Goal: Task Accomplishment & Management: Manage account settings

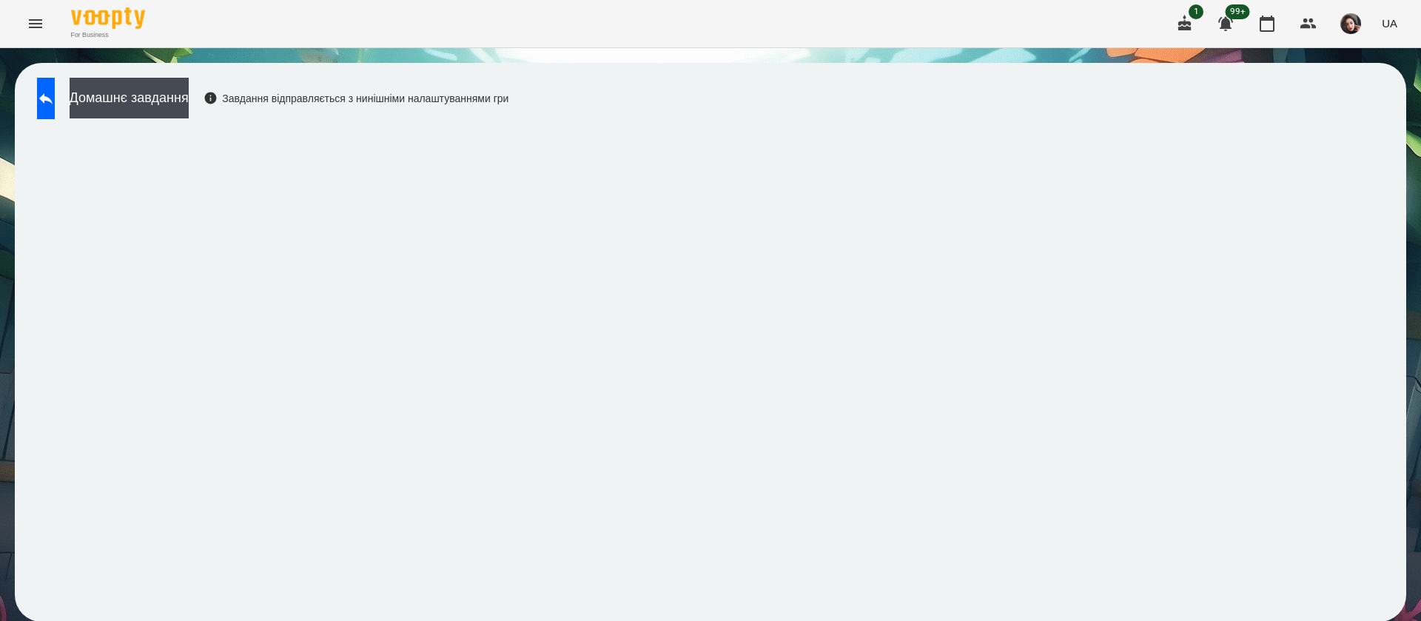
scroll to position [1, 0]
click at [45, 95] on button at bounding box center [46, 98] width 18 height 41
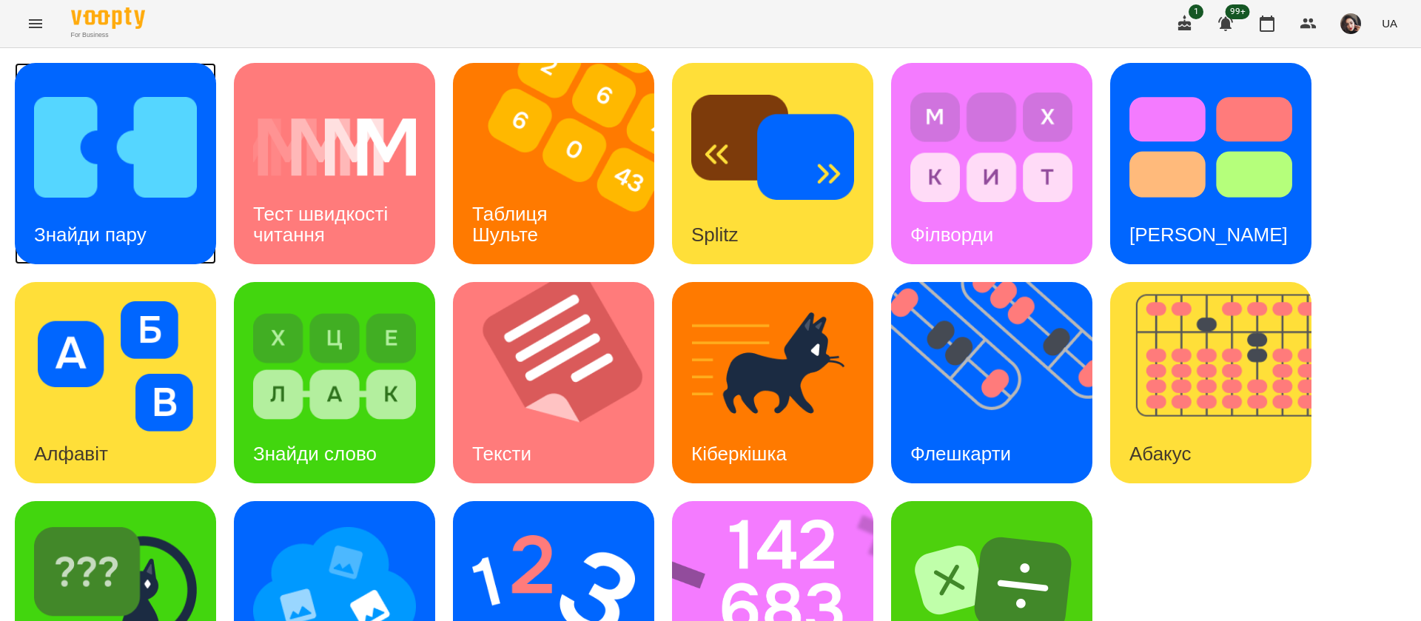
click at [169, 150] on img at bounding box center [115, 147] width 163 height 130
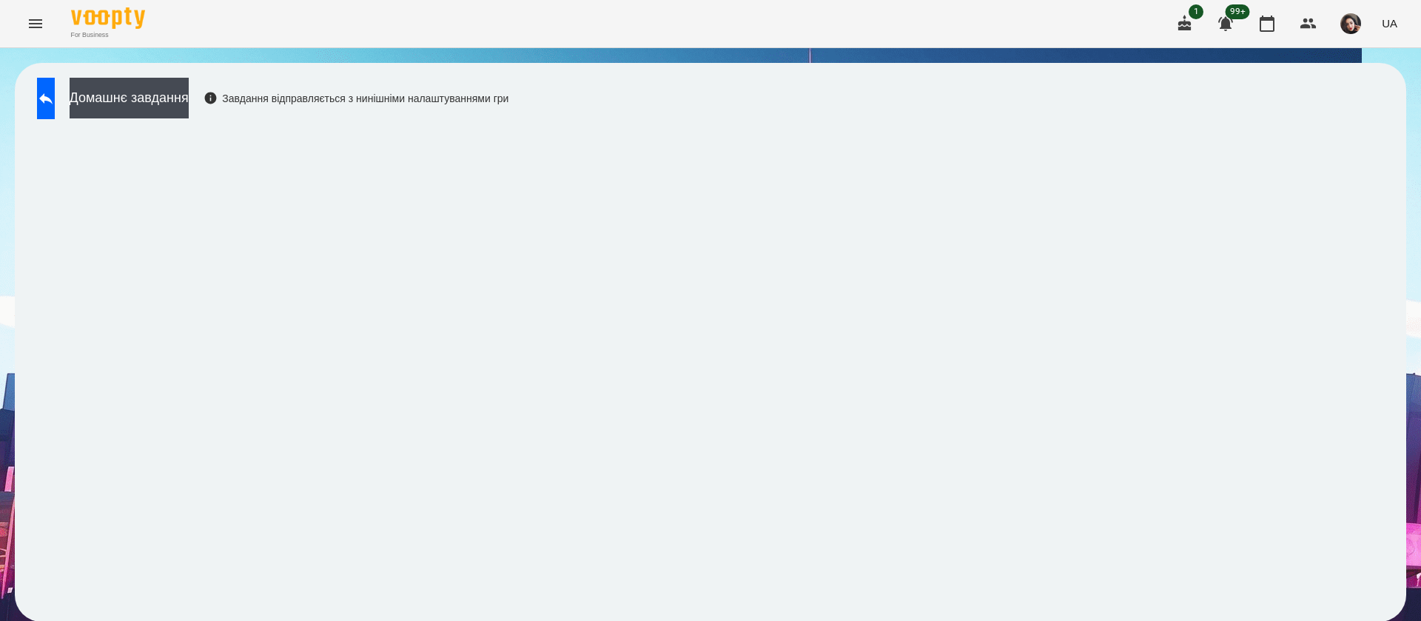
scroll to position [1, 0]
click at [55, 91] on icon at bounding box center [46, 99] width 18 height 18
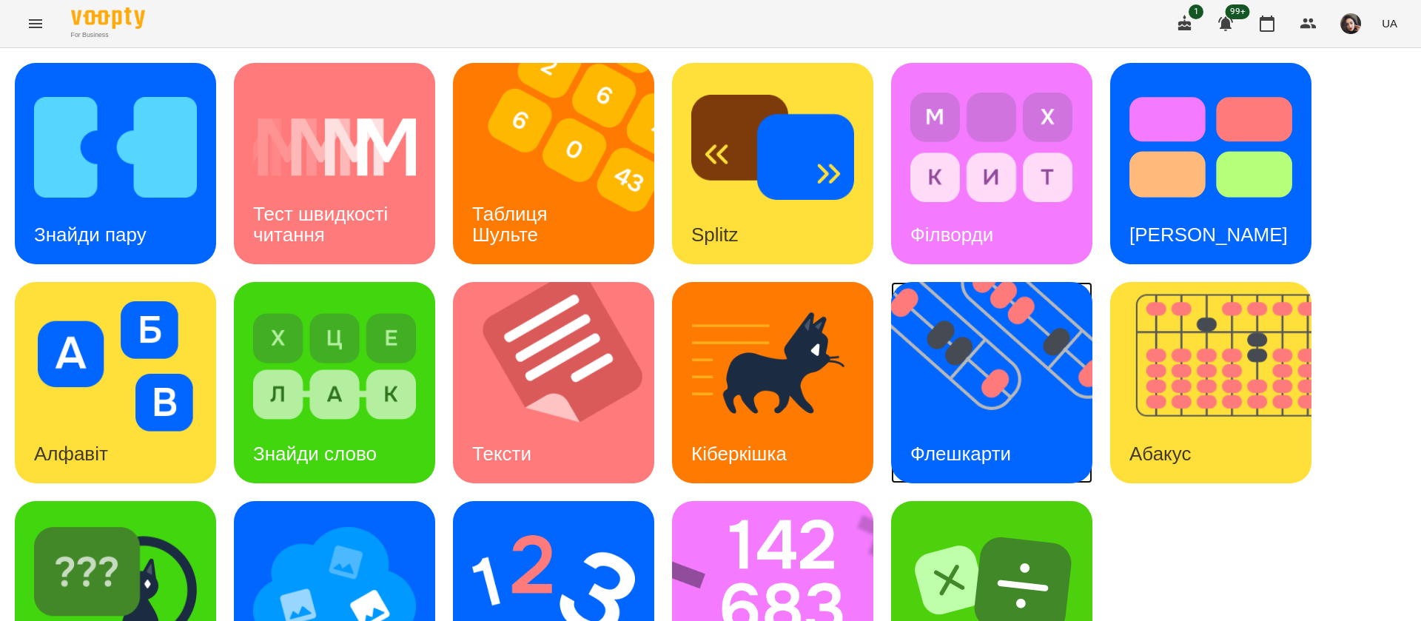
click at [933, 383] on img at bounding box center [1001, 382] width 220 height 201
click at [550, 192] on div "Таблиця Шульте" at bounding box center [512, 224] width 119 height 79
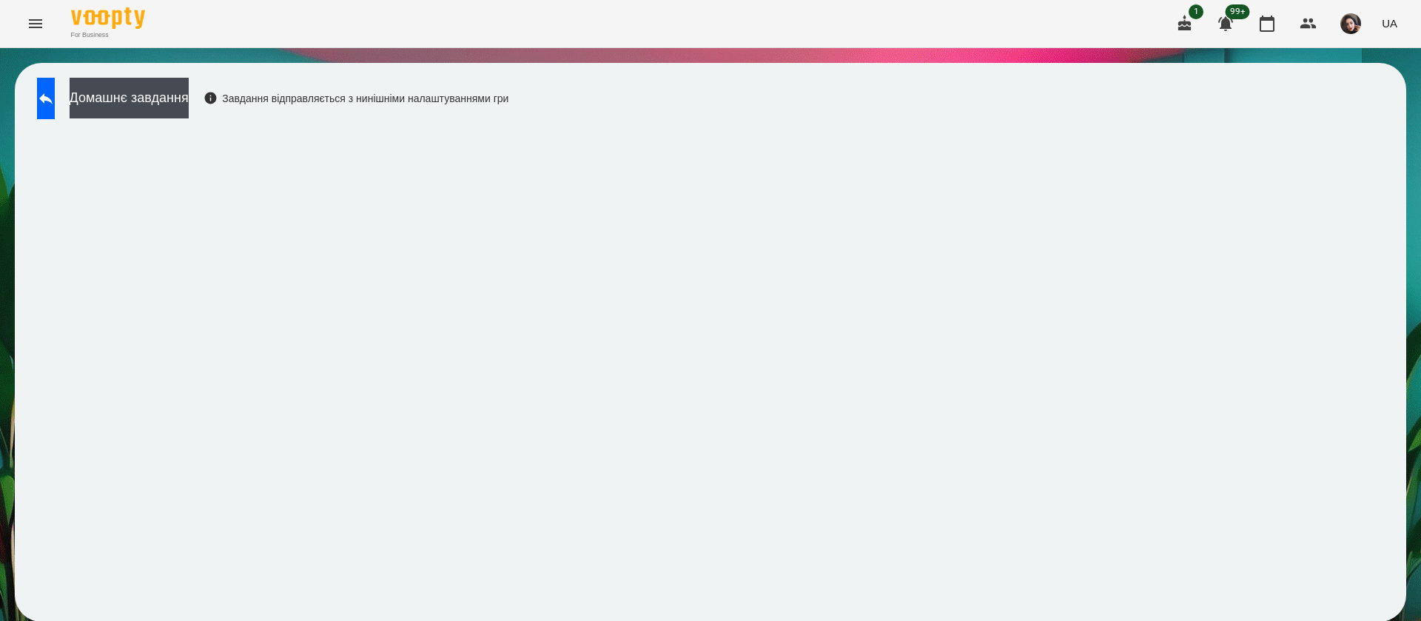
scroll to position [1, 0]
click at [55, 111] on button at bounding box center [46, 98] width 18 height 41
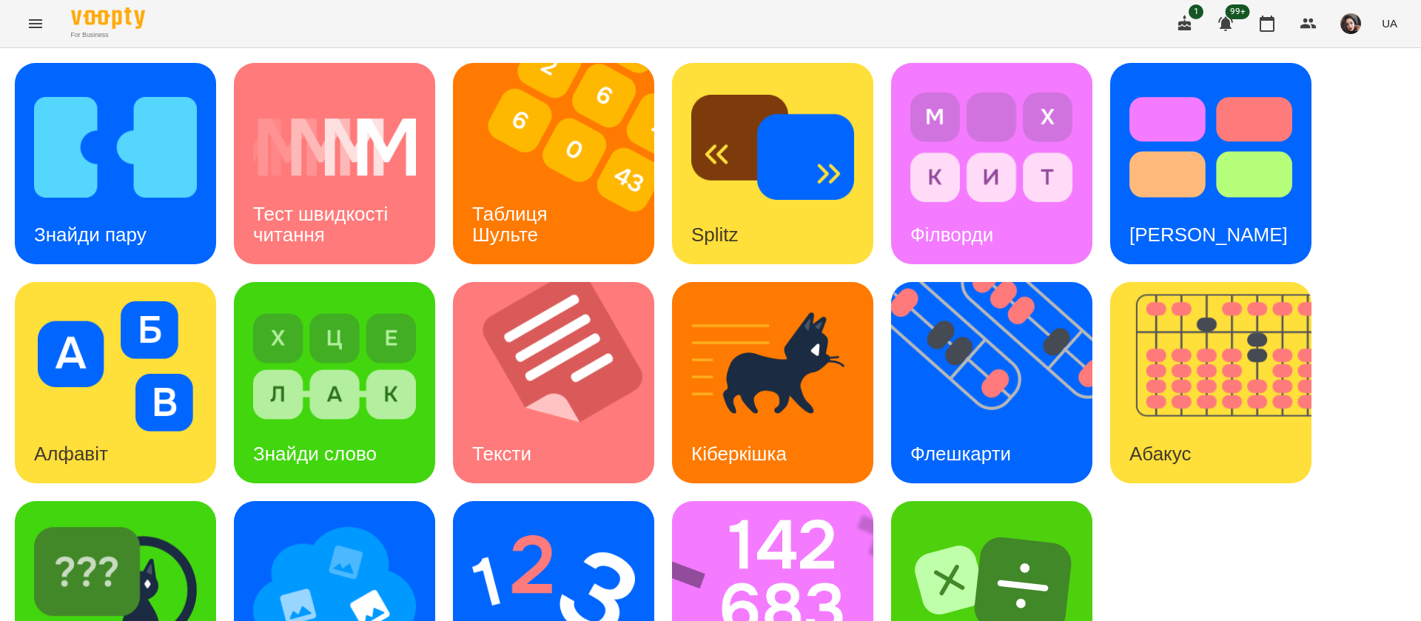
scroll to position [96, 0]
click at [332, 301] on img at bounding box center [334, 366] width 163 height 130
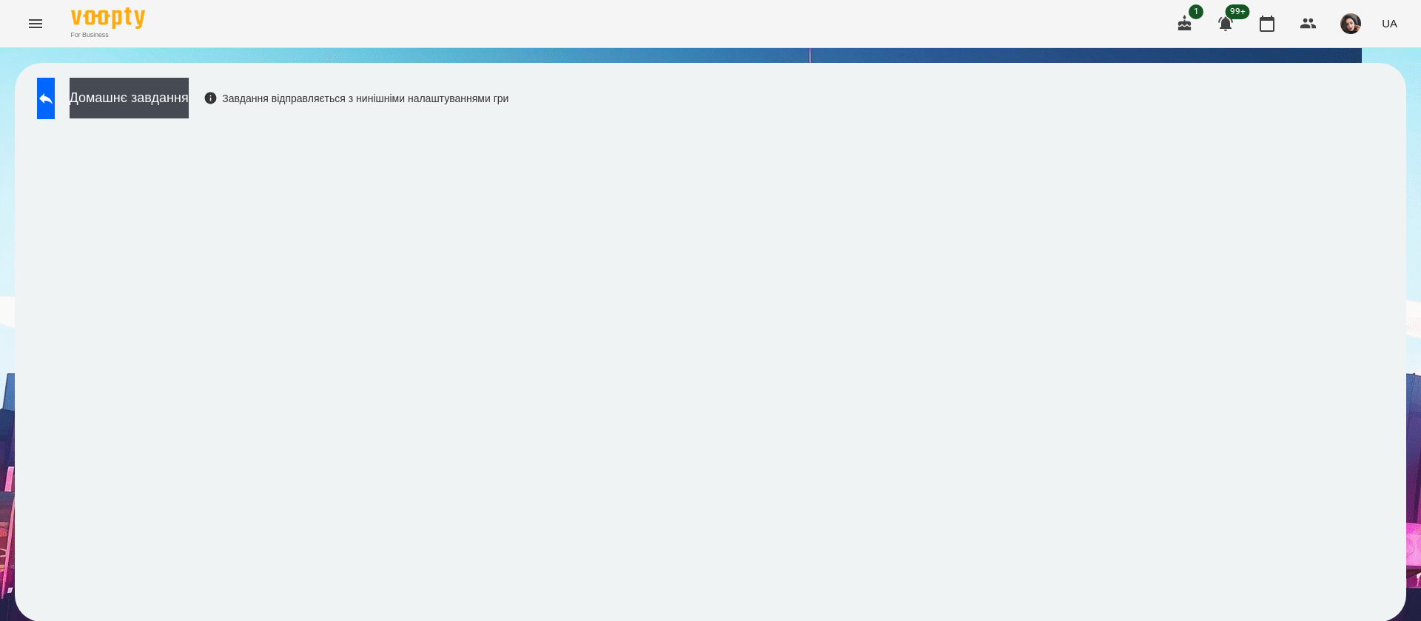
click at [46, 93] on button at bounding box center [46, 98] width 18 height 41
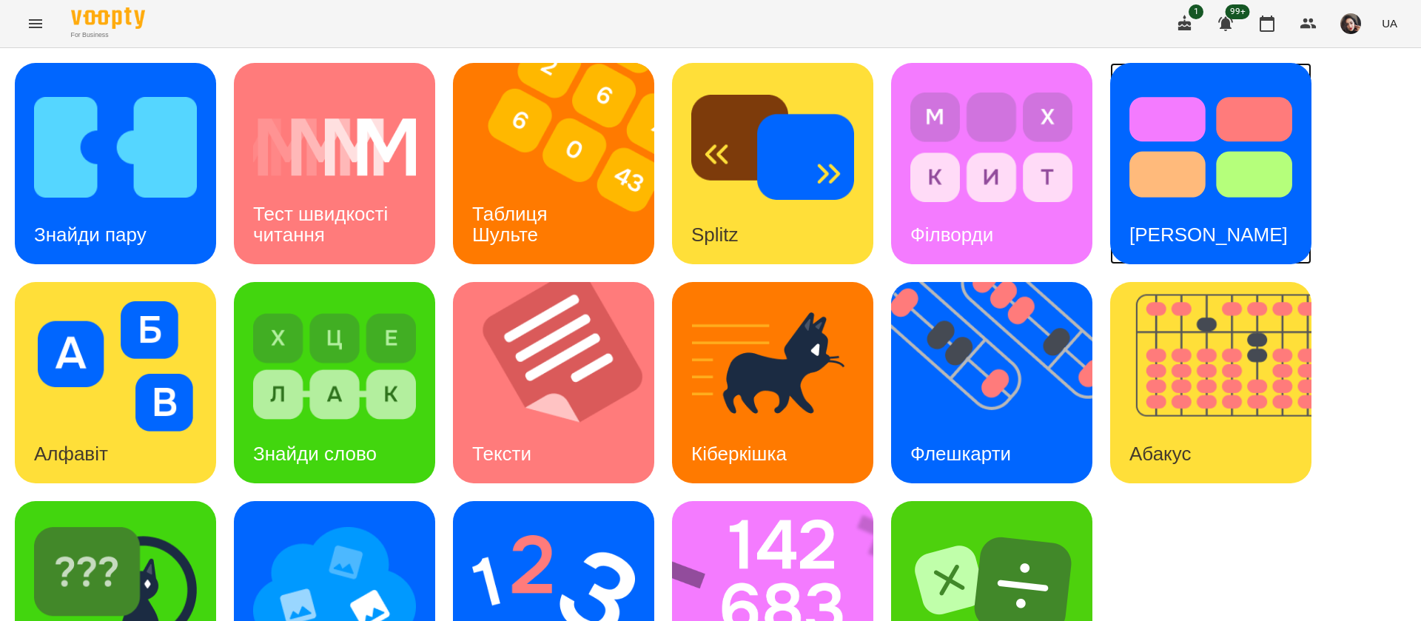
click at [1179, 182] on img at bounding box center [1211, 147] width 163 height 130
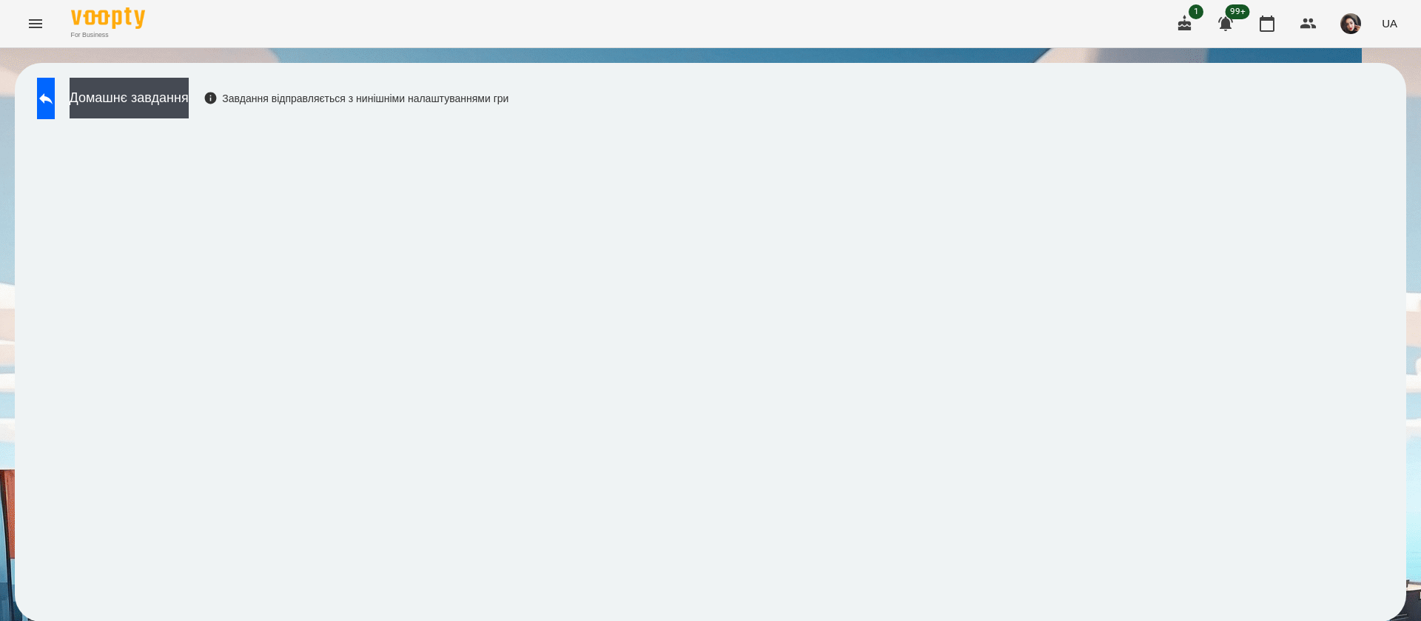
click at [33, 91] on div "Домашнє завдання Завдання відправляється з нинішніми налаштуваннями гри" at bounding box center [269, 102] width 479 height 49
click at [55, 107] on button at bounding box center [46, 98] width 18 height 41
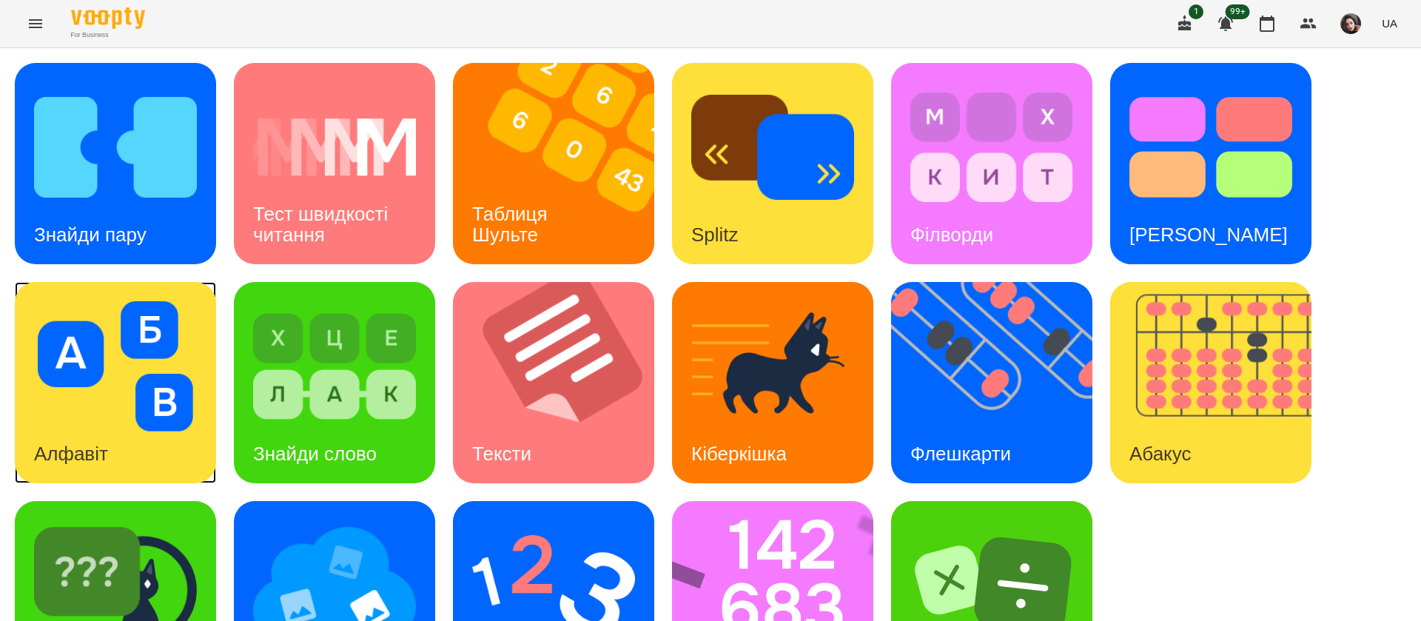
click at [128, 420] on img at bounding box center [115, 366] width 163 height 130
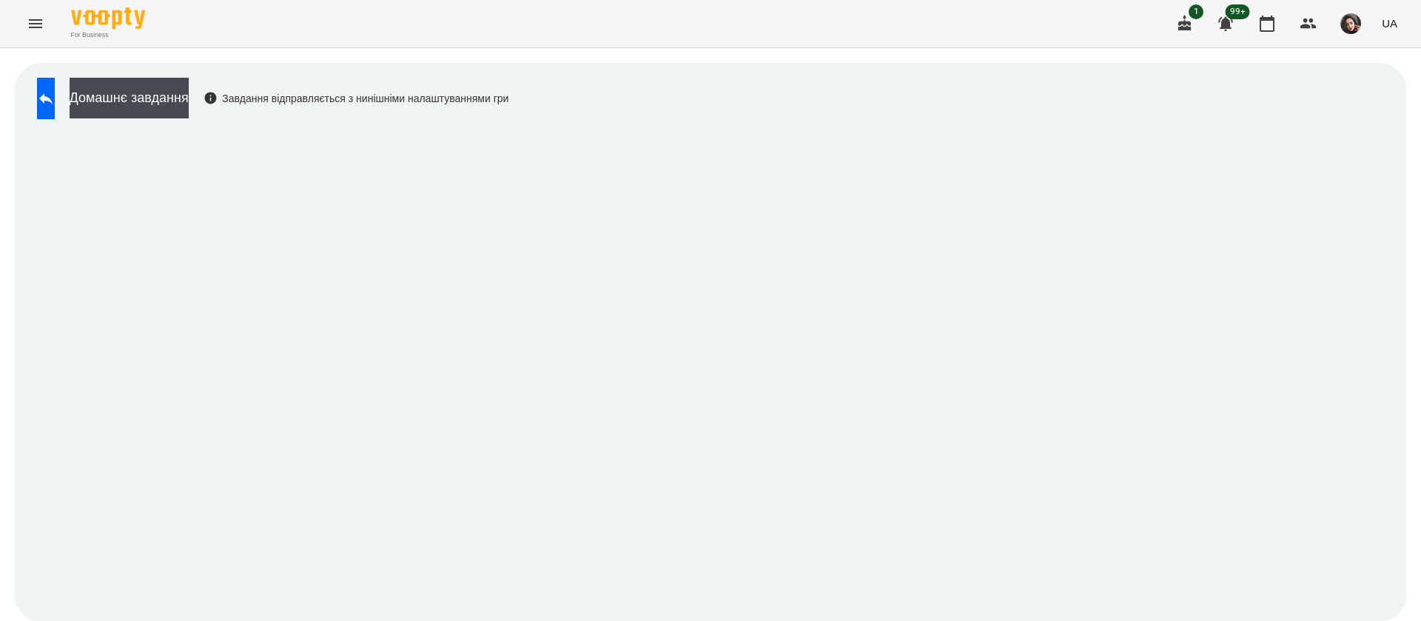
scroll to position [1, 0]
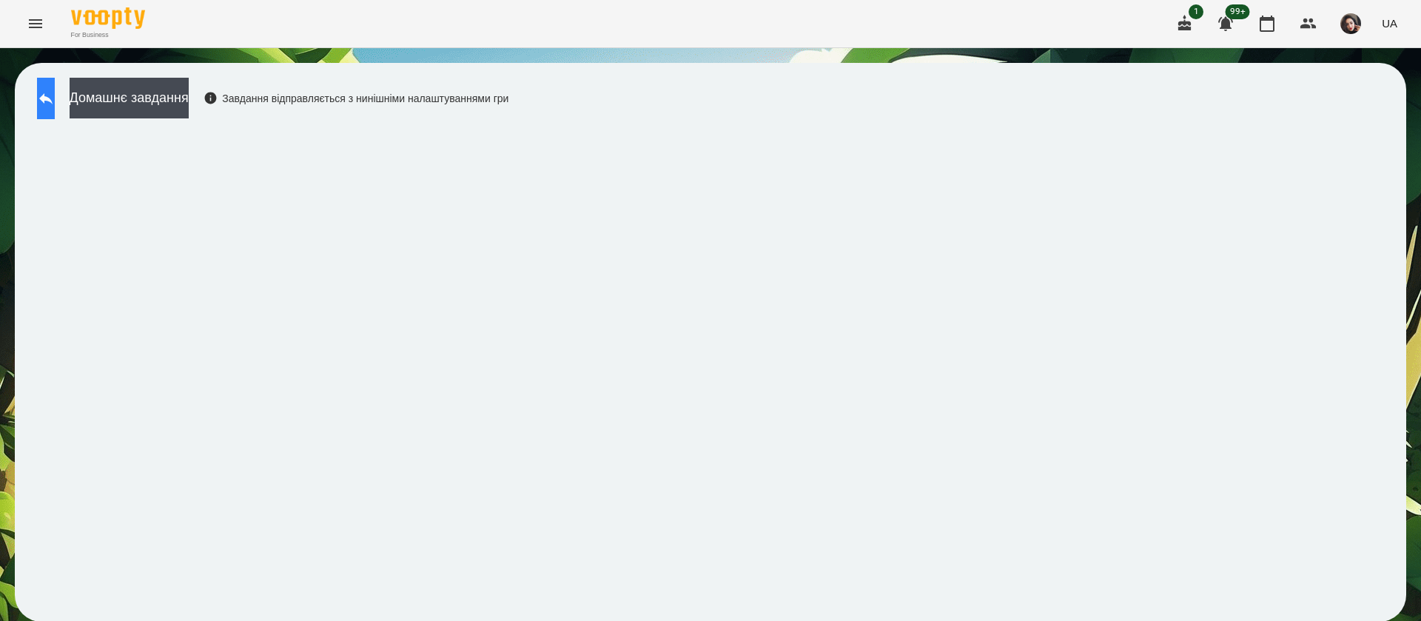
click at [54, 113] on button at bounding box center [46, 98] width 18 height 41
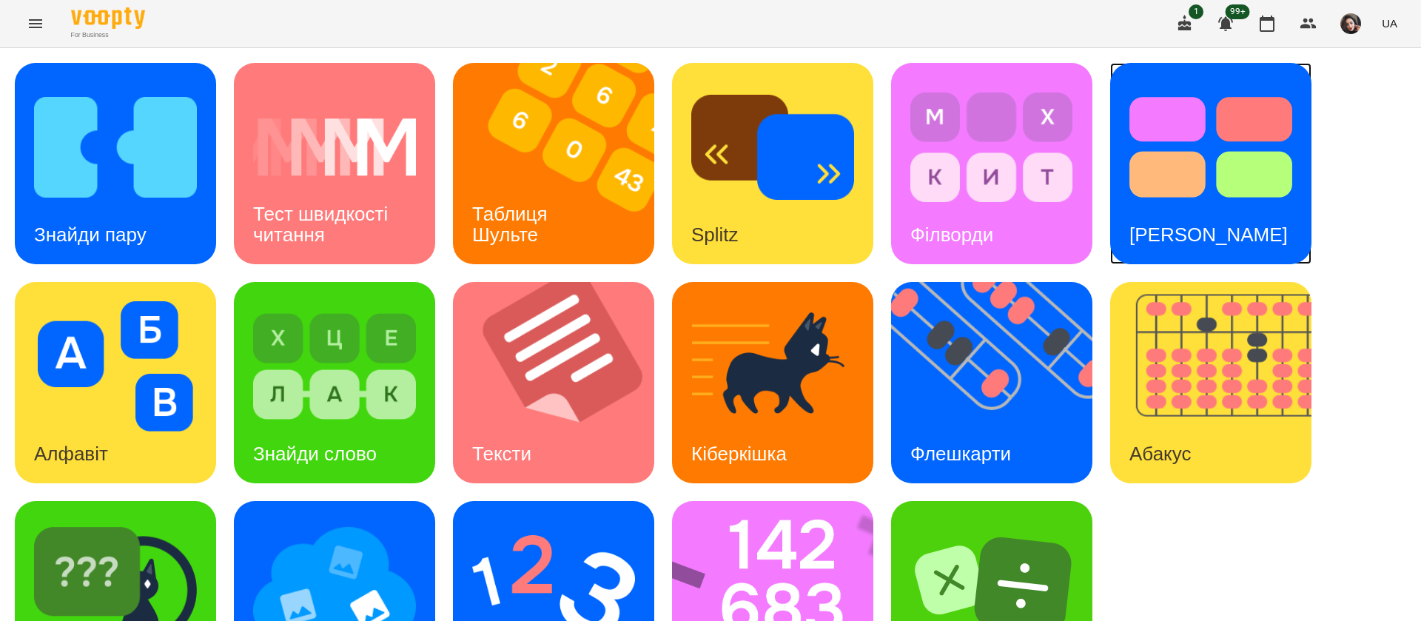
click at [1253, 180] on img at bounding box center [1211, 147] width 163 height 130
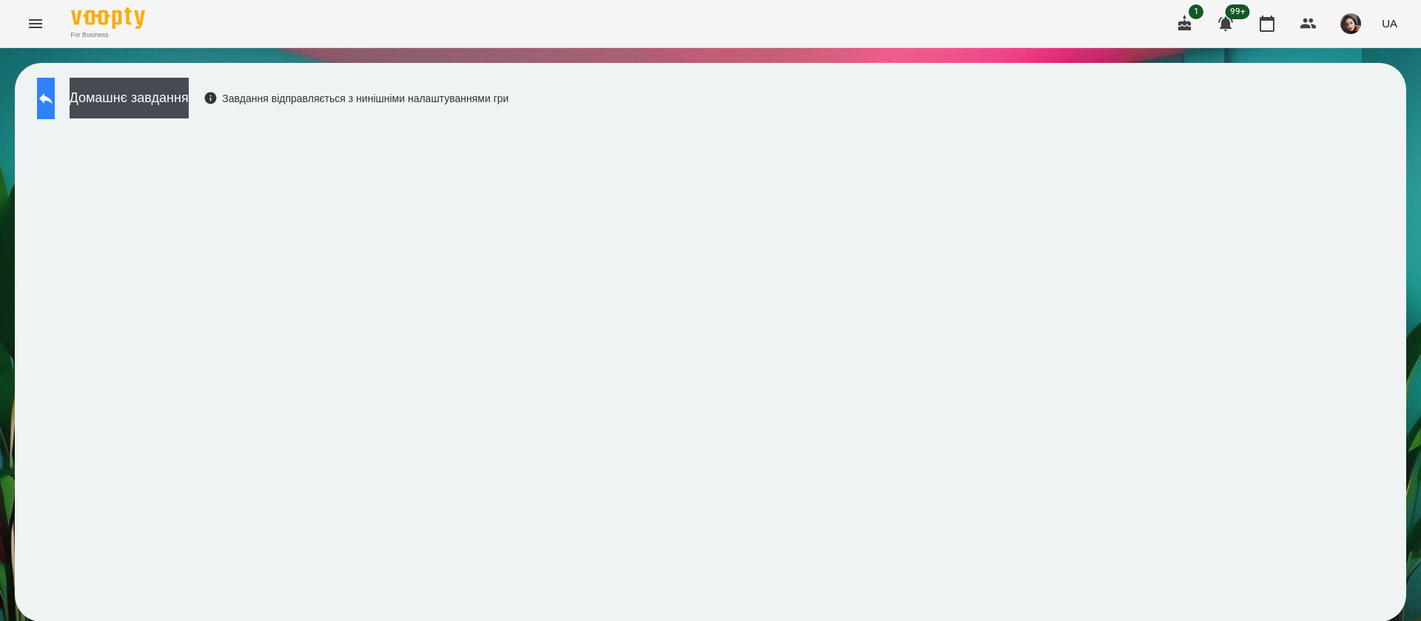
click at [55, 103] on icon at bounding box center [46, 99] width 18 height 18
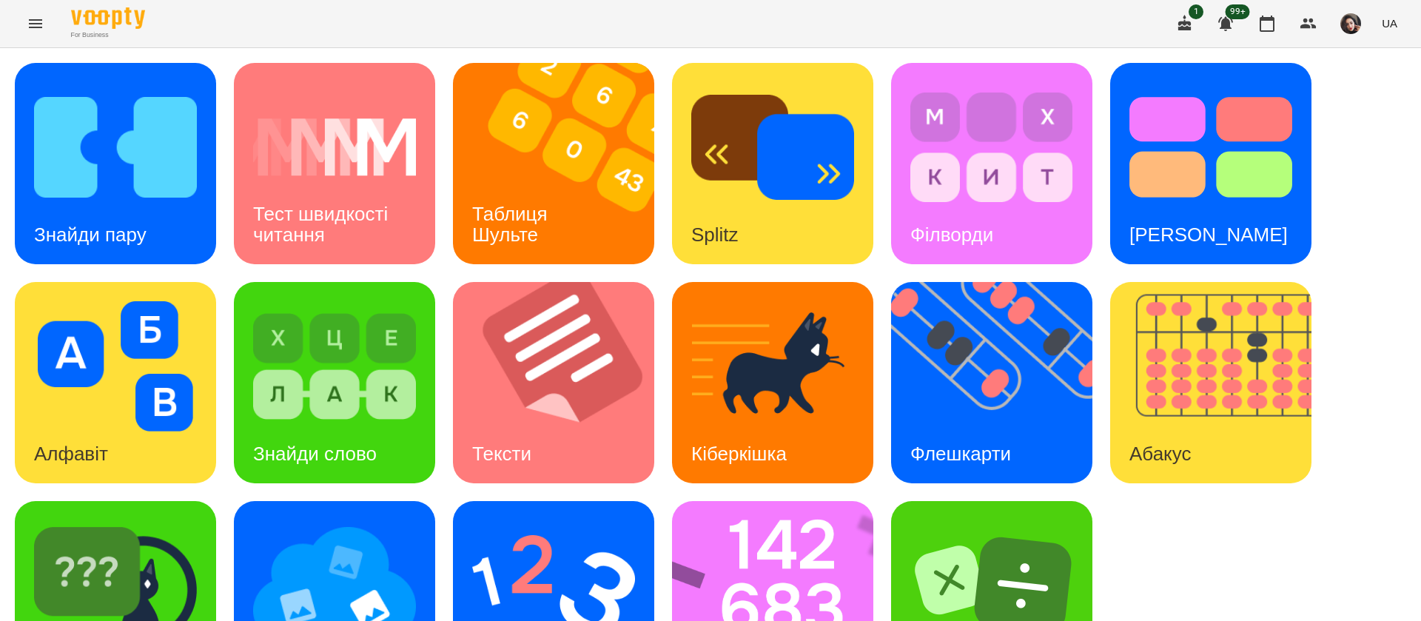
scroll to position [96, 0]
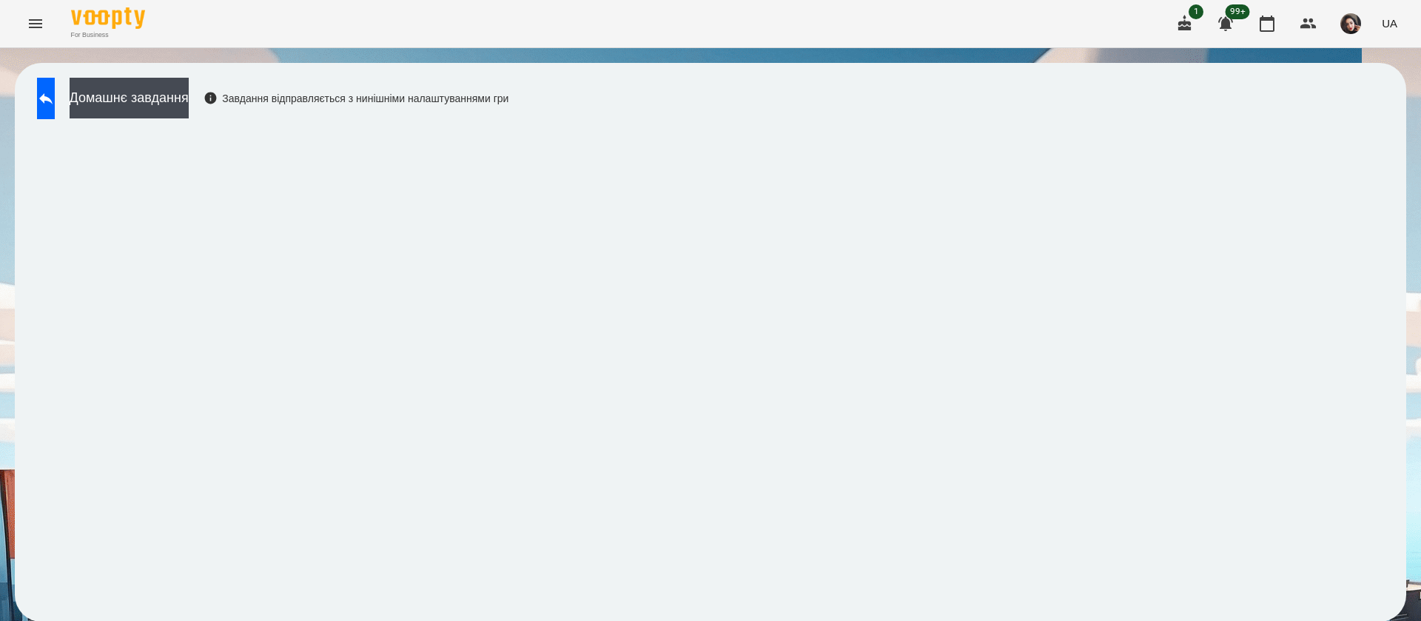
scroll to position [1, 0]
click at [50, 106] on button at bounding box center [46, 98] width 18 height 41
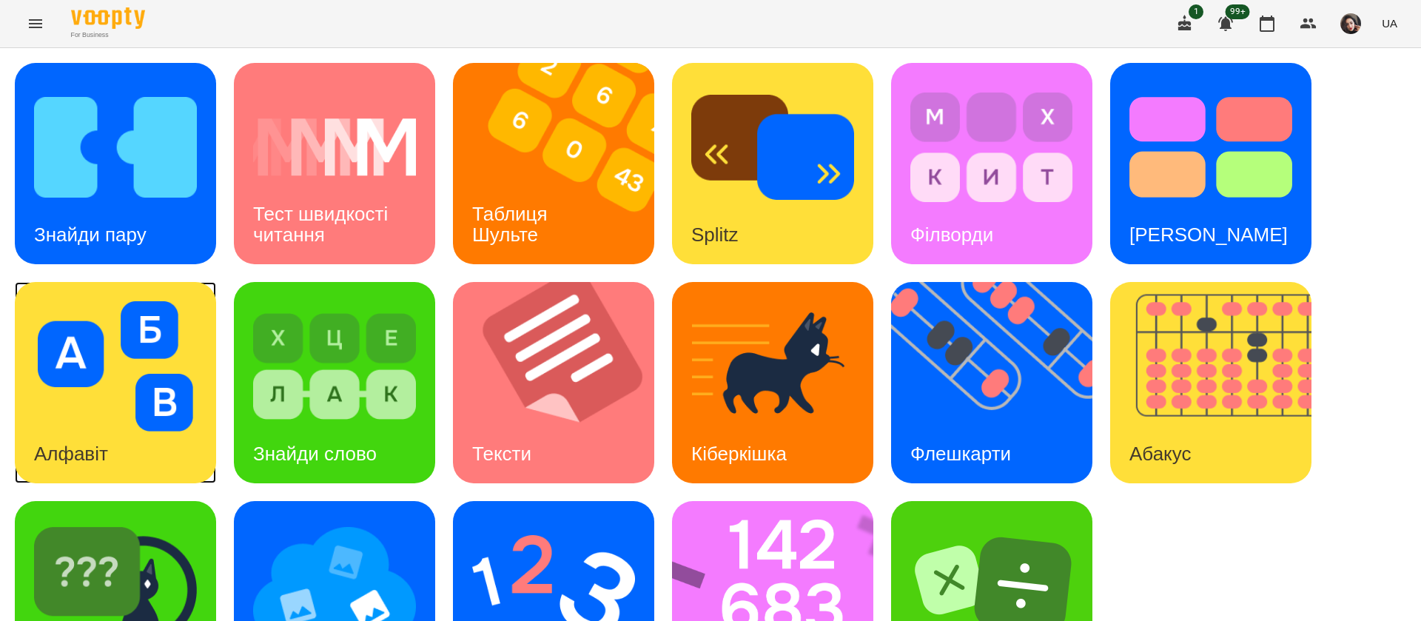
click at [98, 409] on img at bounding box center [115, 366] width 163 height 130
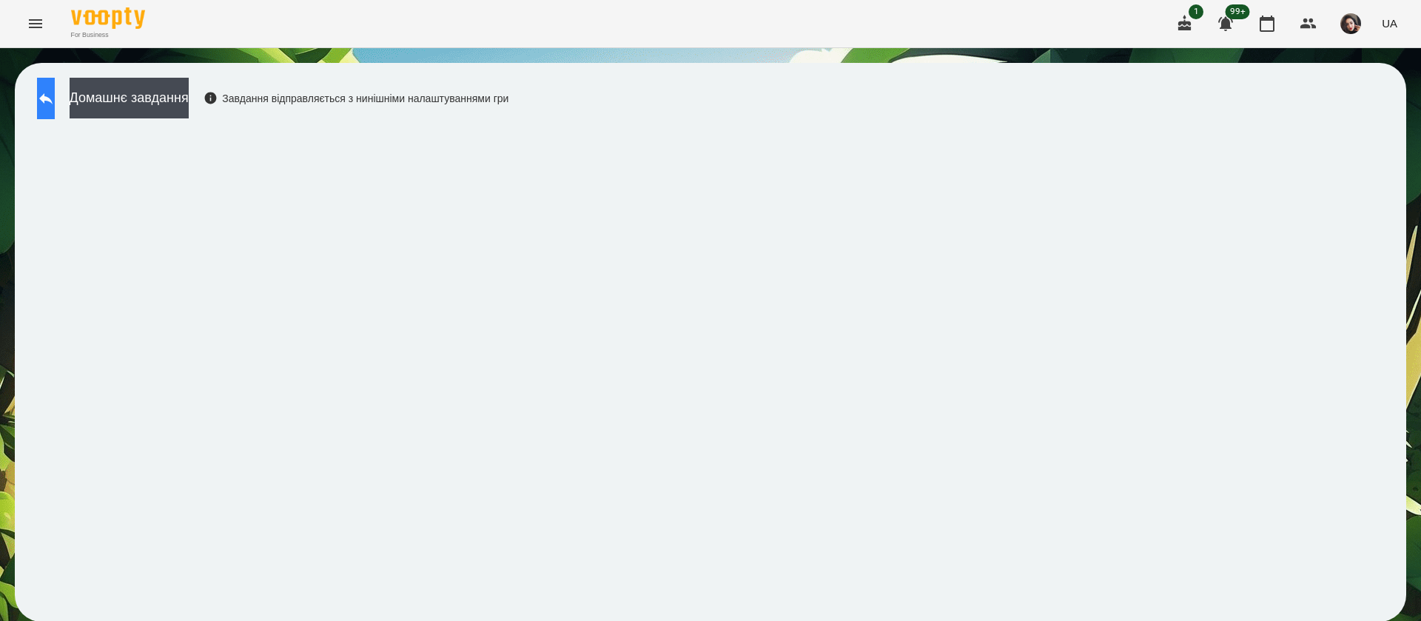
click at [50, 101] on button at bounding box center [46, 98] width 18 height 41
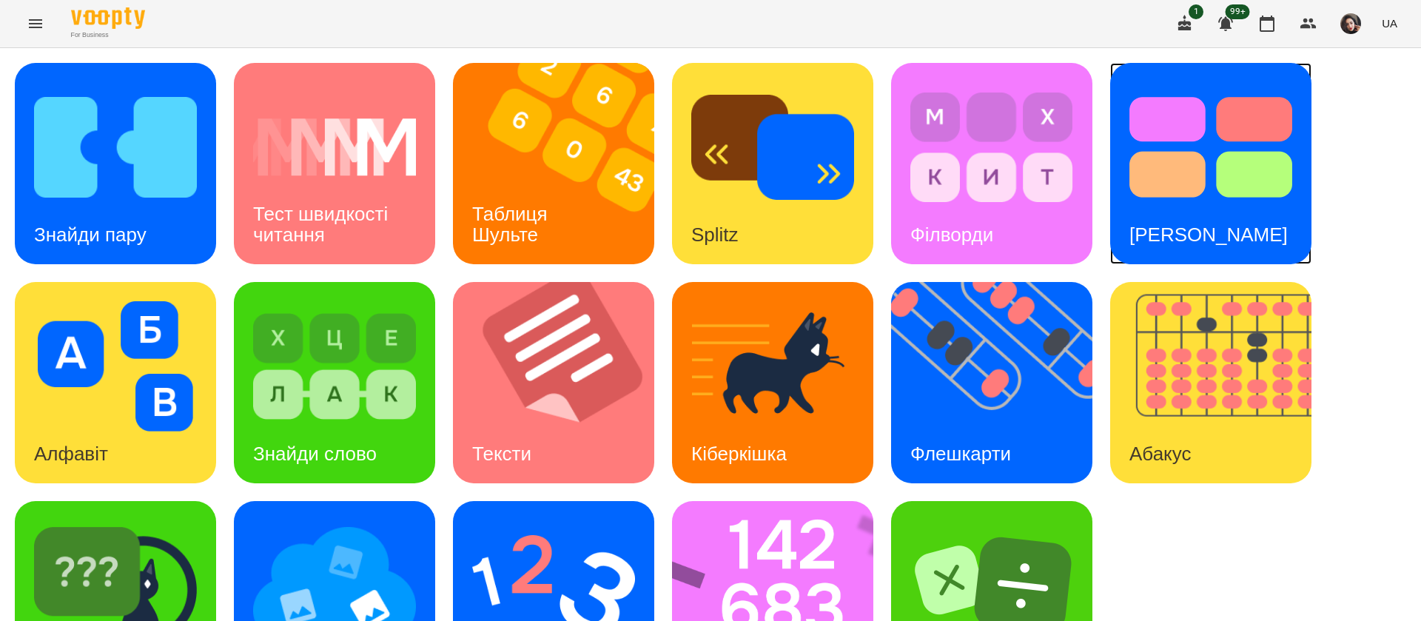
click at [1244, 217] on div "Тест Струпа" at bounding box center [1208, 235] width 197 height 58
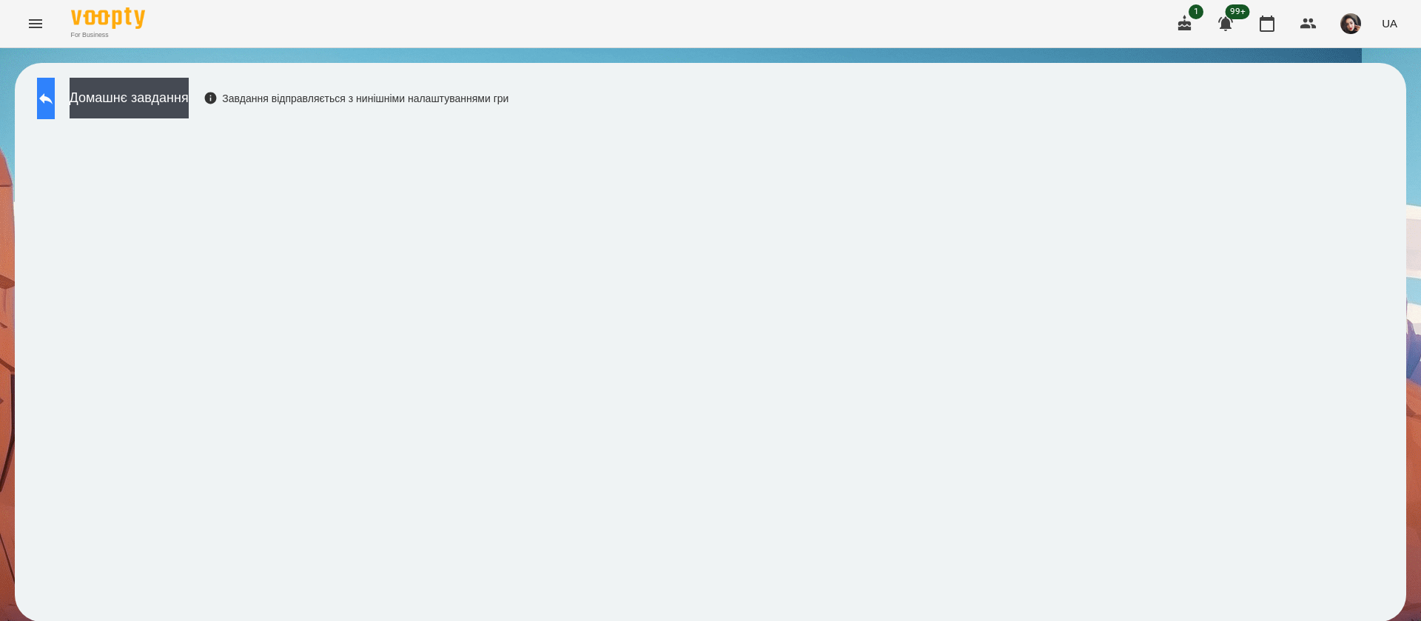
click at [51, 85] on button at bounding box center [46, 98] width 18 height 41
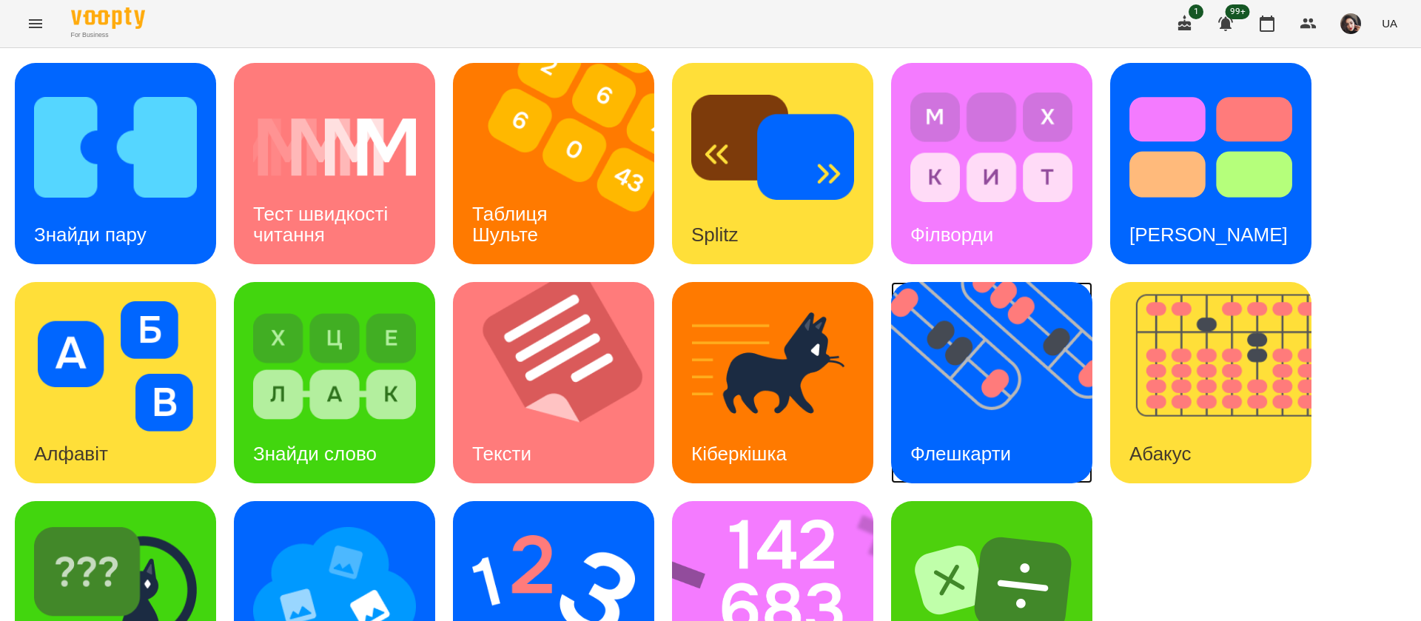
click at [961, 399] on img at bounding box center [1001, 382] width 220 height 201
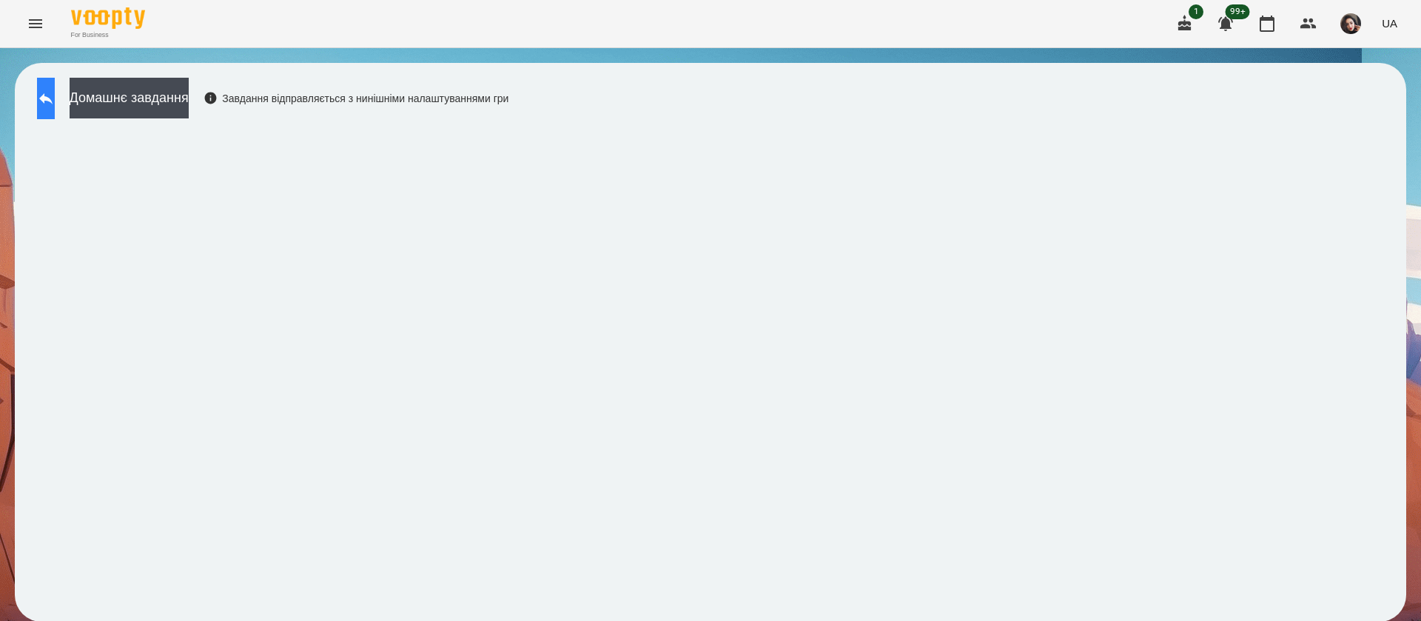
click at [48, 107] on button at bounding box center [46, 98] width 18 height 41
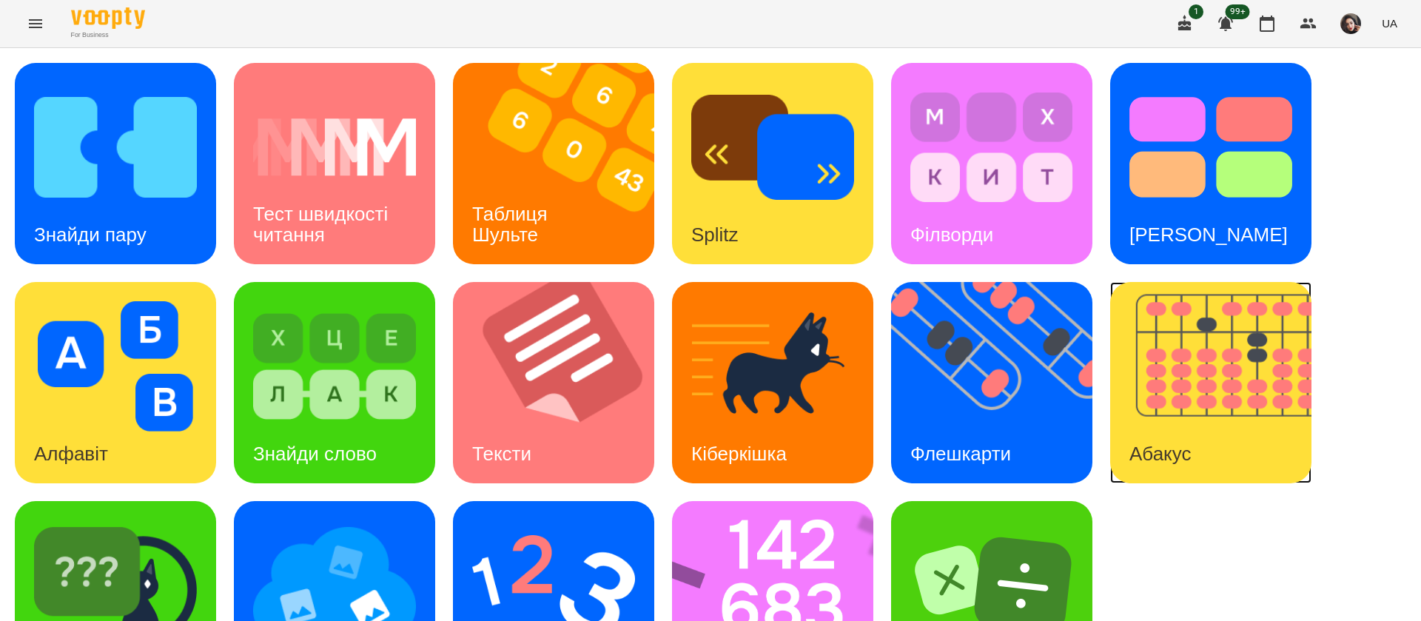
click at [1209, 369] on img at bounding box center [1220, 382] width 220 height 201
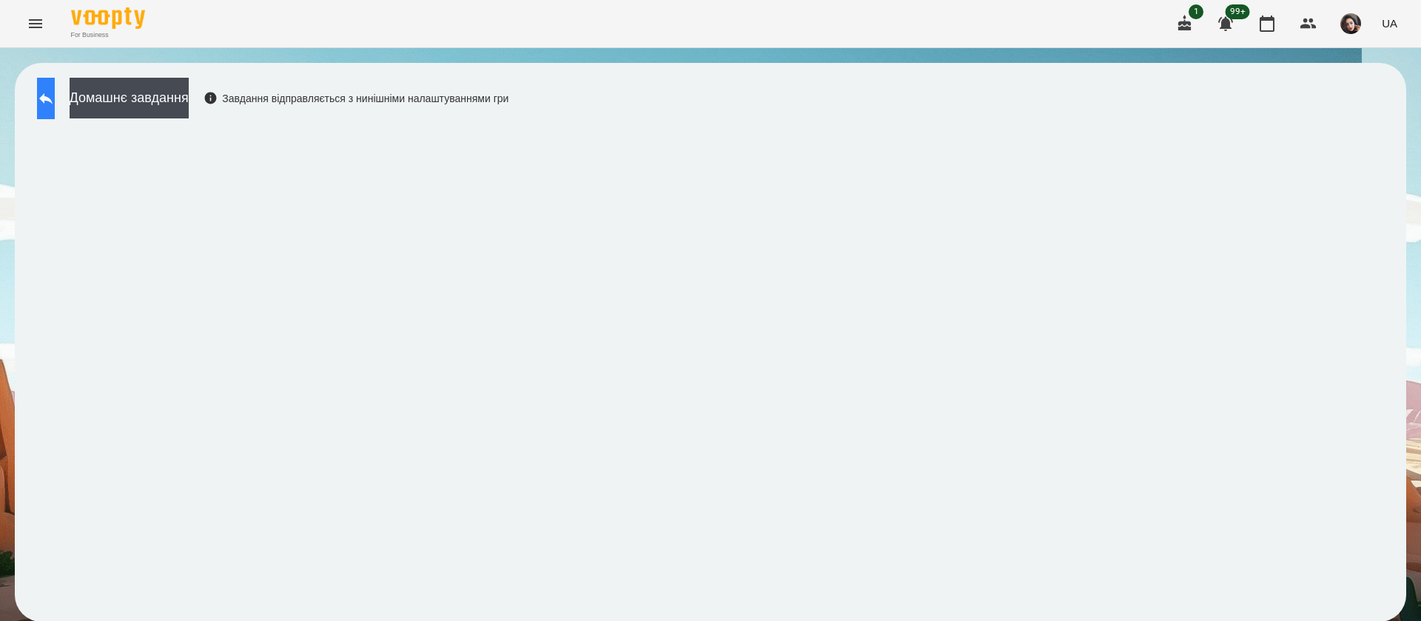
click at [46, 109] on button at bounding box center [46, 98] width 18 height 41
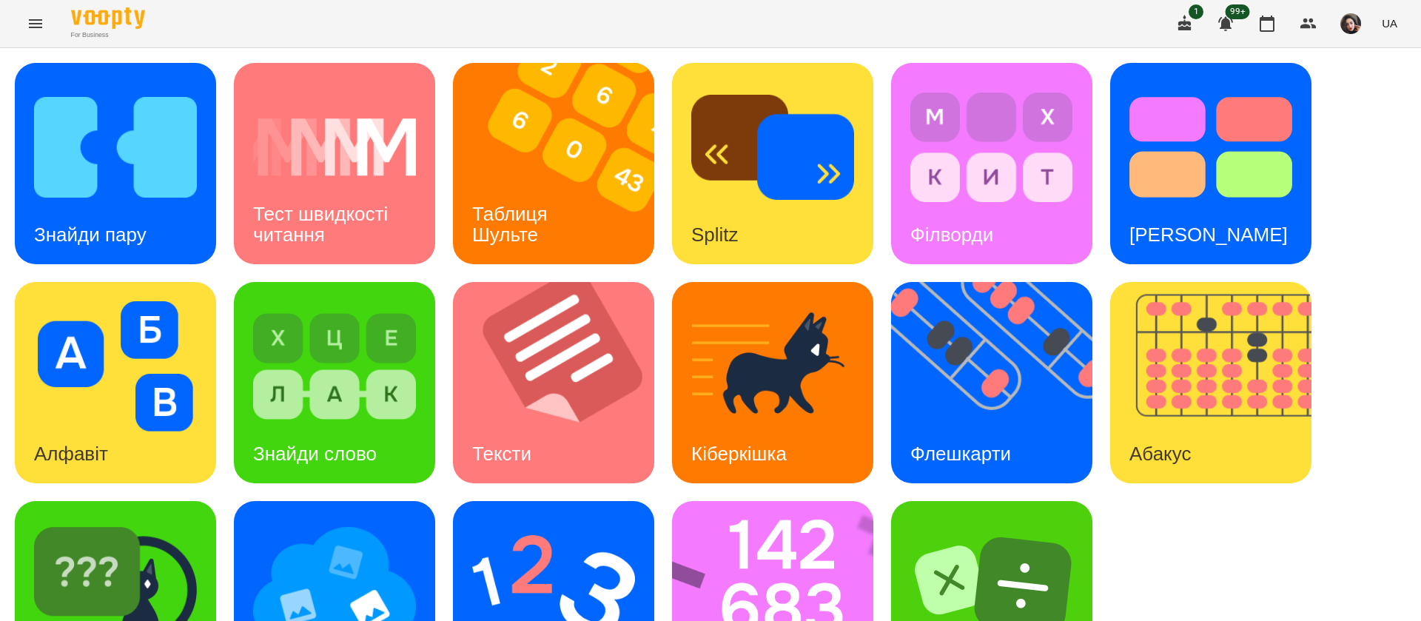
scroll to position [96, 0]
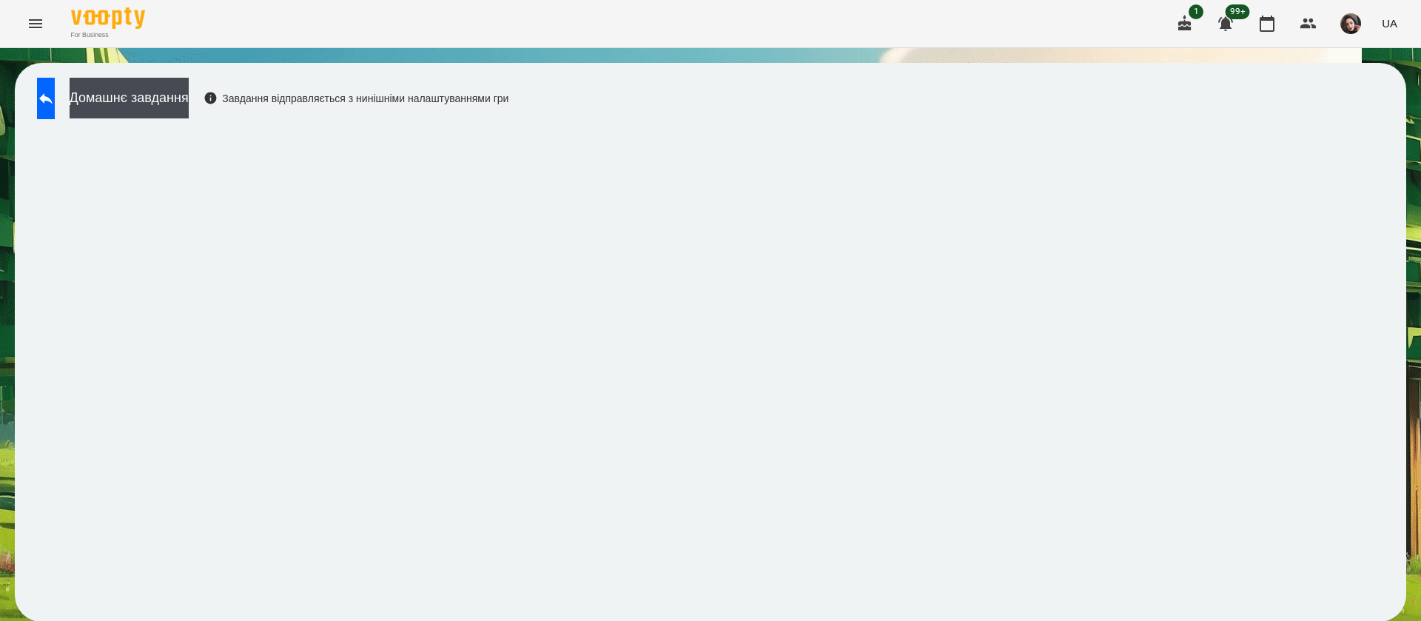
scroll to position [1, 0]
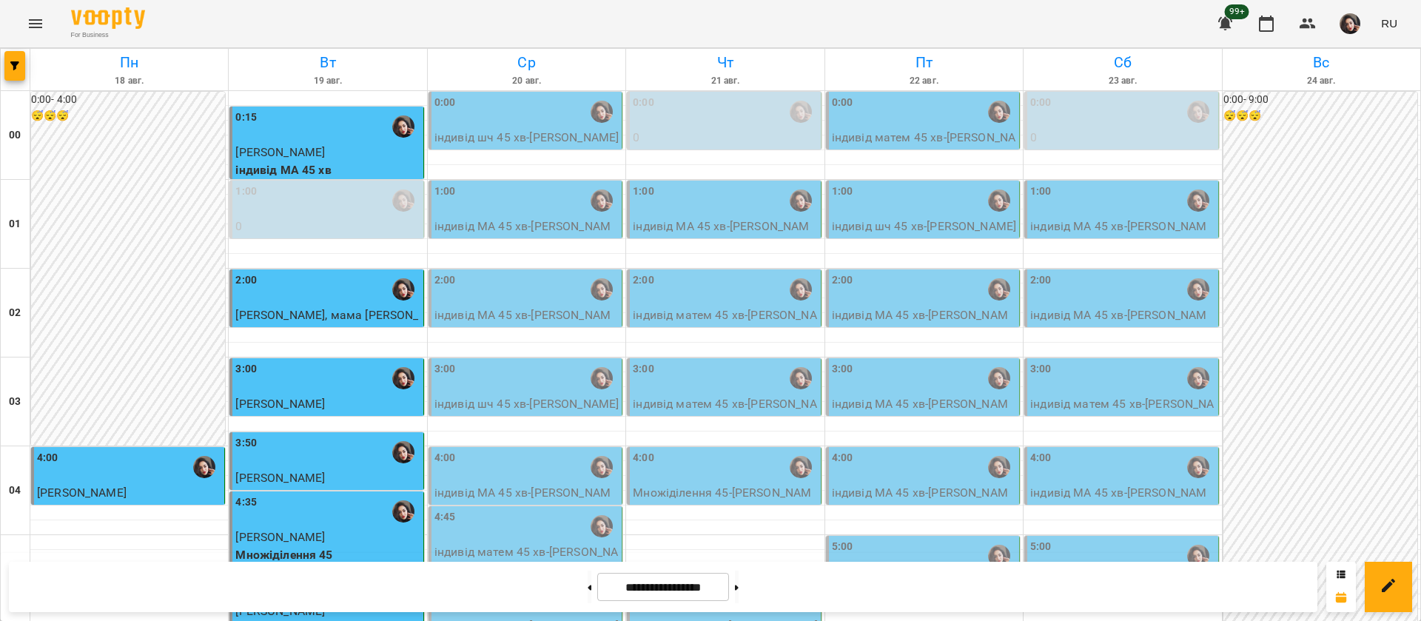
scroll to position [891, 0]
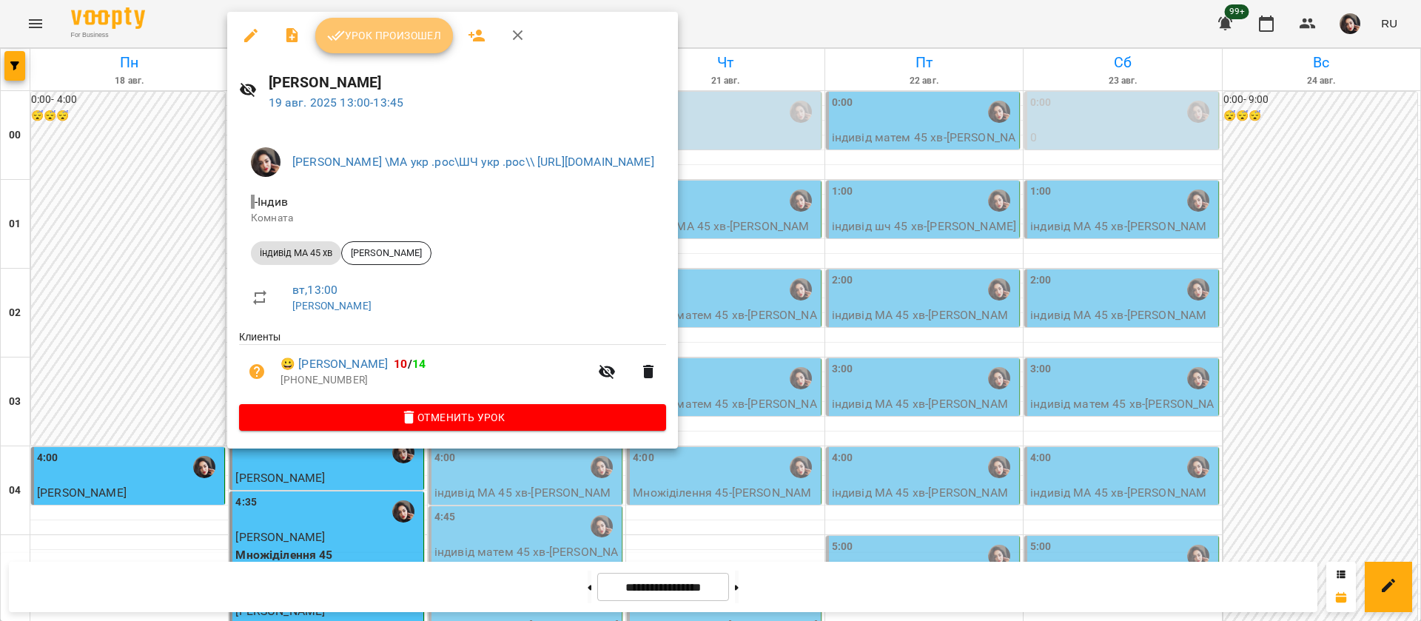
click at [380, 46] on button "Урок произошел" at bounding box center [384, 36] width 138 height 36
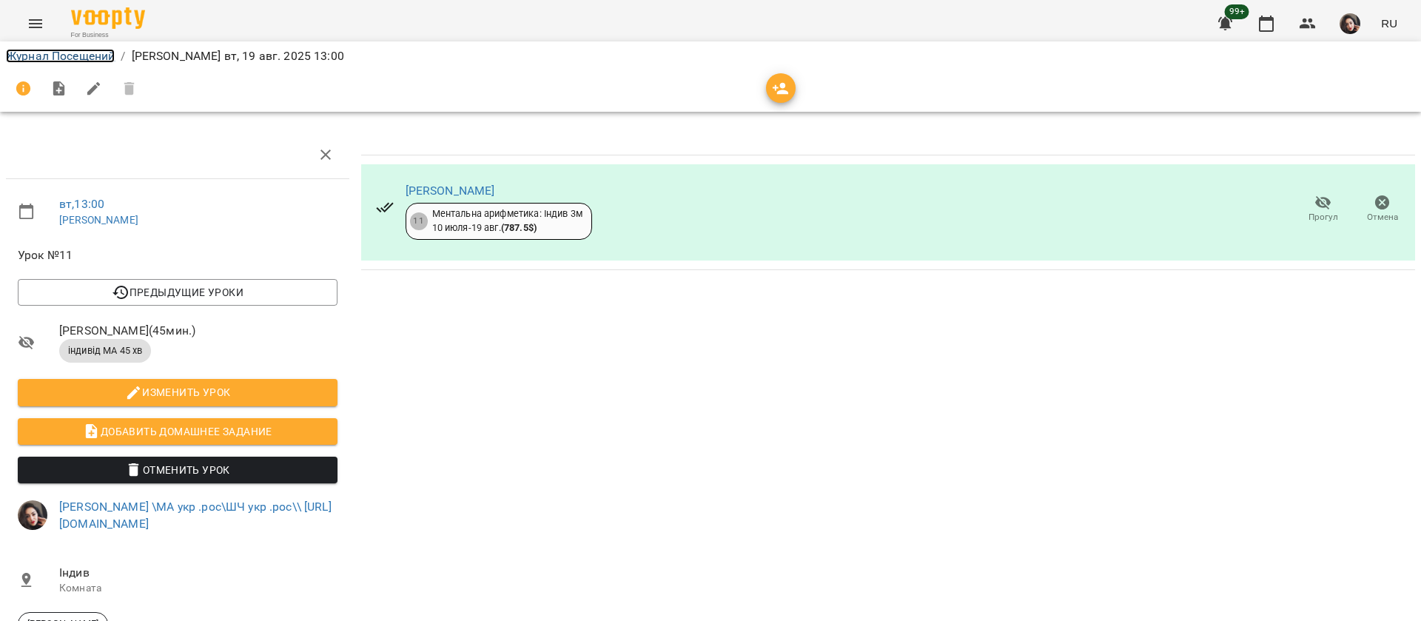
click at [62, 58] on link "Журнал Посещений" at bounding box center [60, 56] width 109 height 14
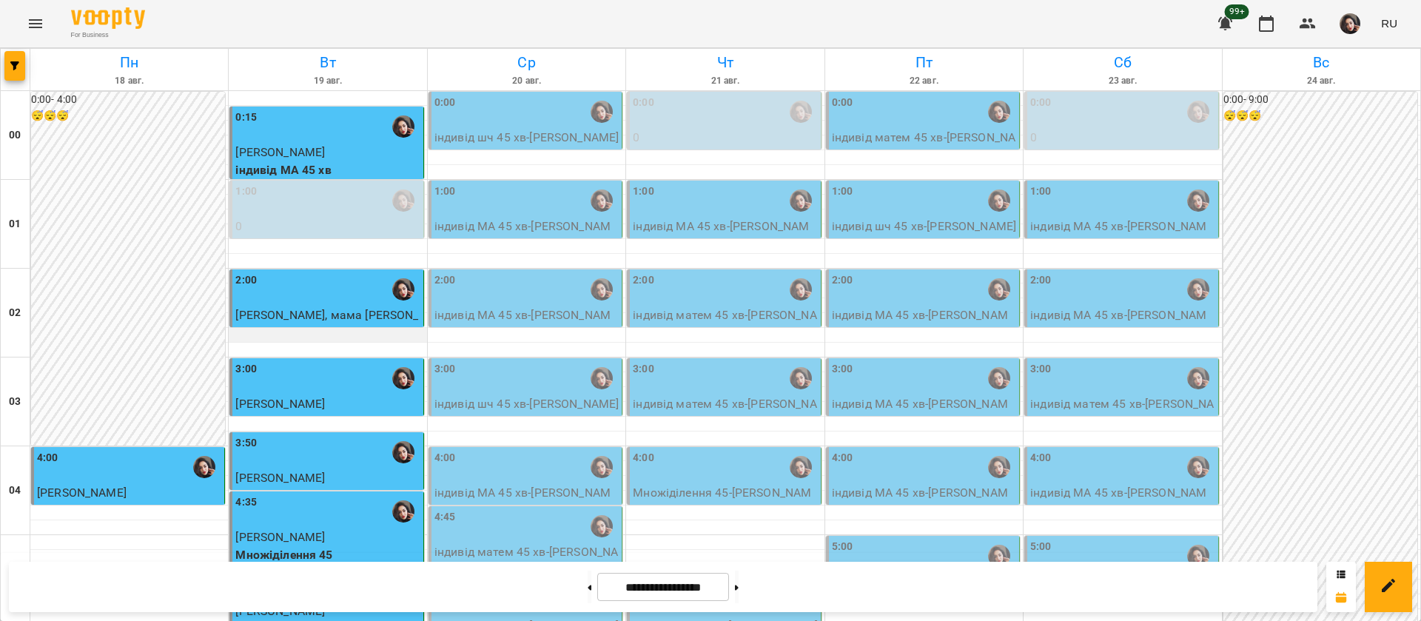
scroll to position [1110, 0]
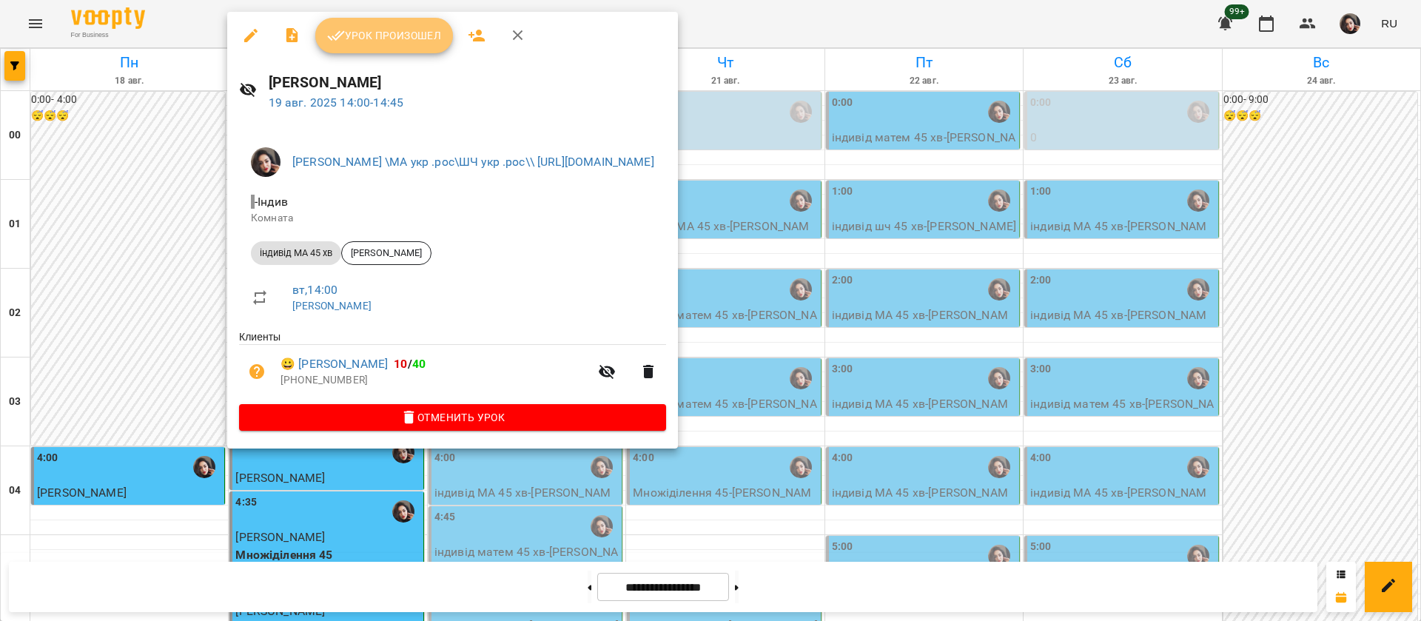
click at [372, 38] on span "Урок произошел" at bounding box center [384, 36] width 114 height 18
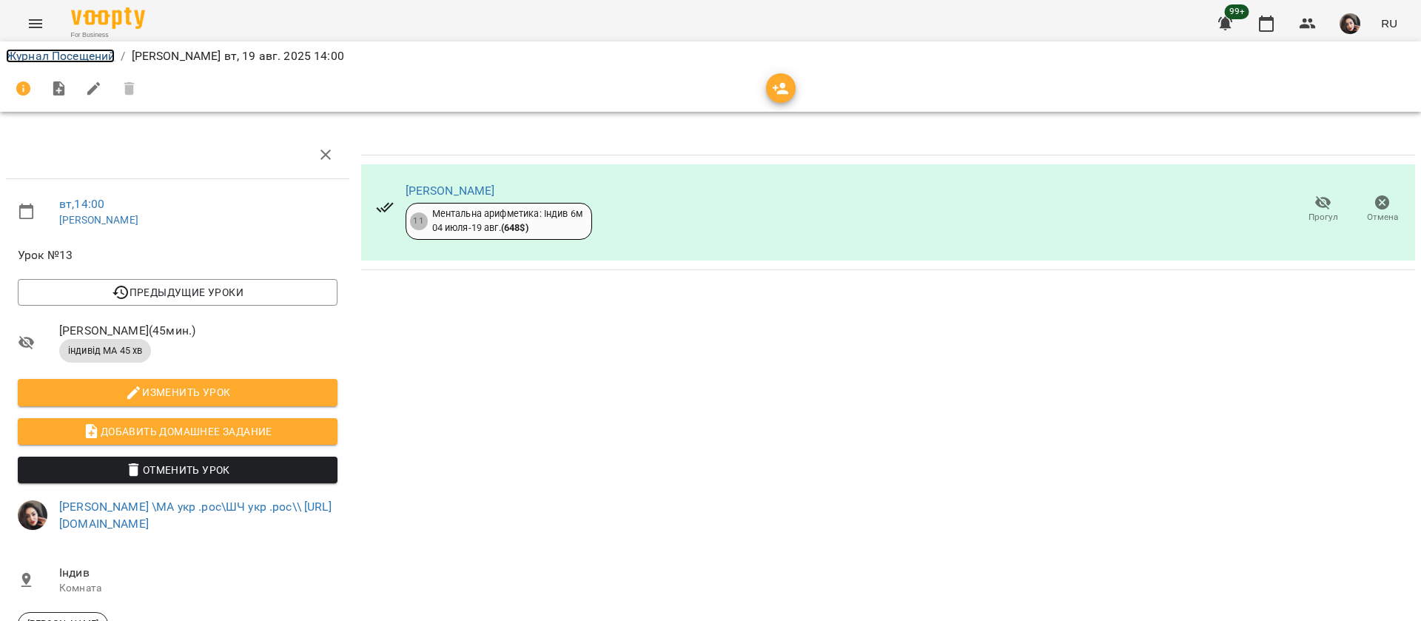
click at [114, 56] on link "Журнал Посещений" at bounding box center [60, 56] width 109 height 14
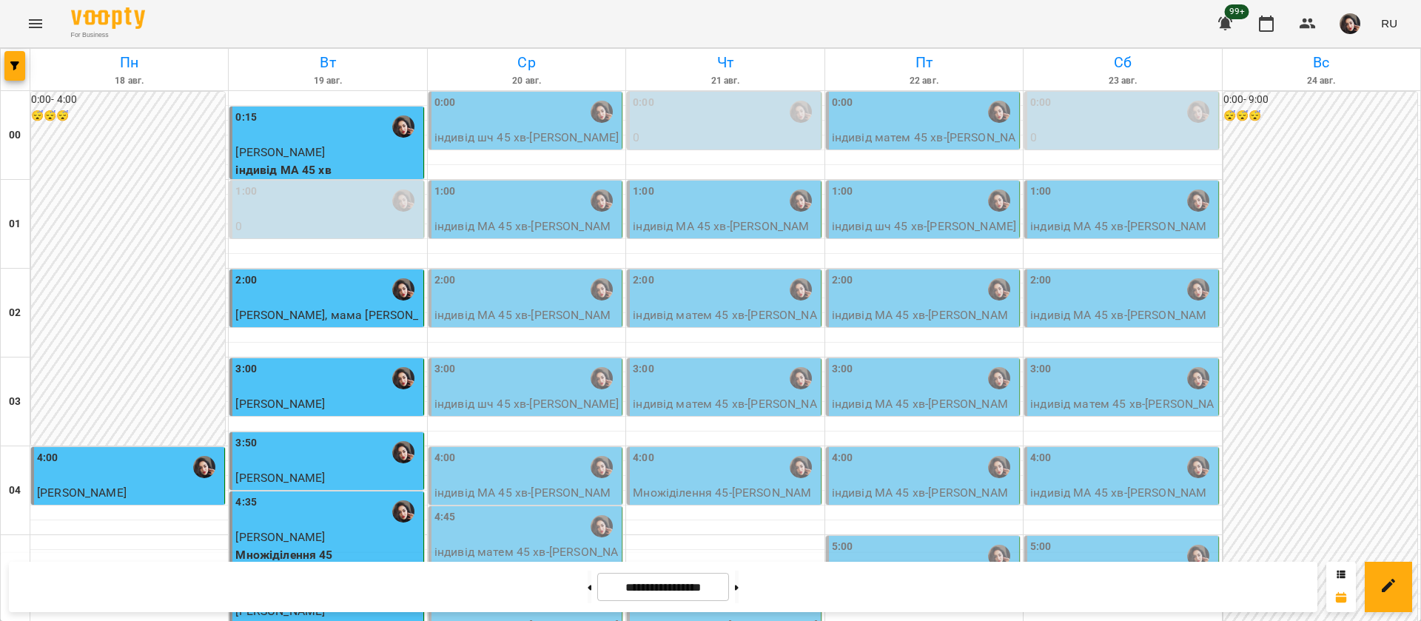
scroll to position [1110, 0]
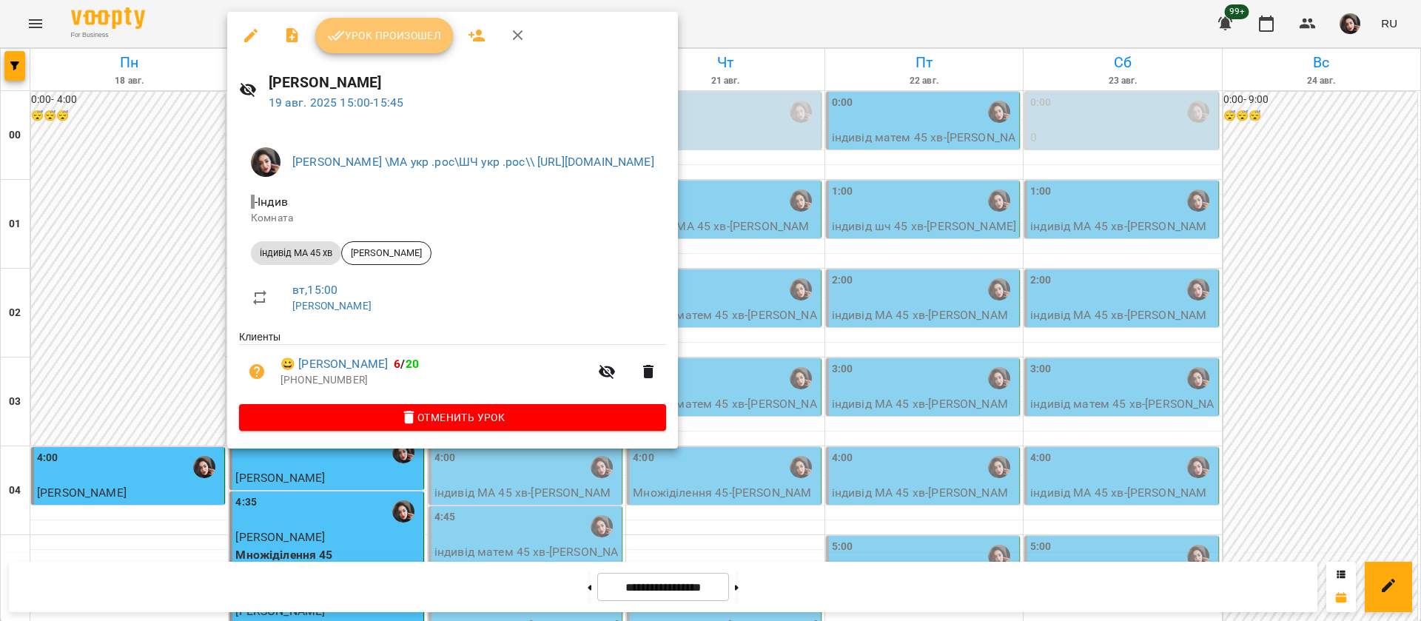
click at [372, 35] on span "Урок произошел" at bounding box center [384, 36] width 114 height 18
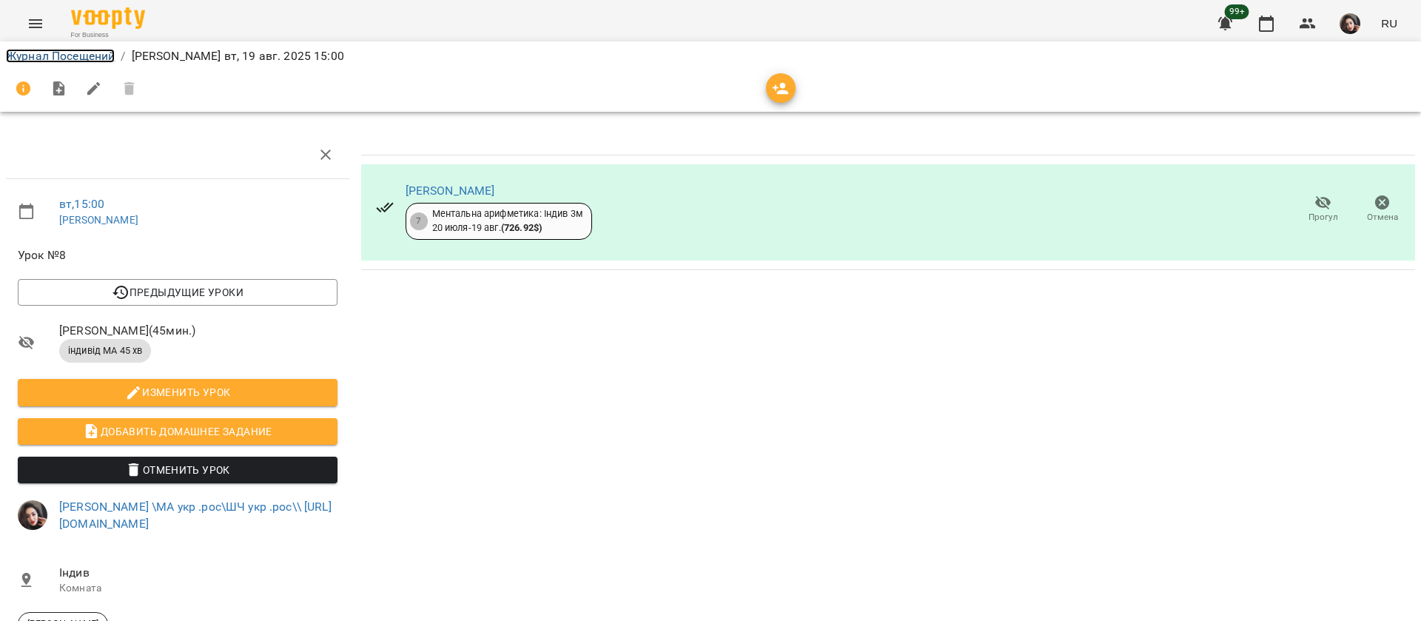
click at [66, 54] on link "Журнал Посещений" at bounding box center [60, 56] width 109 height 14
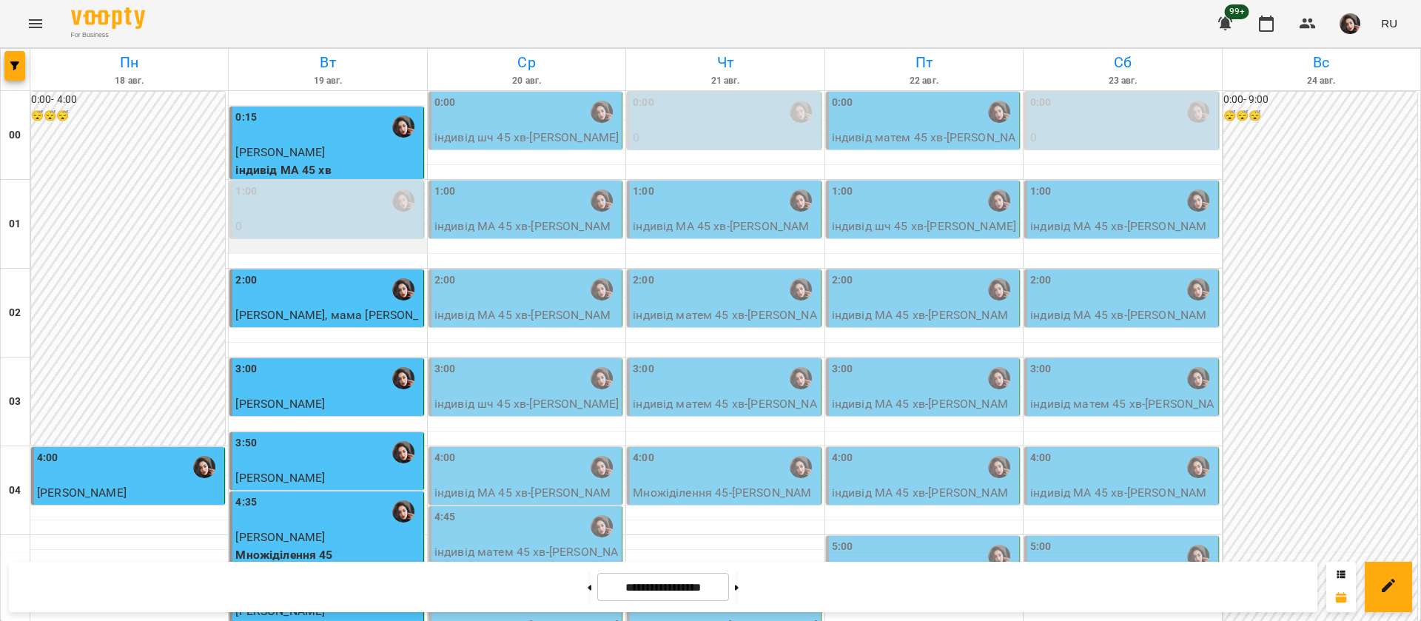
scroll to position [1443, 0]
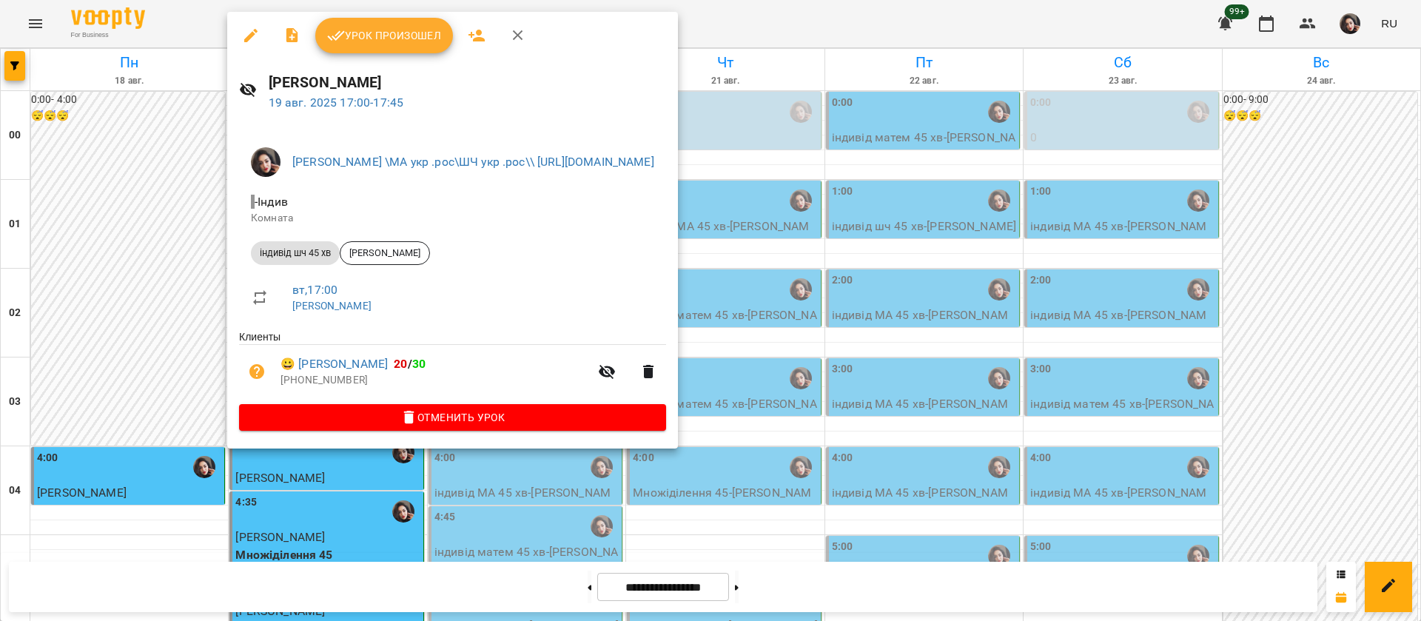
click at [346, 47] on button "Урок произошел" at bounding box center [384, 36] width 138 height 36
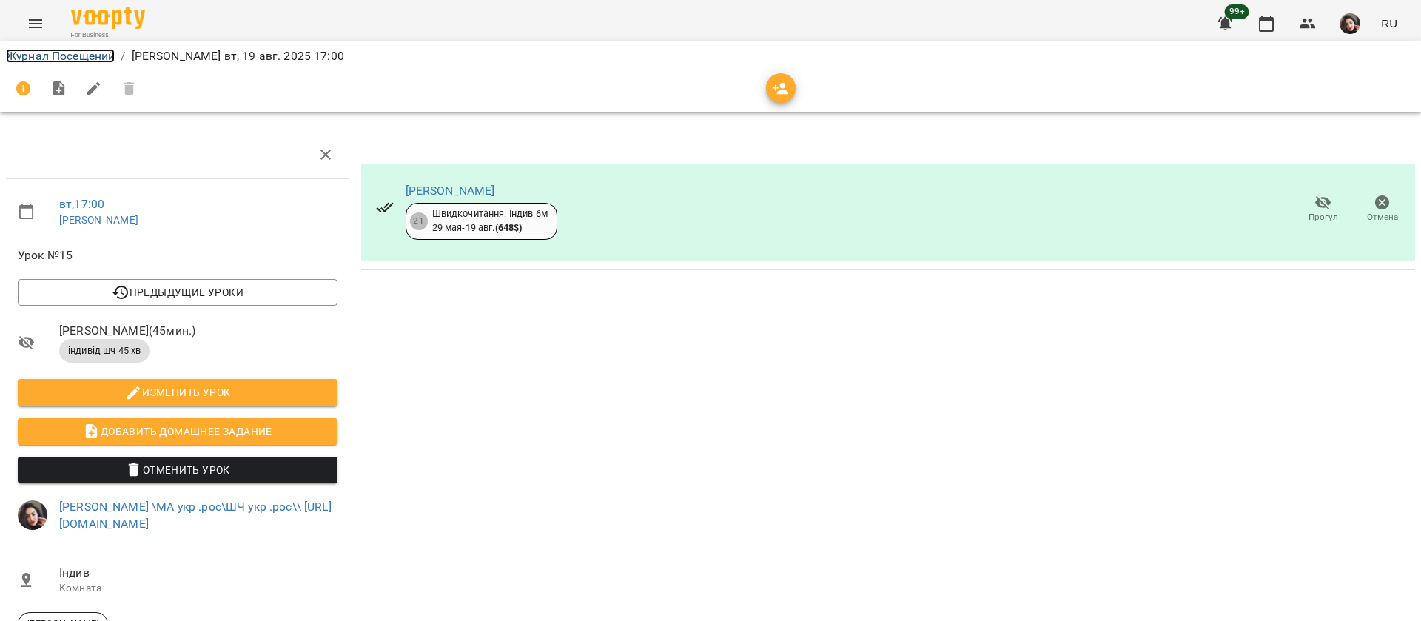
click at [48, 58] on link "Журнал Посещений" at bounding box center [60, 56] width 109 height 14
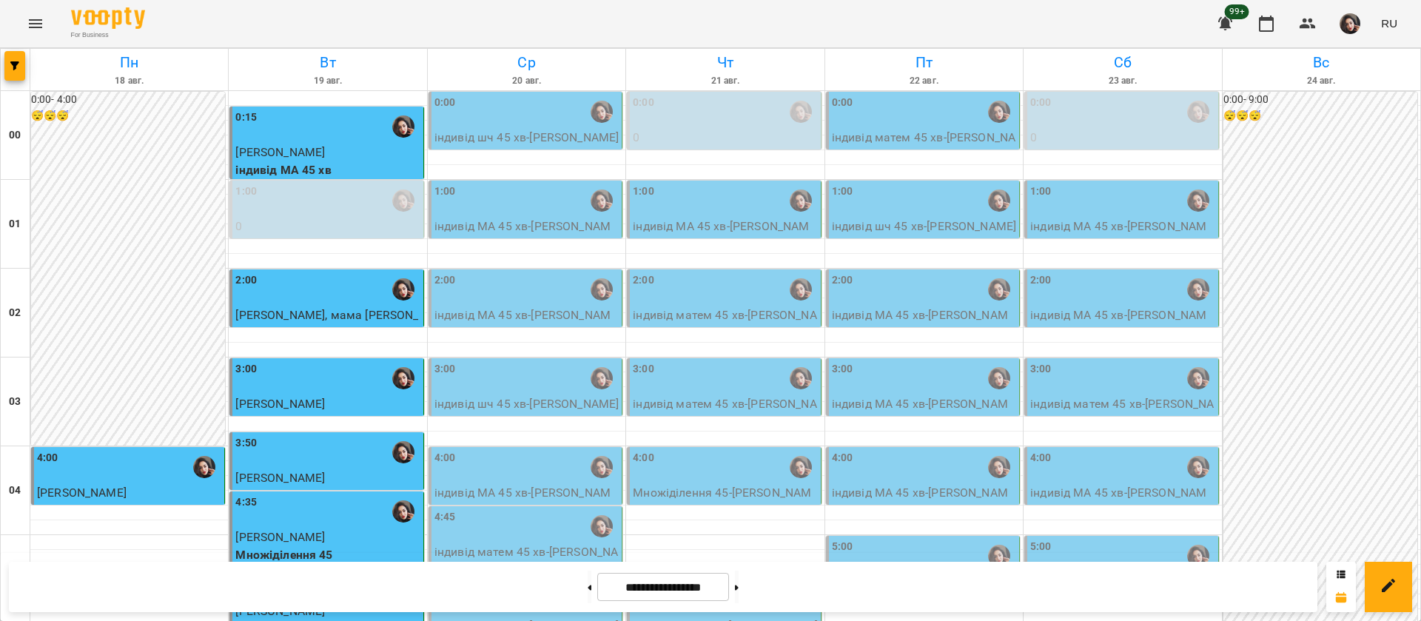
scroll to position [1446, 0]
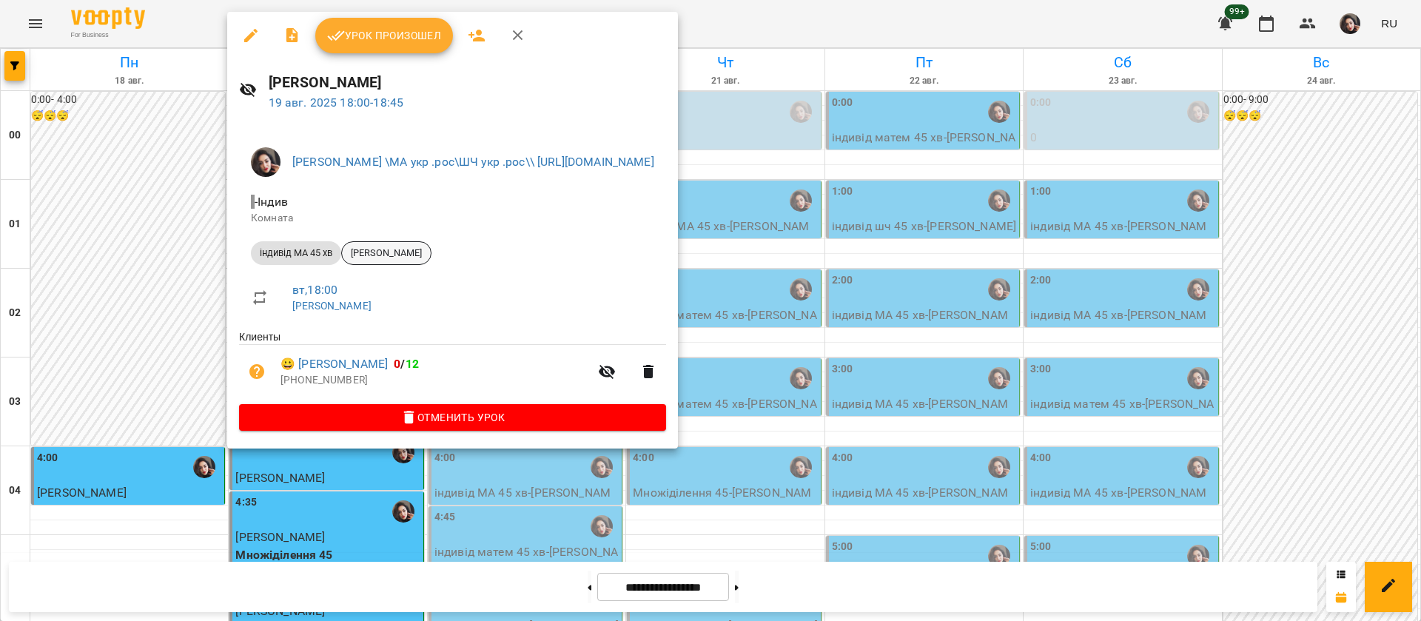
click at [394, 253] on span "[PERSON_NAME]" at bounding box center [386, 252] width 89 height 13
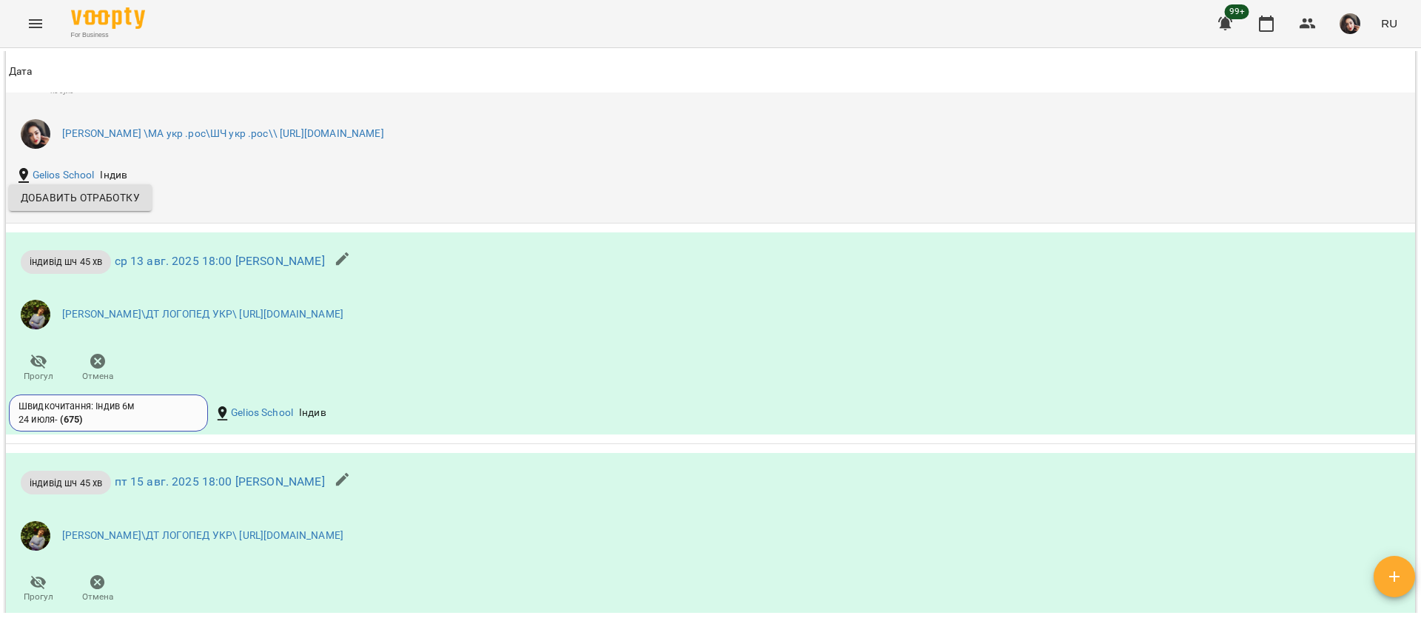
scroll to position [1776, 0]
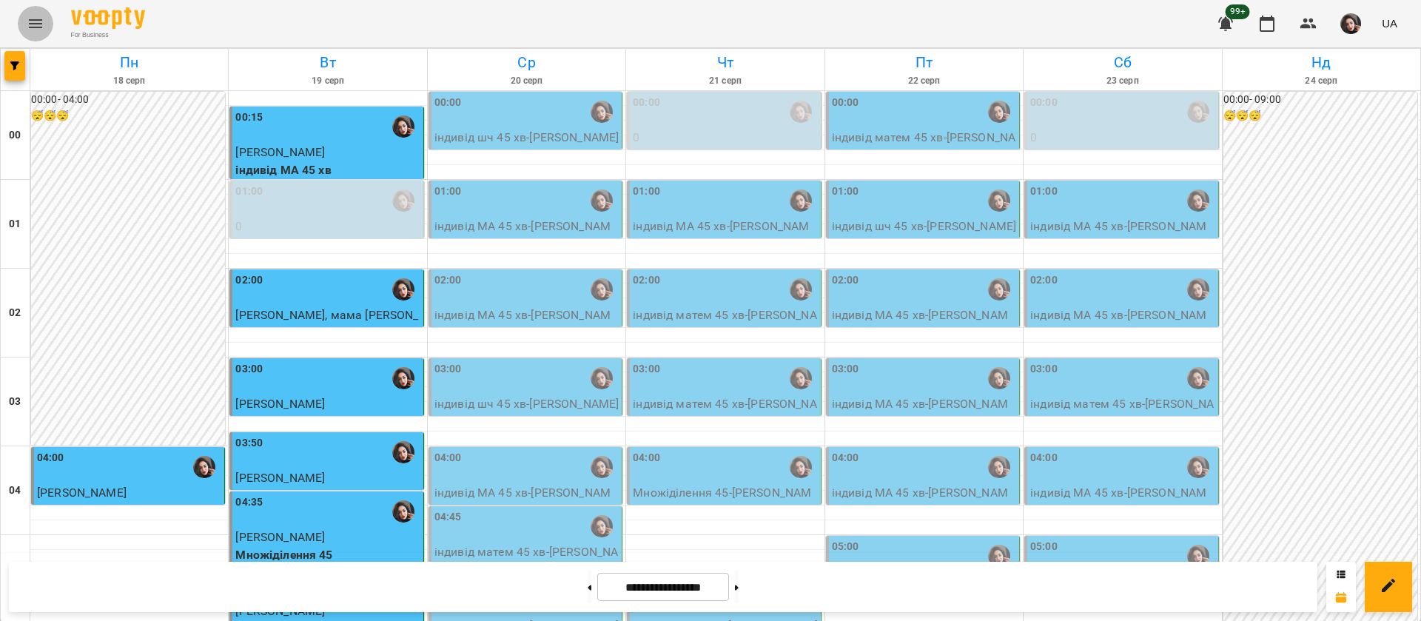
click at [33, 27] on icon "Menu" at bounding box center [35, 23] width 13 height 9
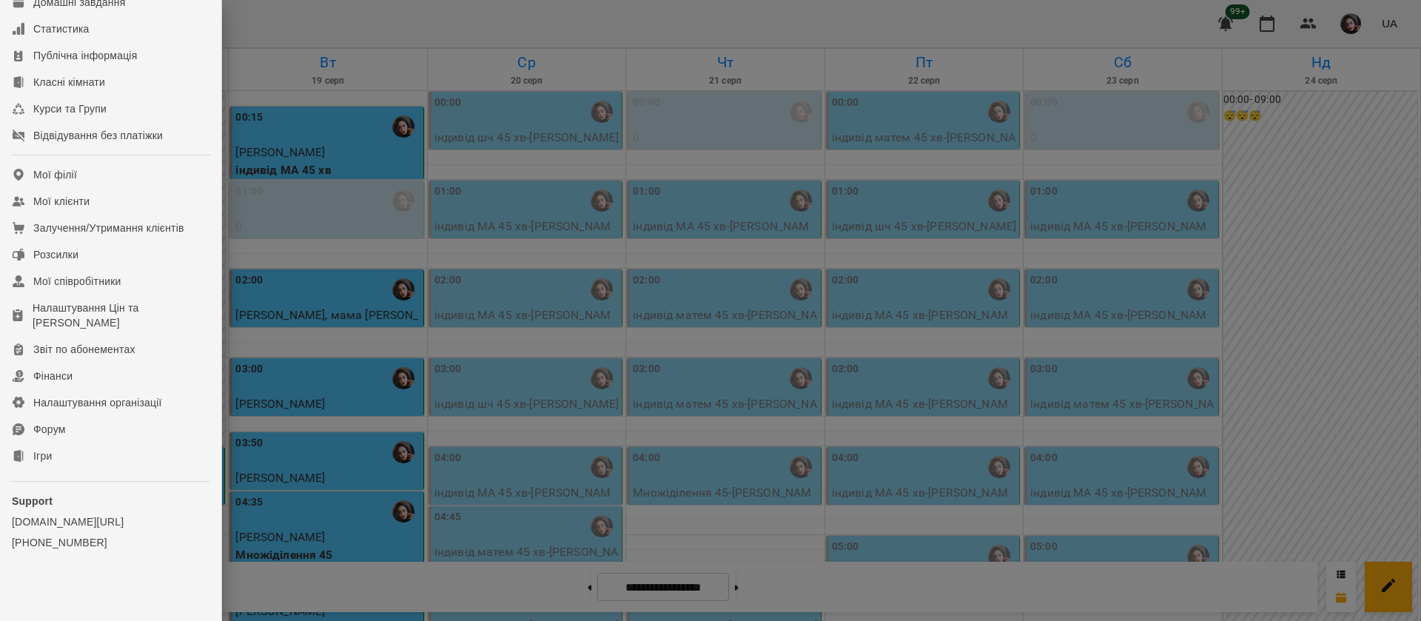
scroll to position [169, 0]
click at [58, 465] on link "Ігри" at bounding box center [110, 456] width 221 height 27
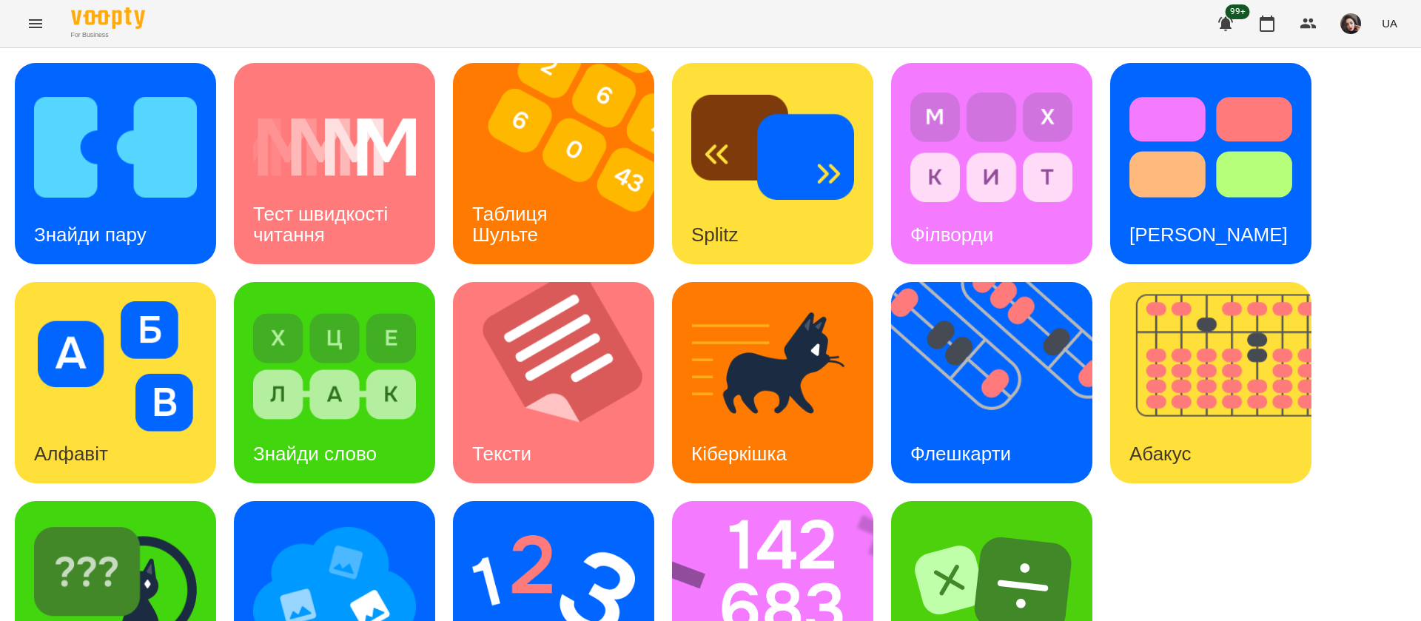
scroll to position [96, 0]
click at [568, 520] on img at bounding box center [553, 585] width 163 height 130
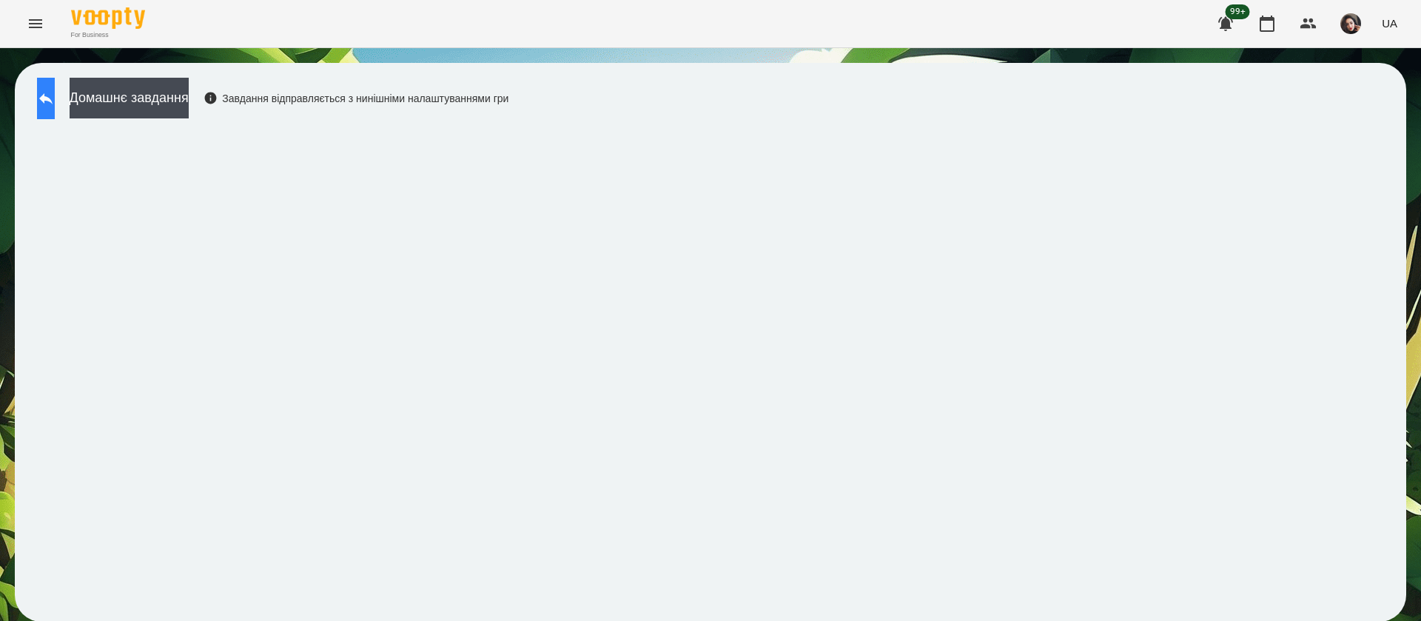
click at [55, 95] on icon at bounding box center [46, 99] width 18 height 18
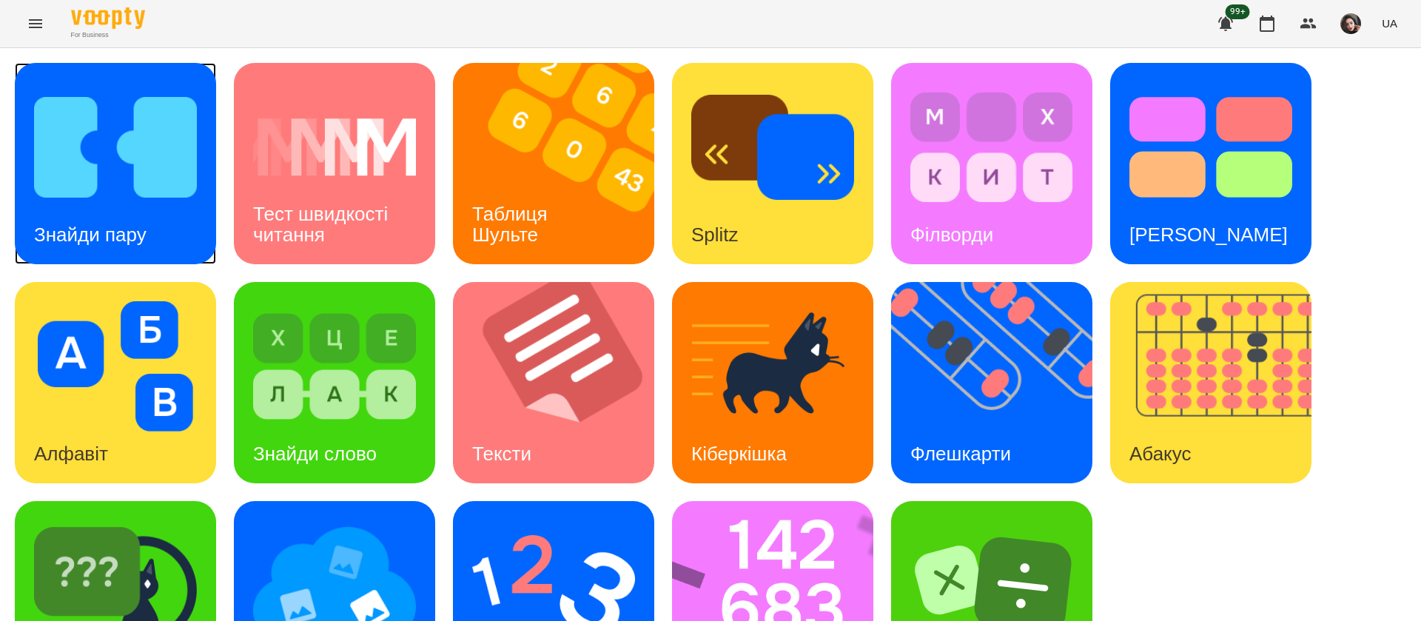
click at [104, 244] on h3 "Знайди пару" at bounding box center [90, 235] width 113 height 22
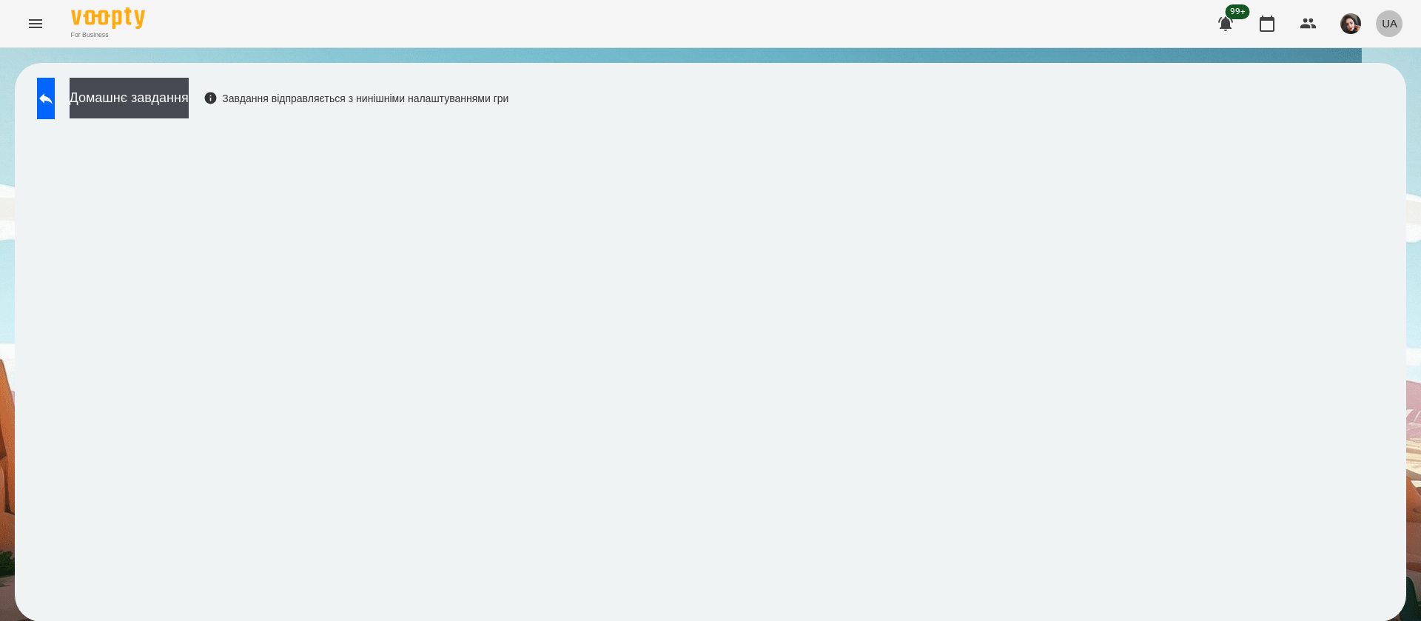
click at [1392, 19] on span "UA" at bounding box center [1390, 24] width 16 height 16
click at [1345, 120] on div "Русский" at bounding box center [1361, 110] width 75 height 27
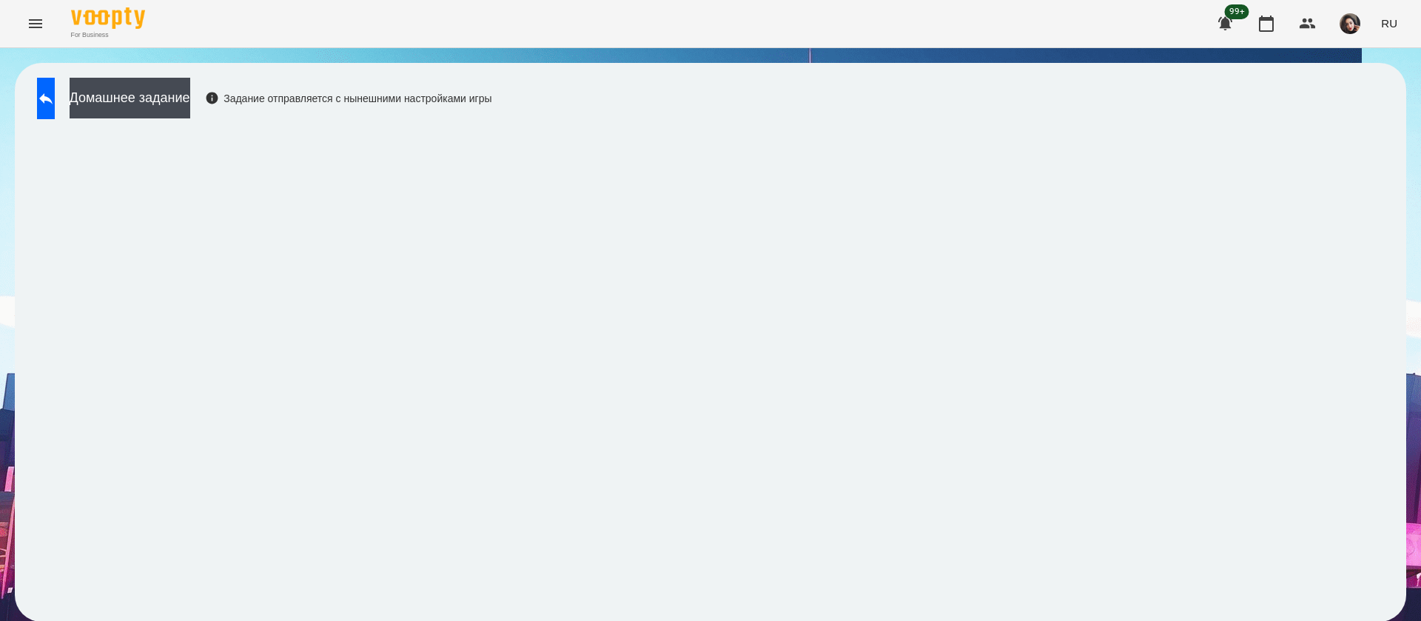
click at [42, 87] on button at bounding box center [46, 98] width 18 height 41
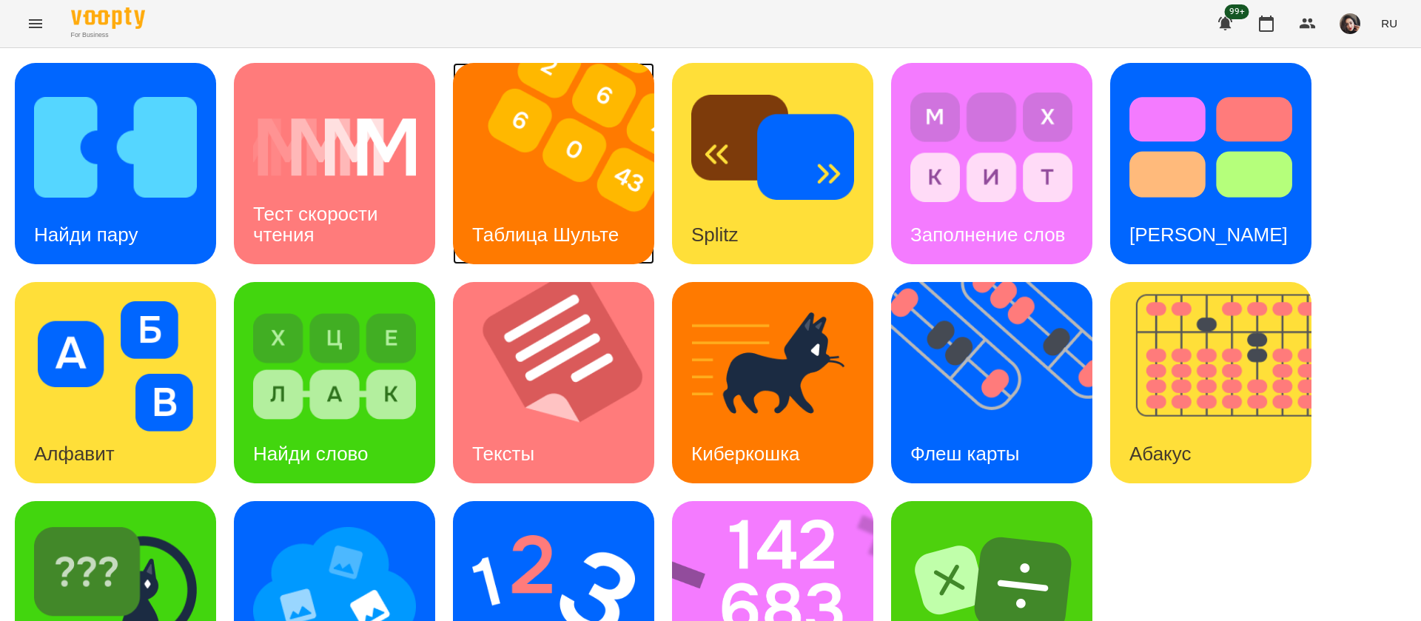
click at [550, 207] on div "Таблица Шульте" at bounding box center [545, 235] width 185 height 58
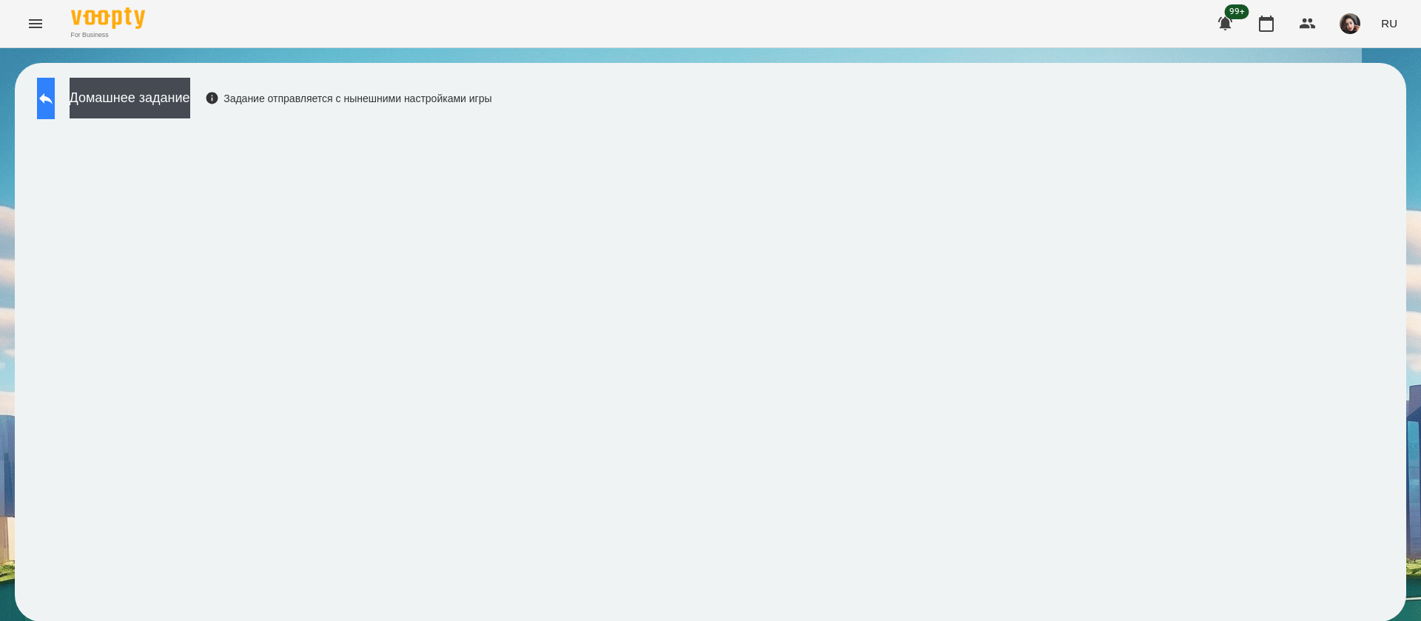
click at [55, 95] on icon at bounding box center [46, 99] width 18 height 18
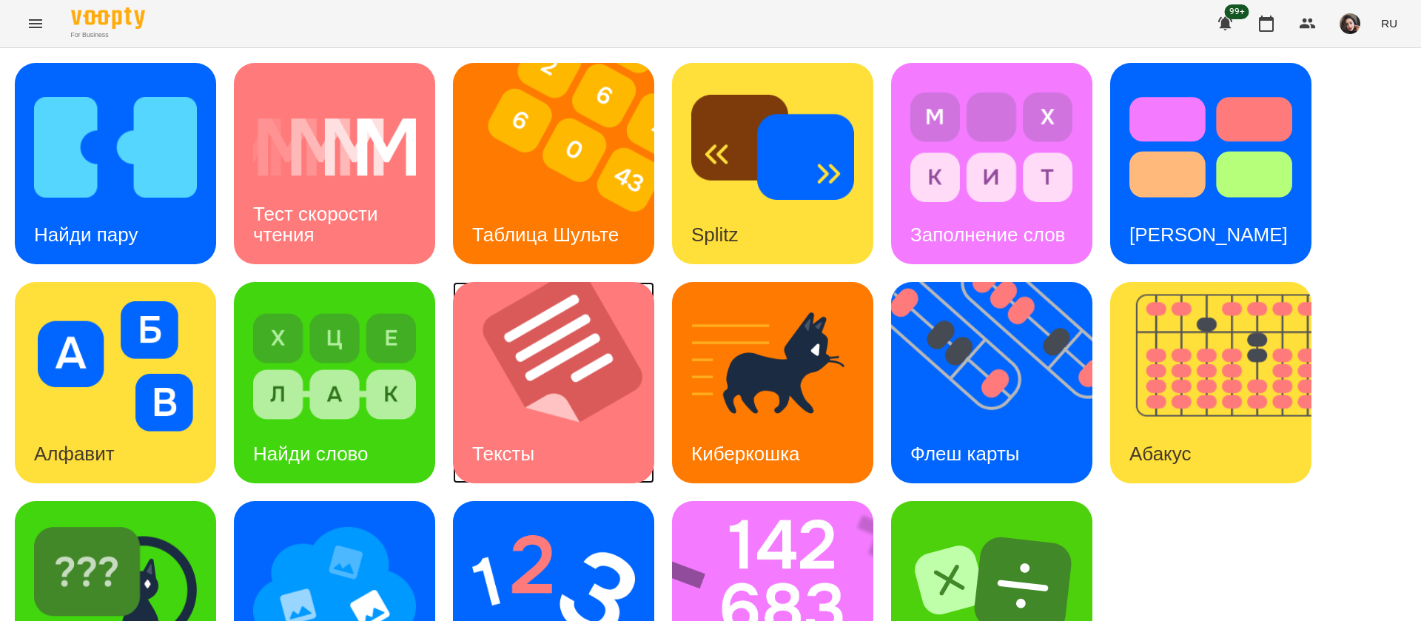
click at [526, 351] on img at bounding box center [563, 382] width 220 height 201
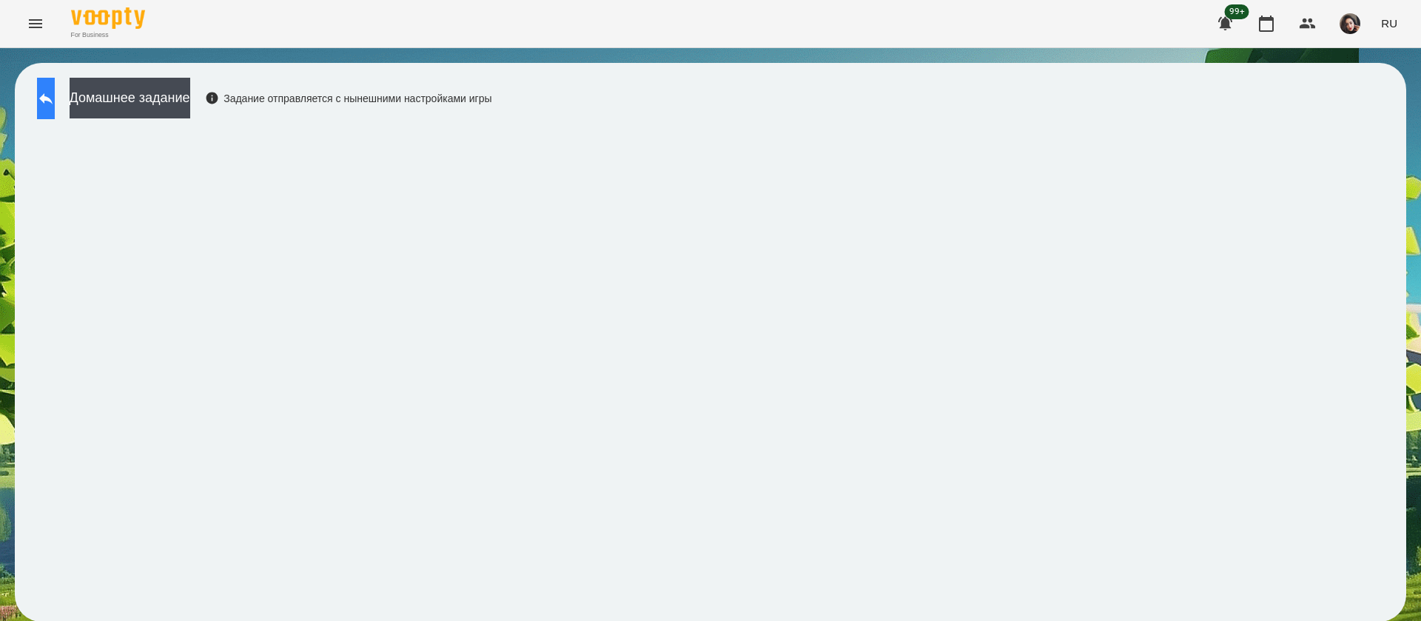
click at [55, 93] on icon at bounding box center [46, 99] width 18 height 18
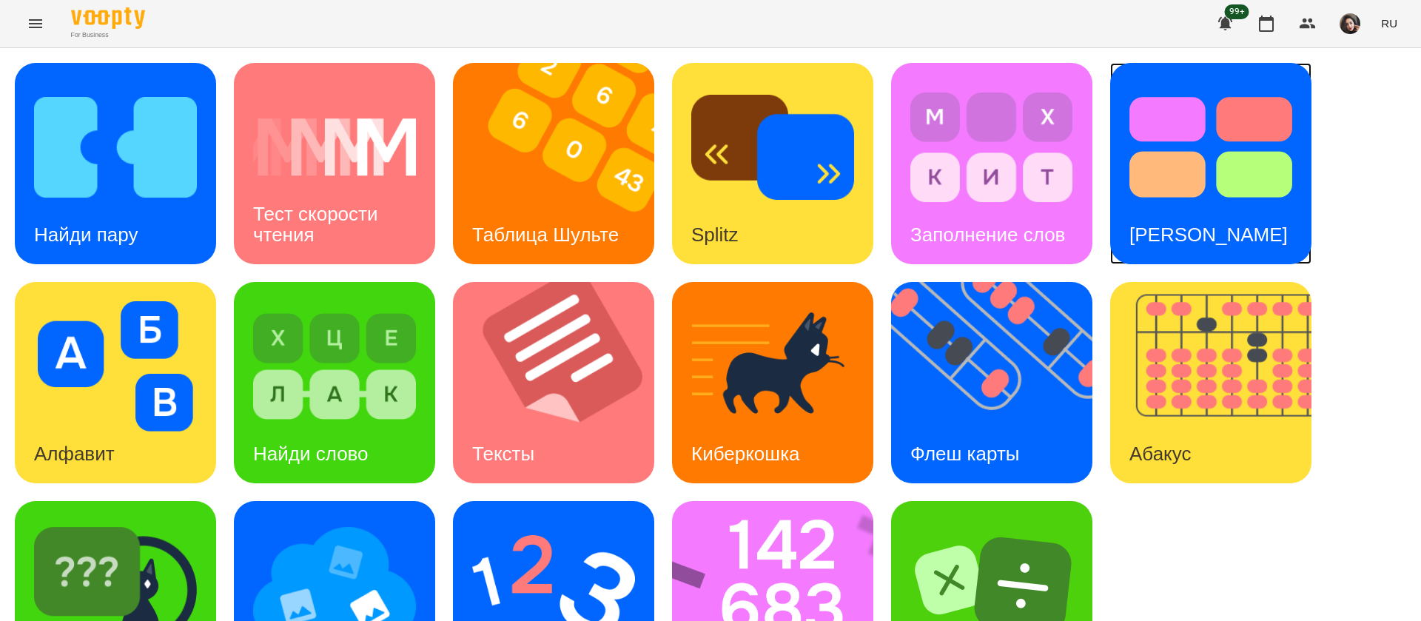
click at [1258, 187] on img at bounding box center [1211, 147] width 163 height 130
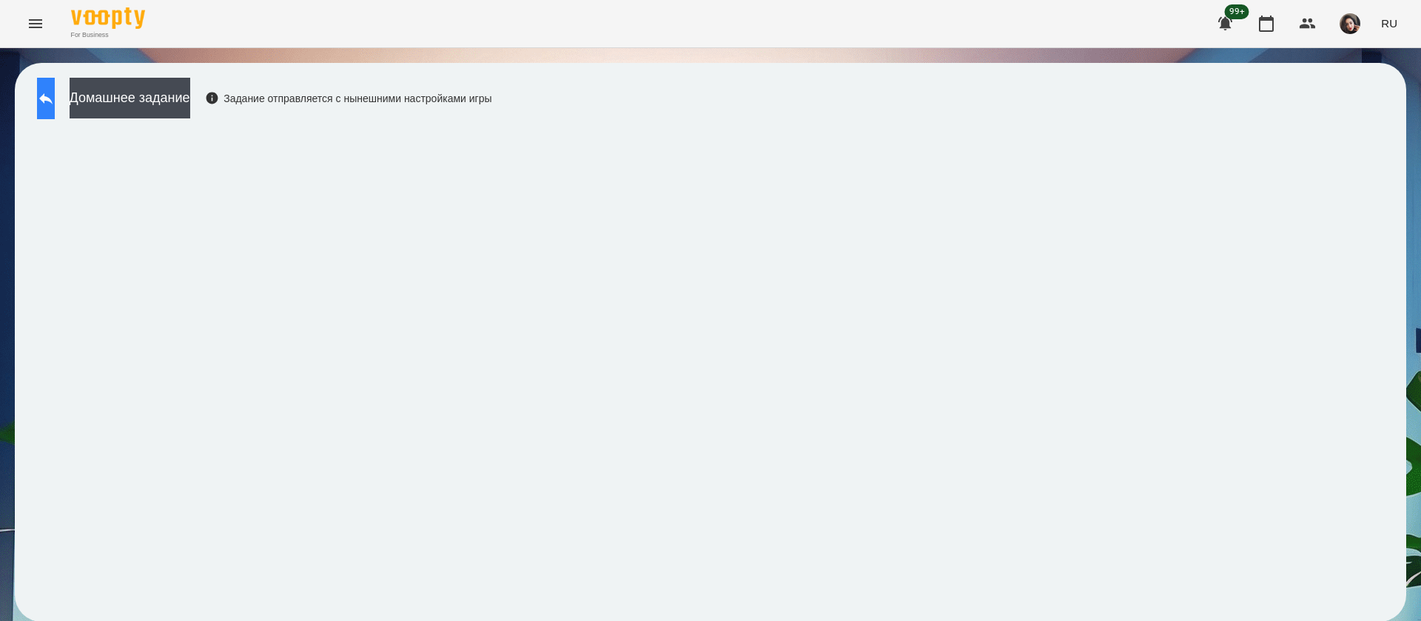
click at [55, 106] on icon at bounding box center [46, 99] width 18 height 18
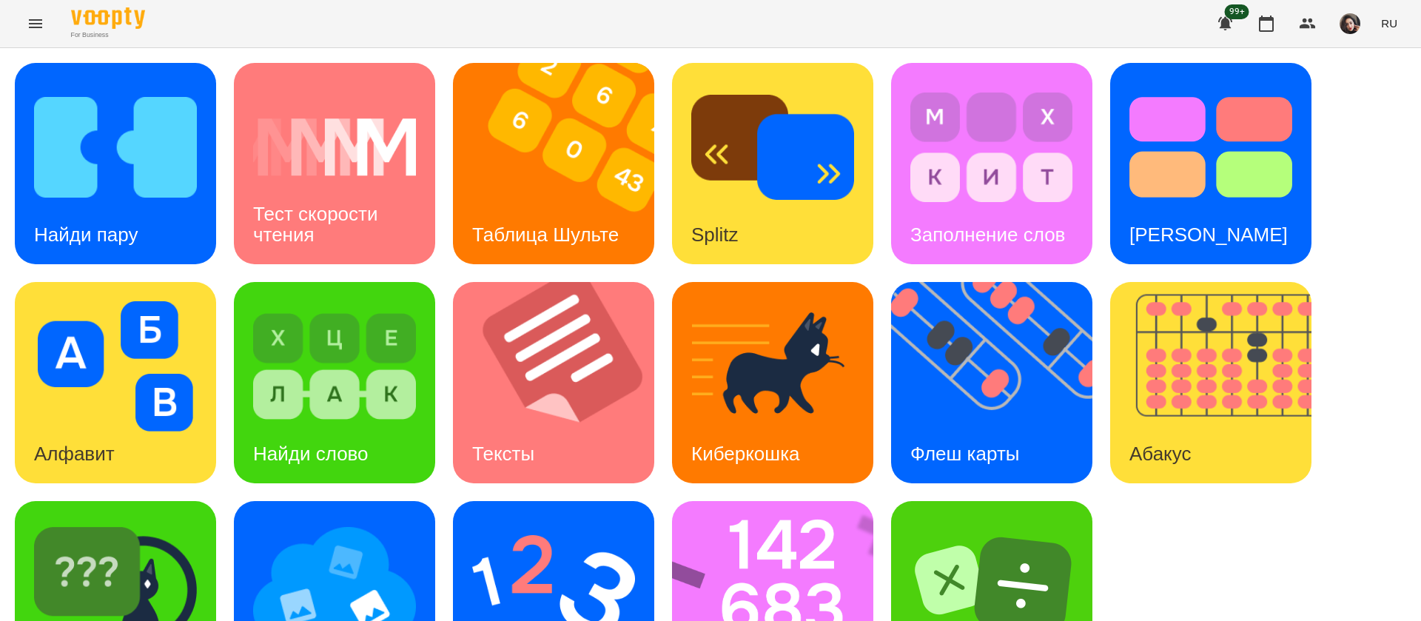
scroll to position [96, 0]
click at [333, 425] on div "Найди слово" at bounding box center [311, 454] width 154 height 58
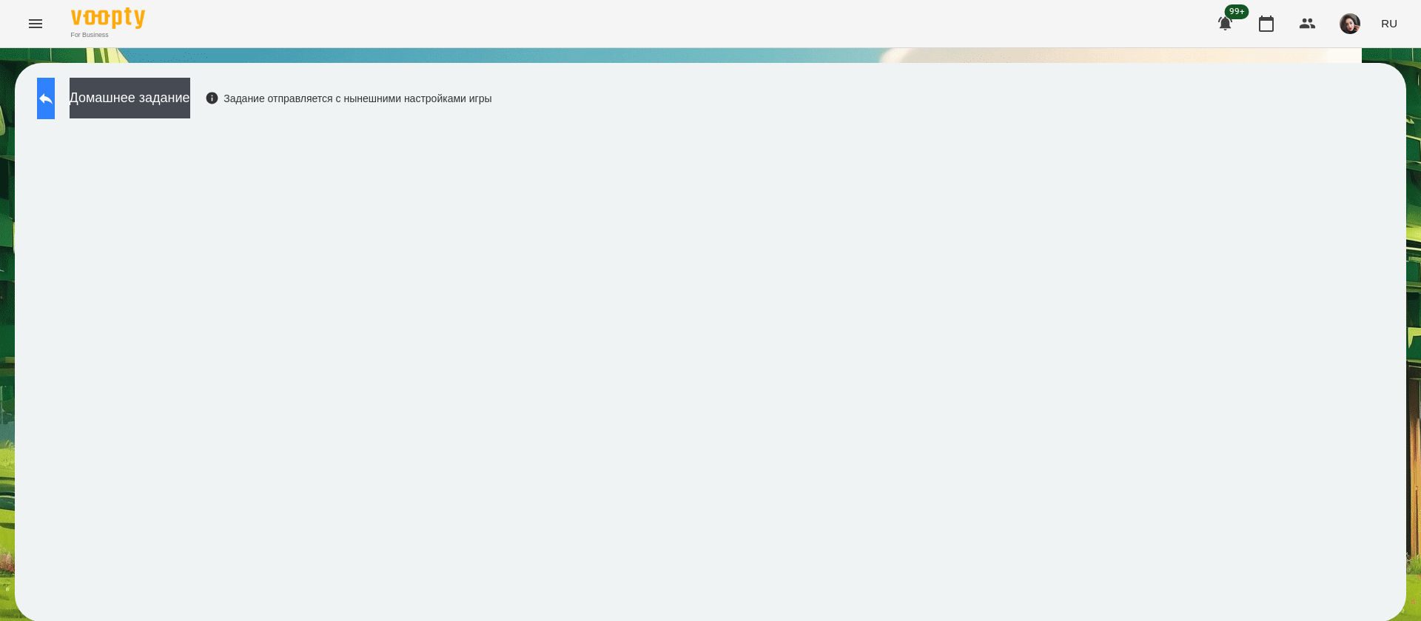
click at [55, 92] on button at bounding box center [46, 98] width 18 height 41
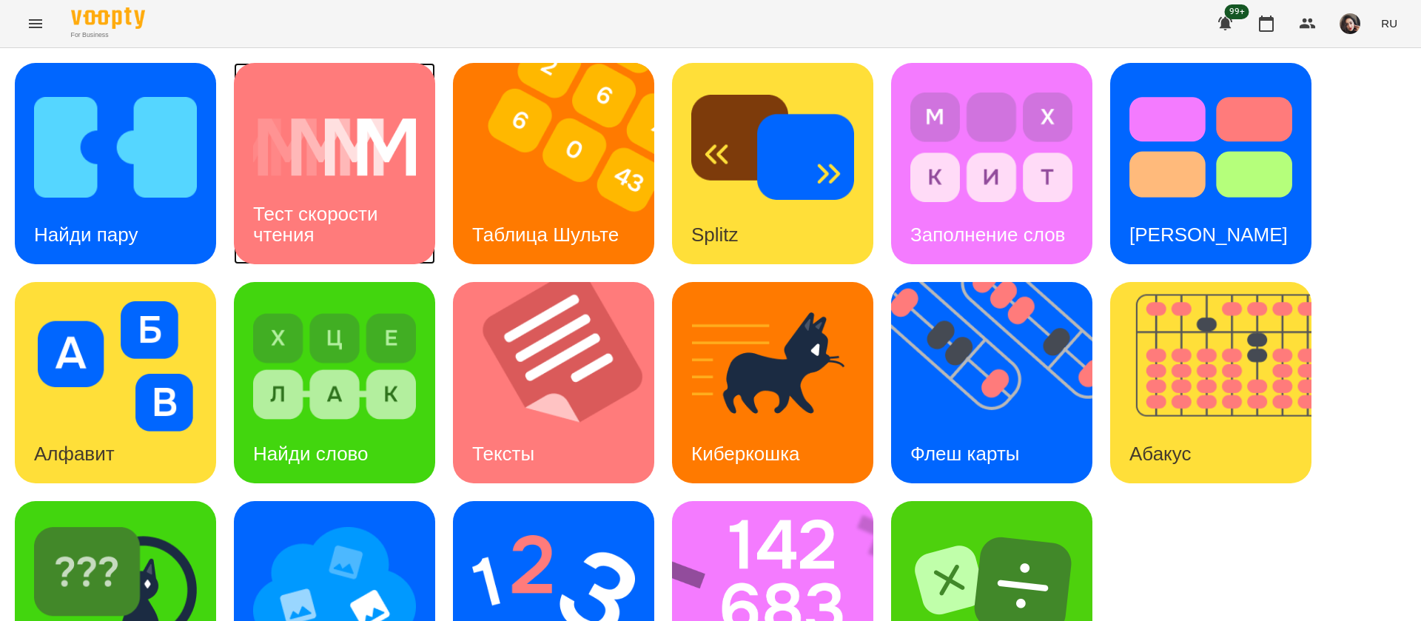
click at [316, 167] on img at bounding box center [334, 147] width 163 height 130
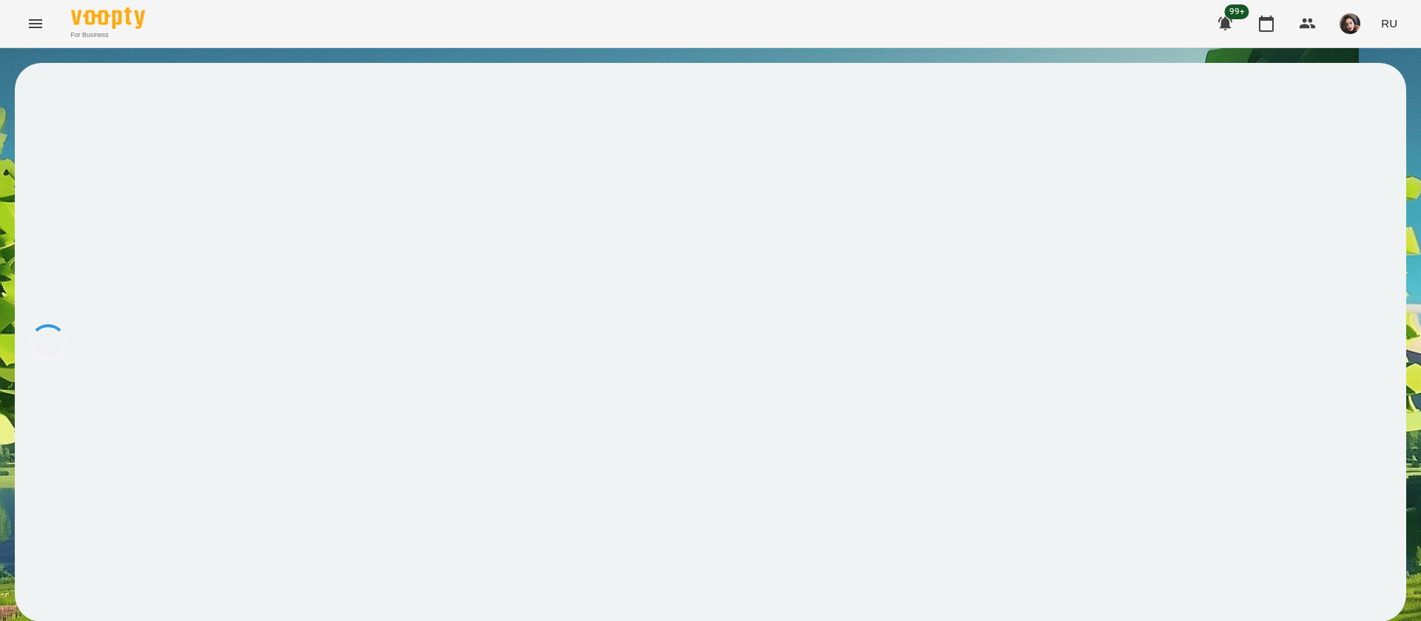
click at [316, 167] on div at bounding box center [711, 342] width 1392 height 559
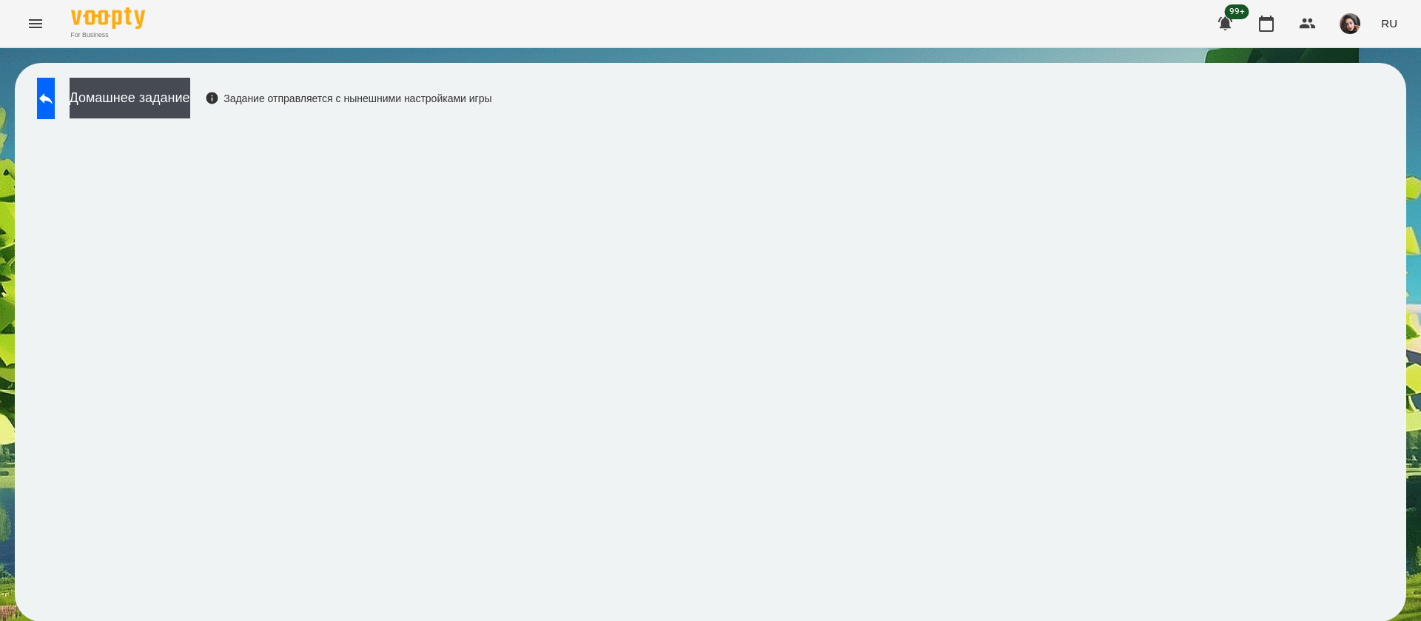
scroll to position [1, 0]
click at [55, 101] on icon at bounding box center [46, 99] width 18 height 18
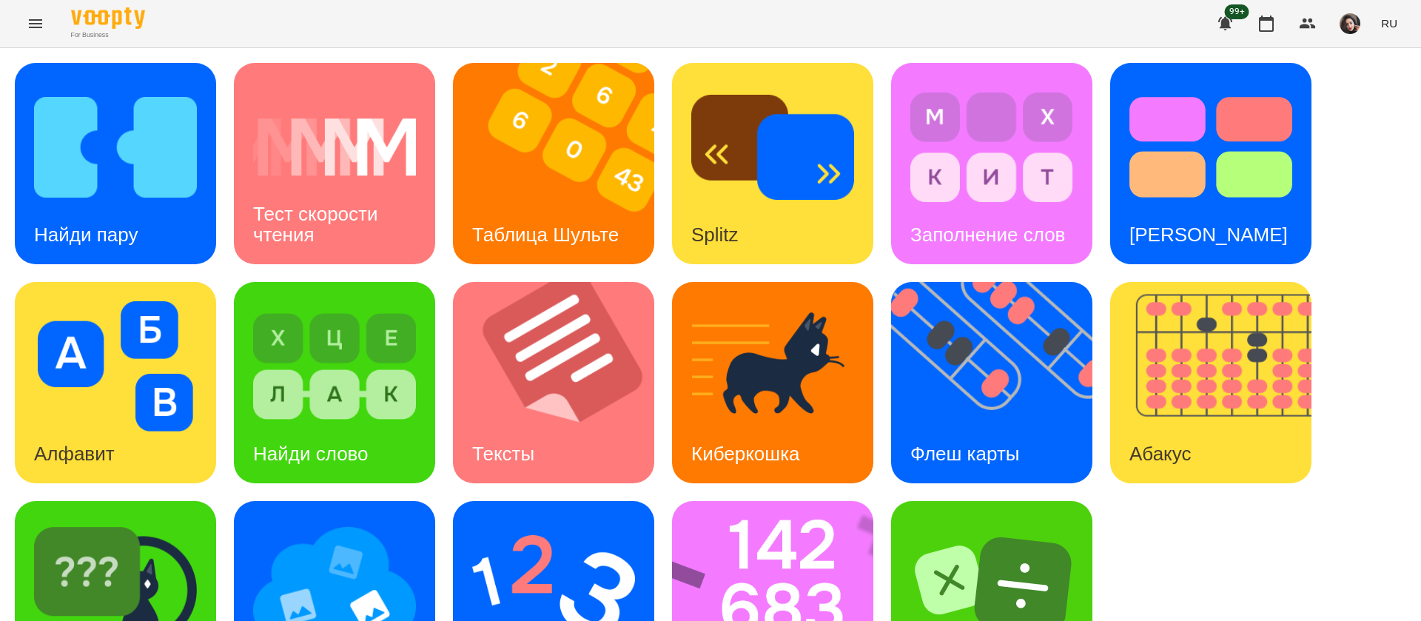
scroll to position [96, 0]
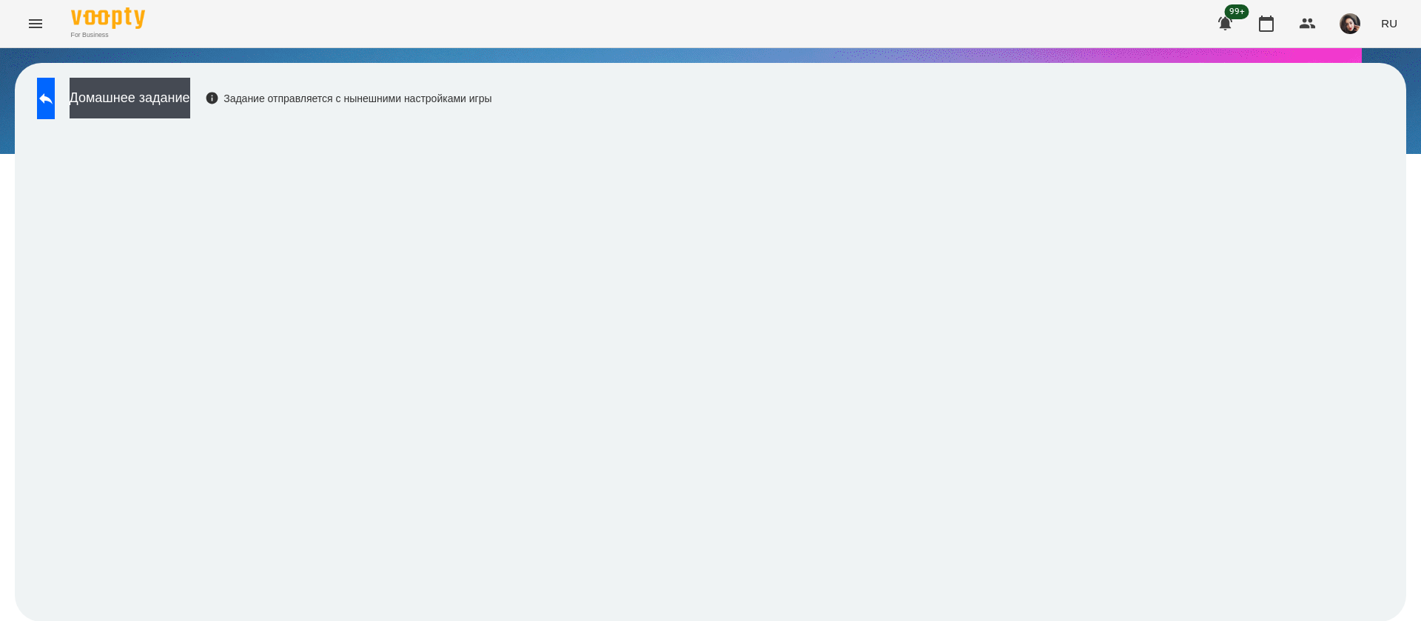
scroll to position [1, 0]
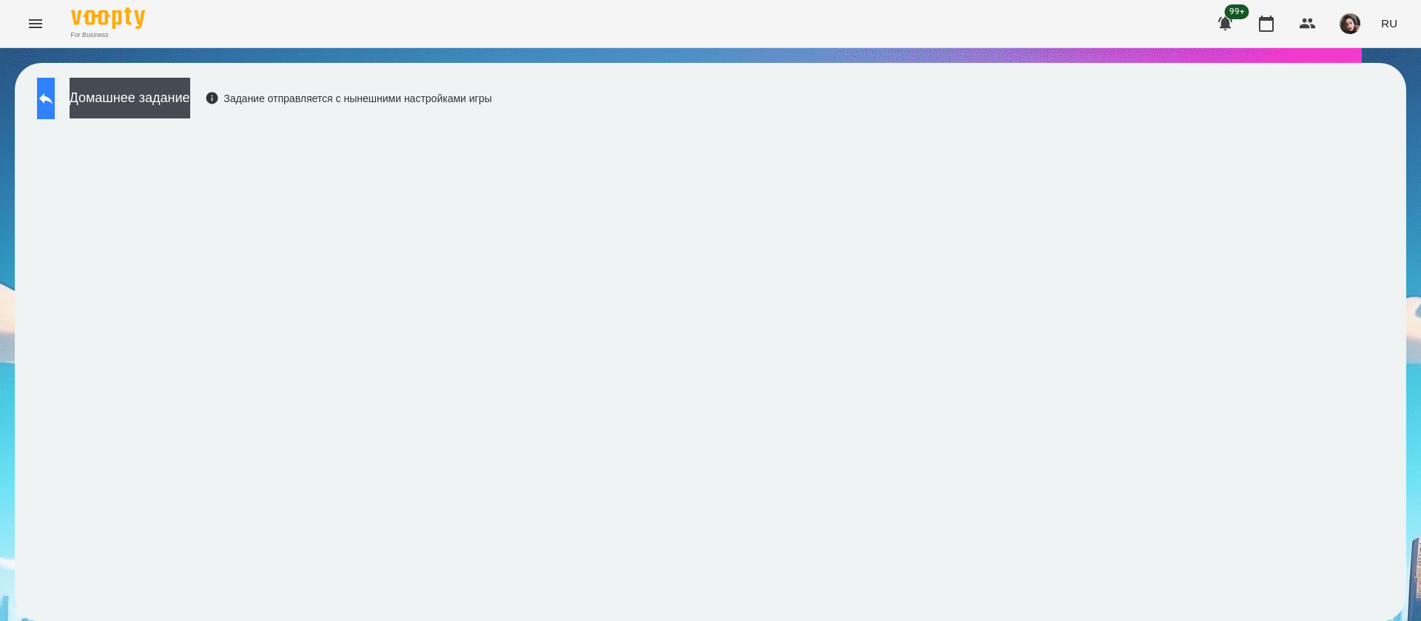
click at [55, 102] on button at bounding box center [46, 98] width 18 height 41
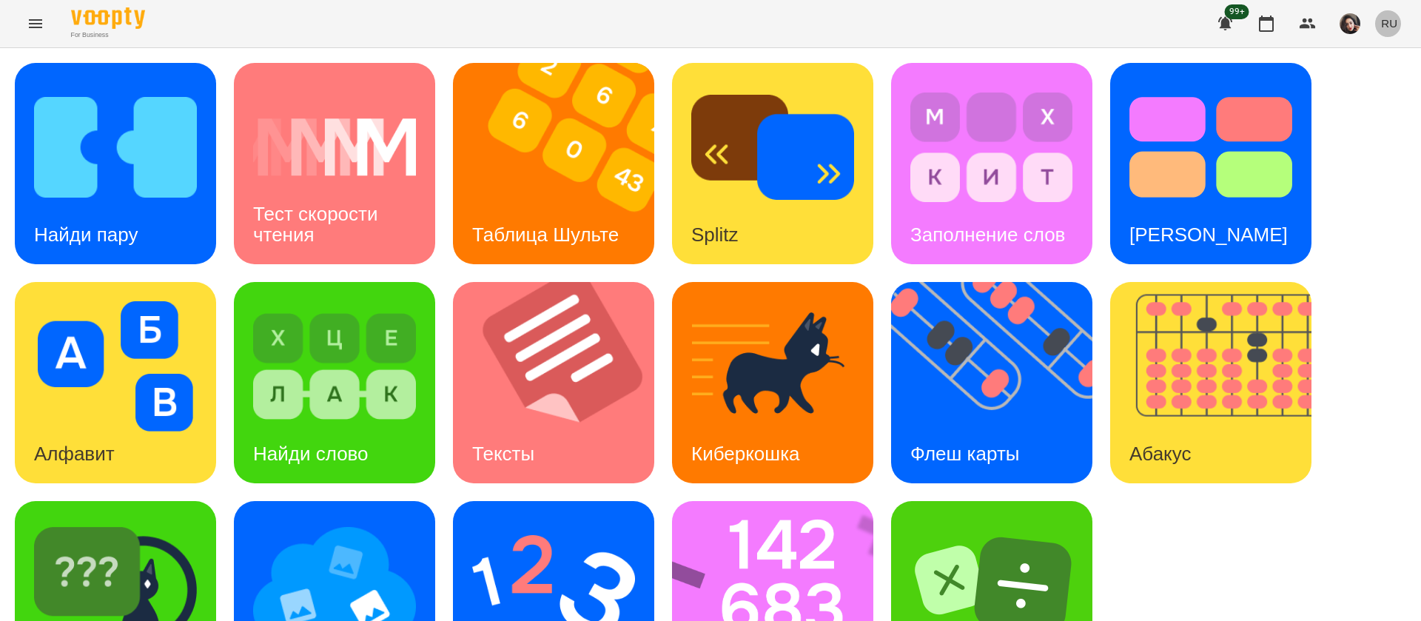
click at [1400, 20] on button "RU" at bounding box center [1389, 23] width 28 height 27
click at [1372, 82] on div "Українська" at bounding box center [1361, 83] width 75 height 27
click at [123, 206] on div "Знайди пару" at bounding box center [90, 235] width 151 height 58
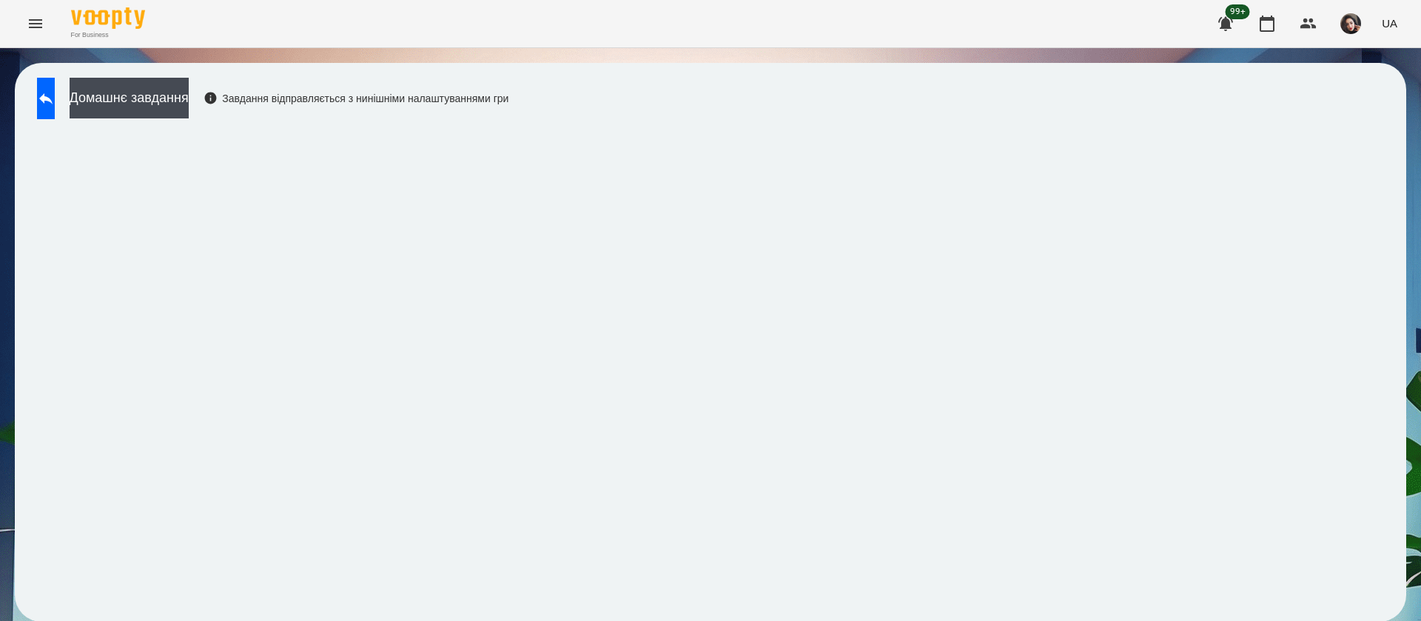
scroll to position [1, 0]
click at [1179, 118] on div "Домашнє завдання Завдання відправляється з нинішніми налаштуваннями гри" at bounding box center [711, 342] width 1392 height 559
click at [41, 101] on button at bounding box center [46, 98] width 18 height 41
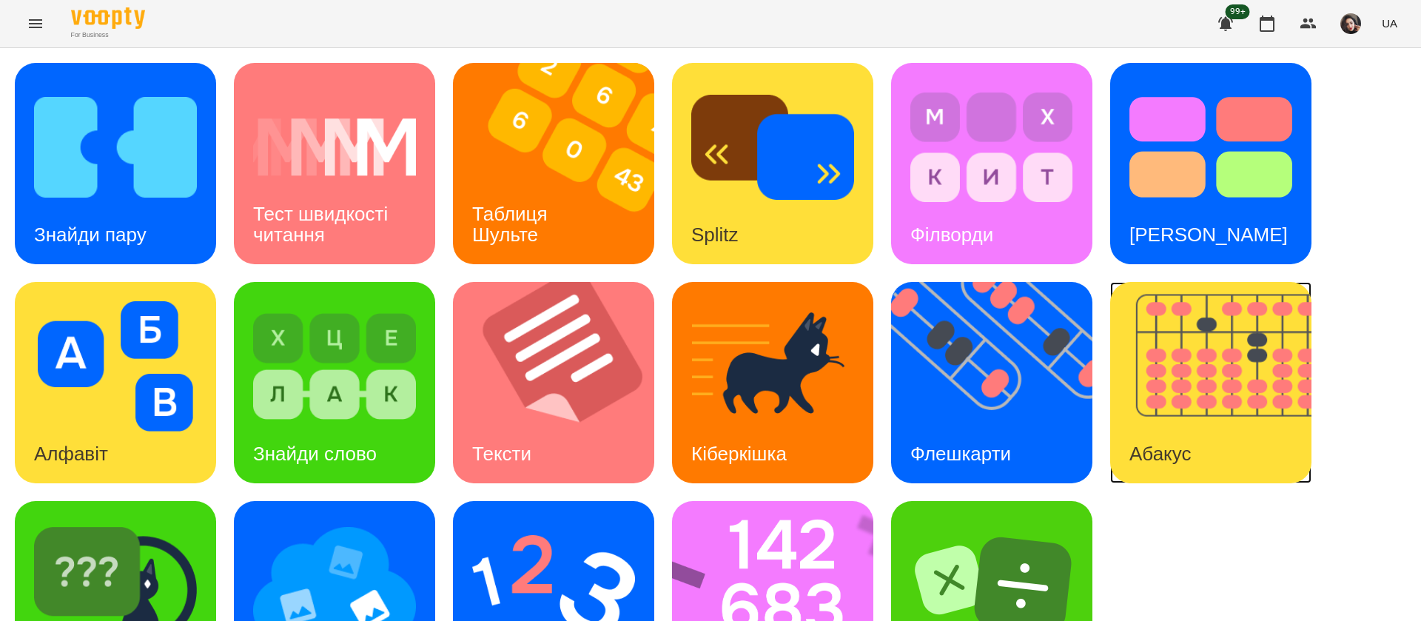
click at [1244, 356] on img at bounding box center [1220, 382] width 220 height 201
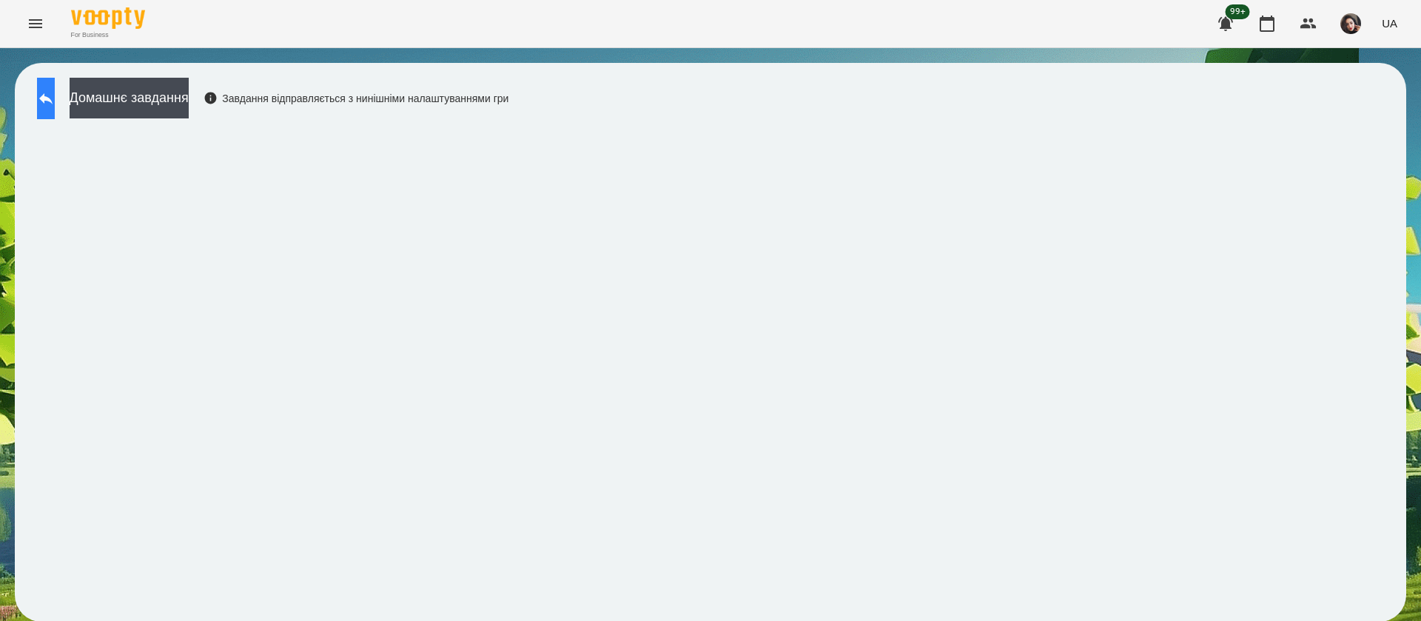
click at [55, 101] on icon at bounding box center [46, 99] width 18 height 18
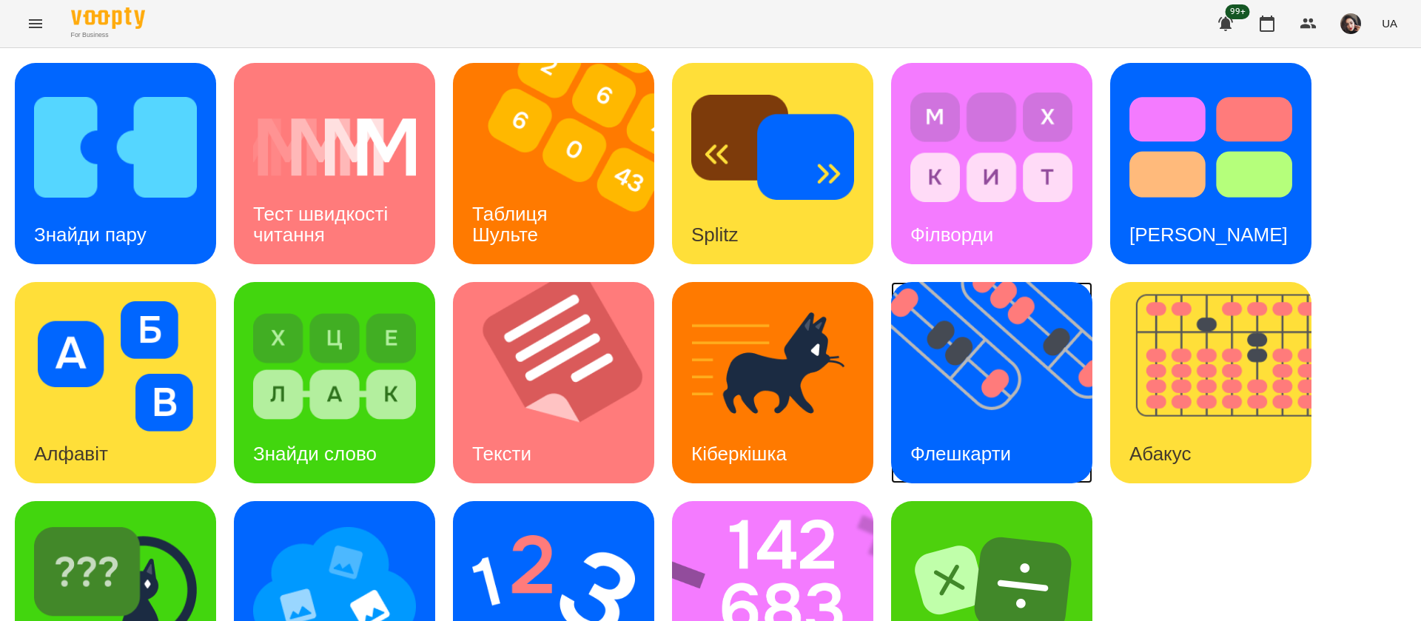
click at [1041, 369] on img at bounding box center [1001, 382] width 220 height 201
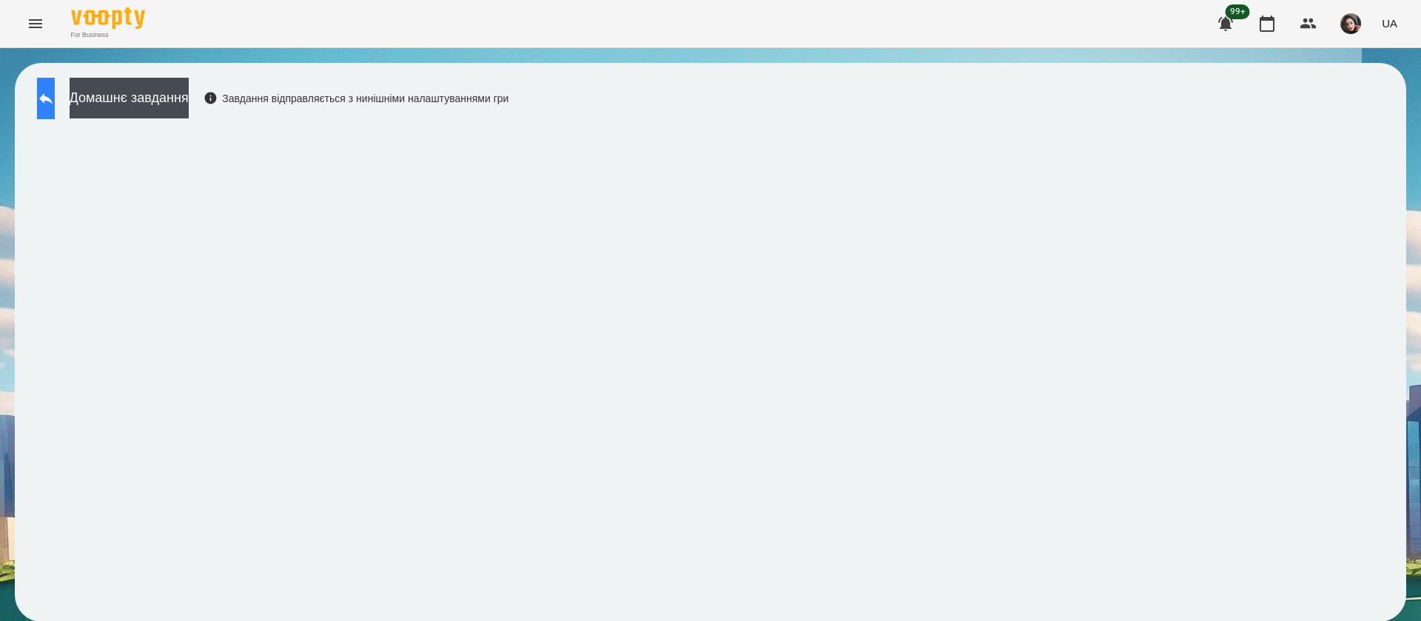
click at [55, 101] on button at bounding box center [46, 98] width 18 height 41
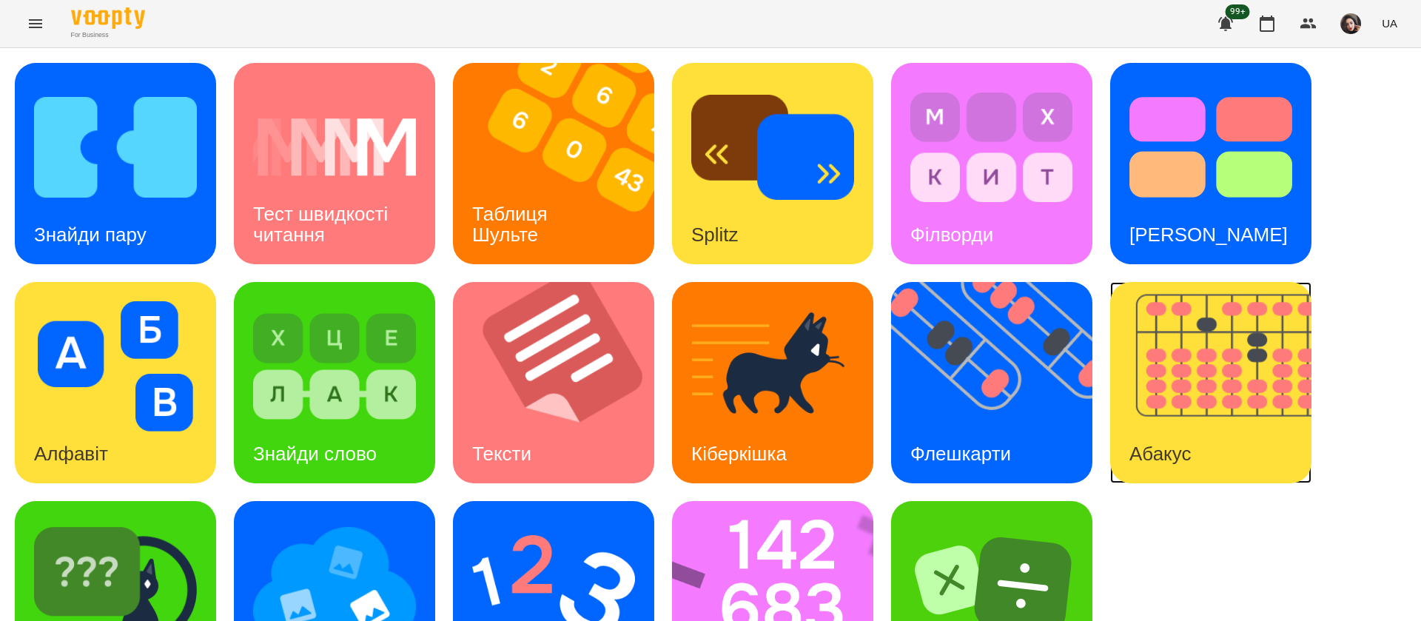
click at [1224, 366] on img at bounding box center [1220, 382] width 220 height 201
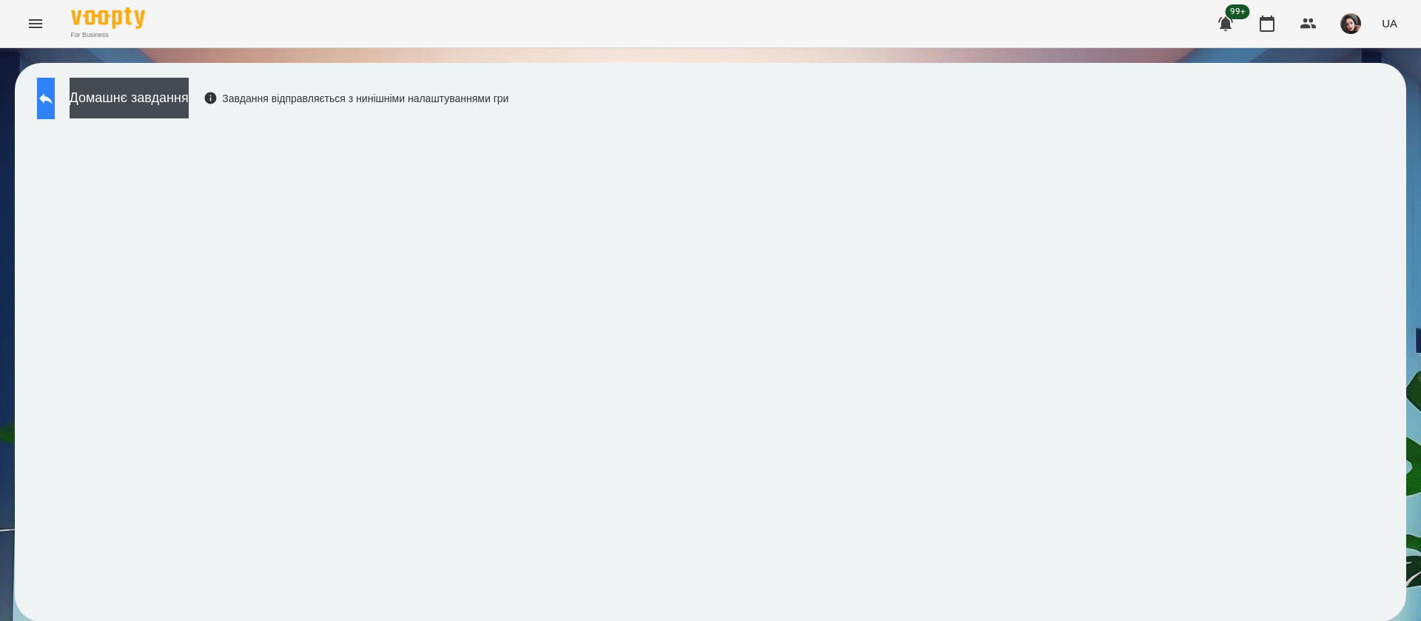
click at [55, 106] on icon at bounding box center [46, 99] width 18 height 18
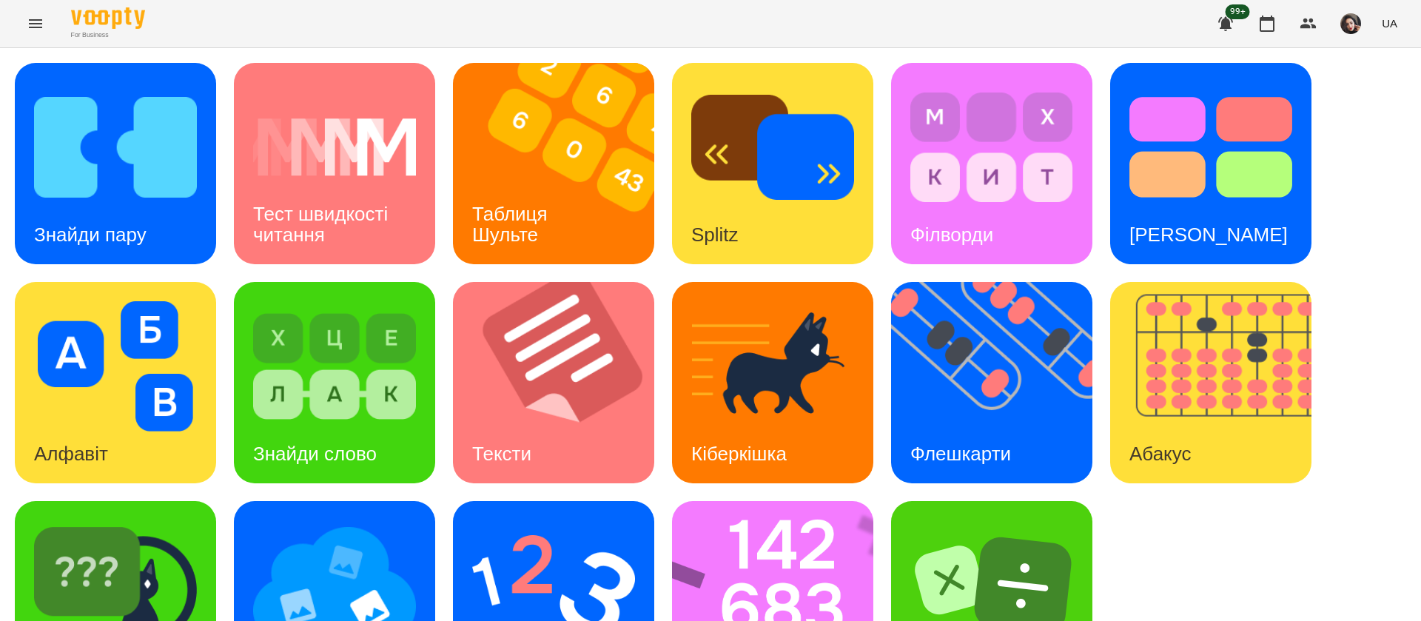
scroll to position [96, 0]
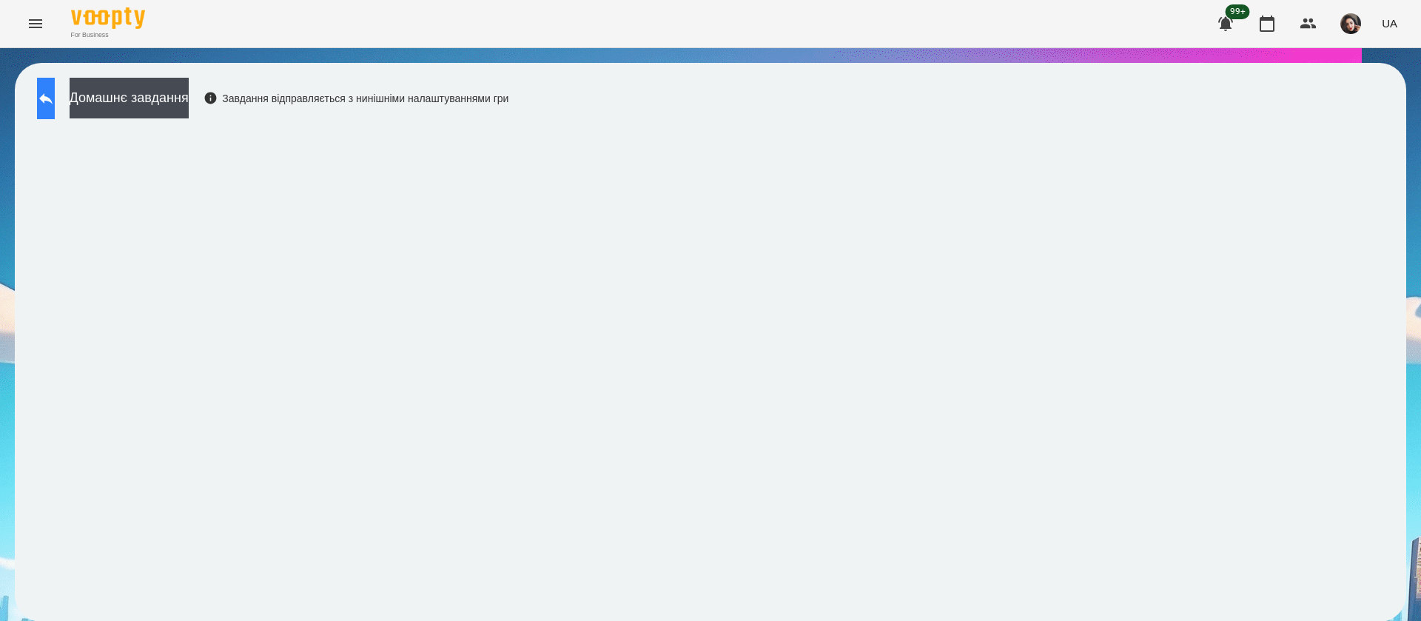
click at [55, 113] on button at bounding box center [46, 98] width 18 height 41
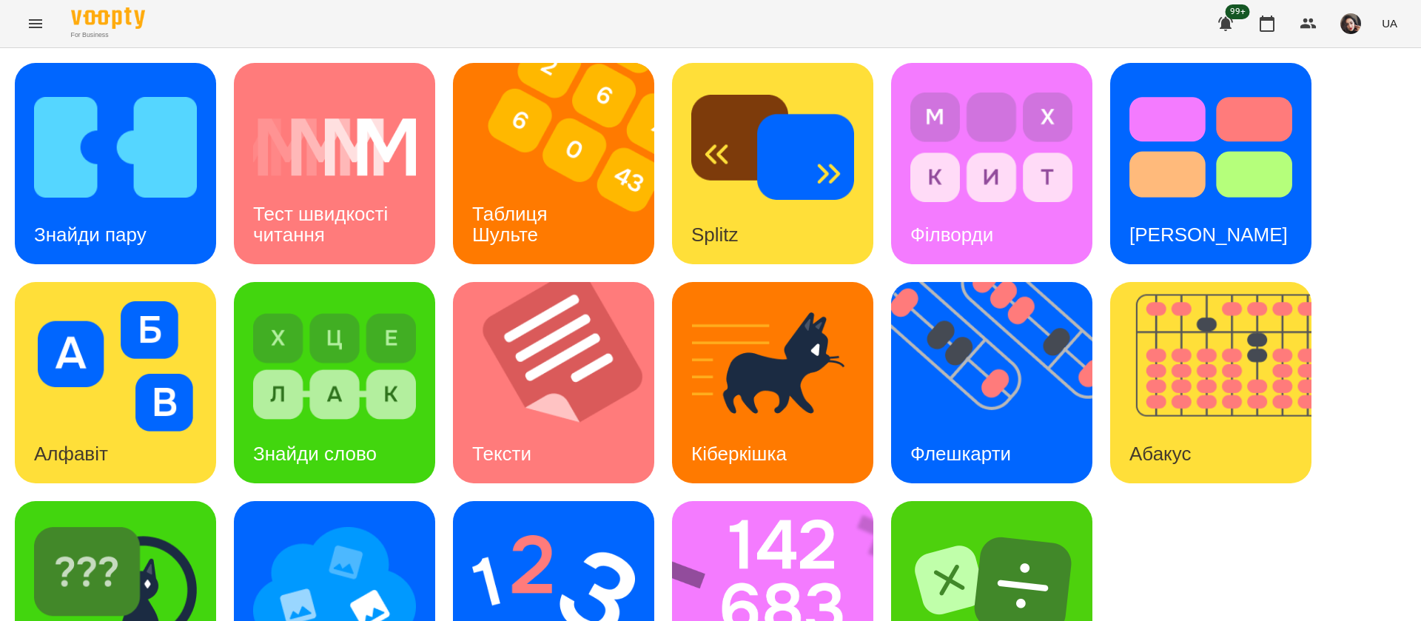
scroll to position [96, 0]
click at [746, 501] on img at bounding box center [782, 601] width 221 height 201
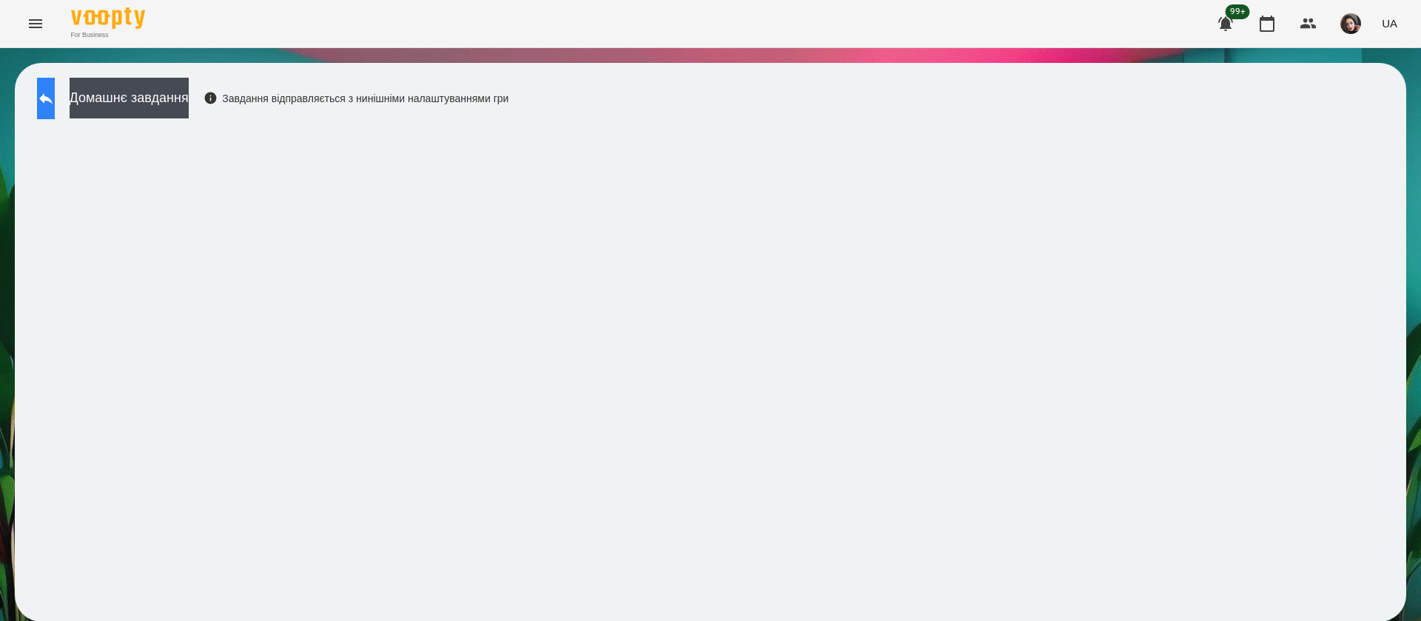
click at [55, 93] on button at bounding box center [46, 98] width 18 height 41
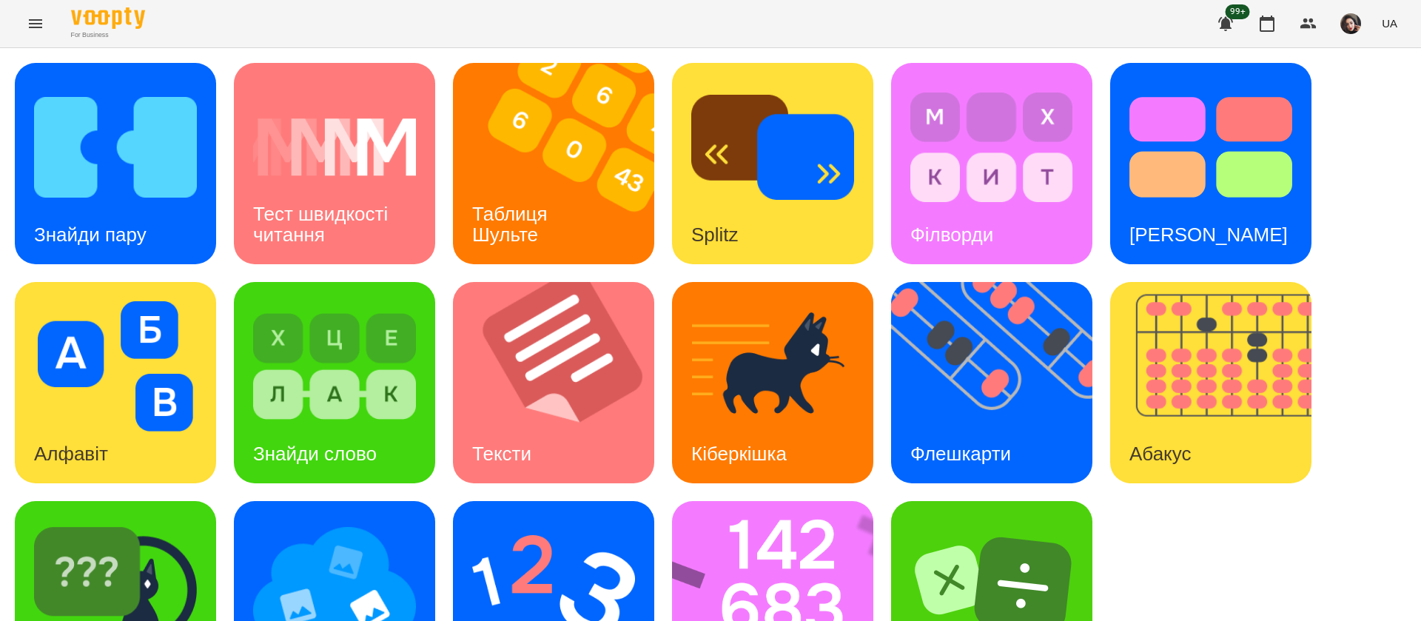
scroll to position [96, 0]
click at [598, 520] on img at bounding box center [553, 585] width 163 height 130
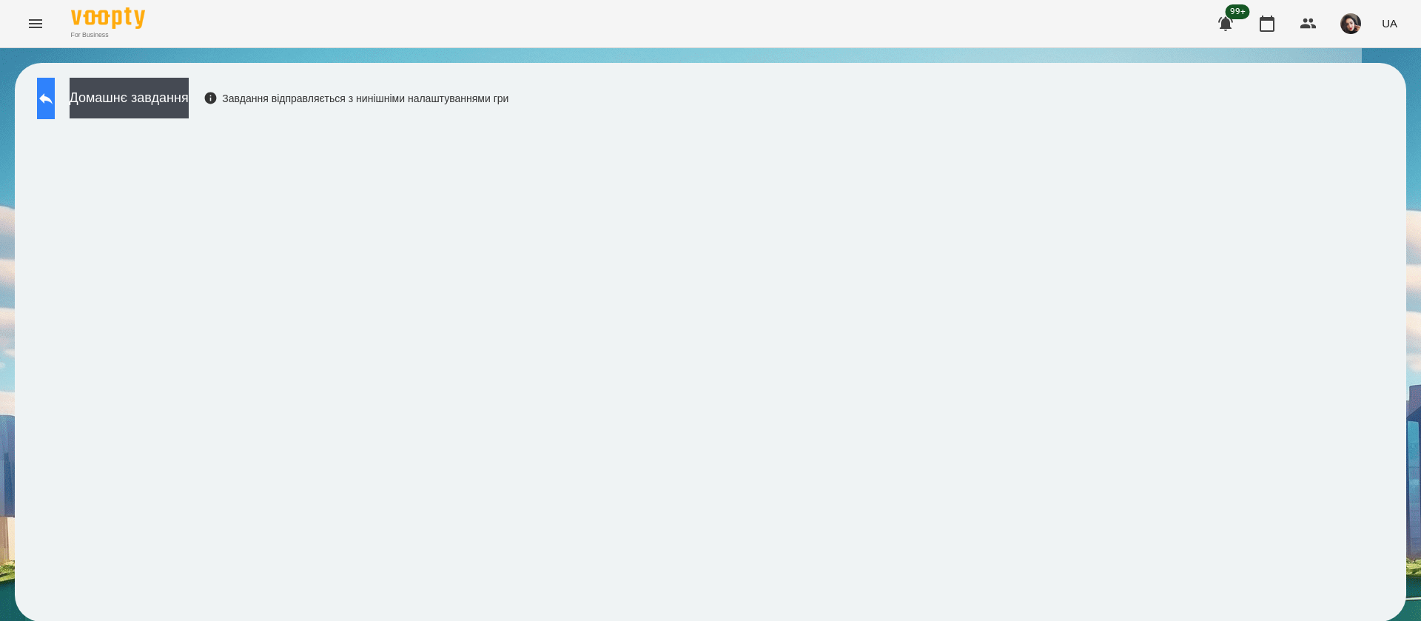
click at [53, 109] on button at bounding box center [46, 98] width 18 height 41
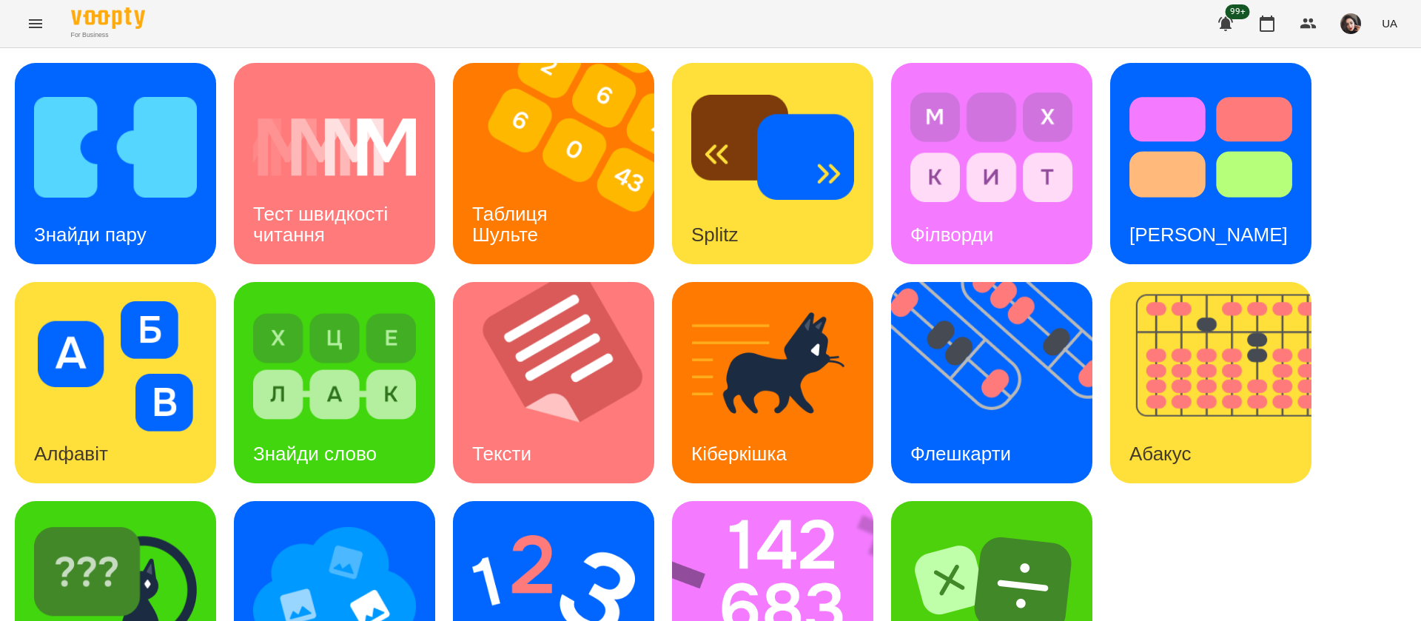
scroll to position [96, 0]
click at [180, 545] on img at bounding box center [115, 585] width 163 height 130
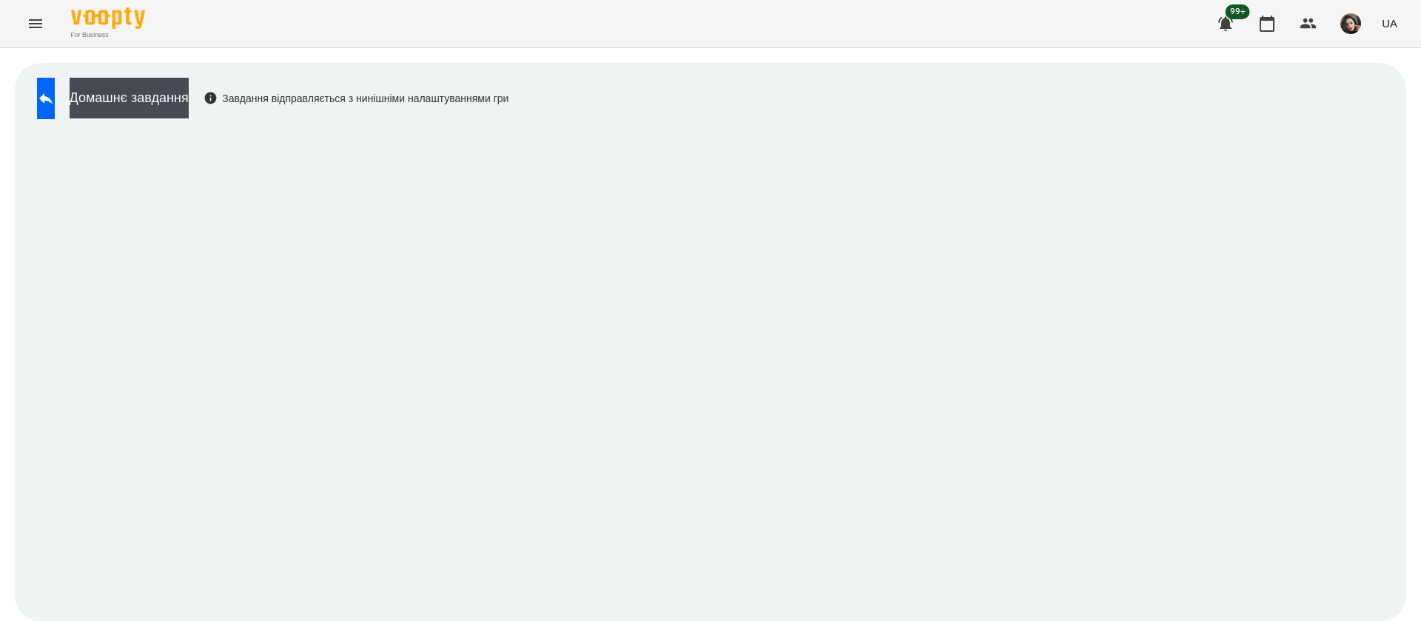
scroll to position [1, 0]
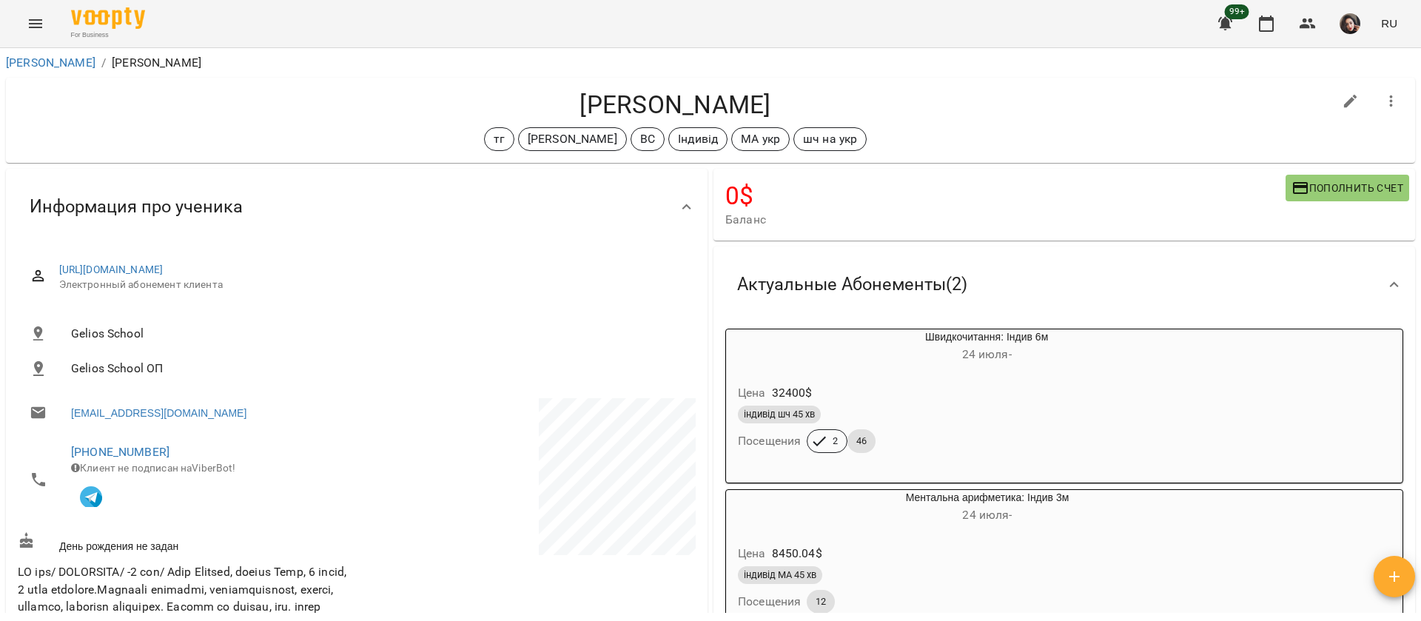
scroll to position [1776, 0]
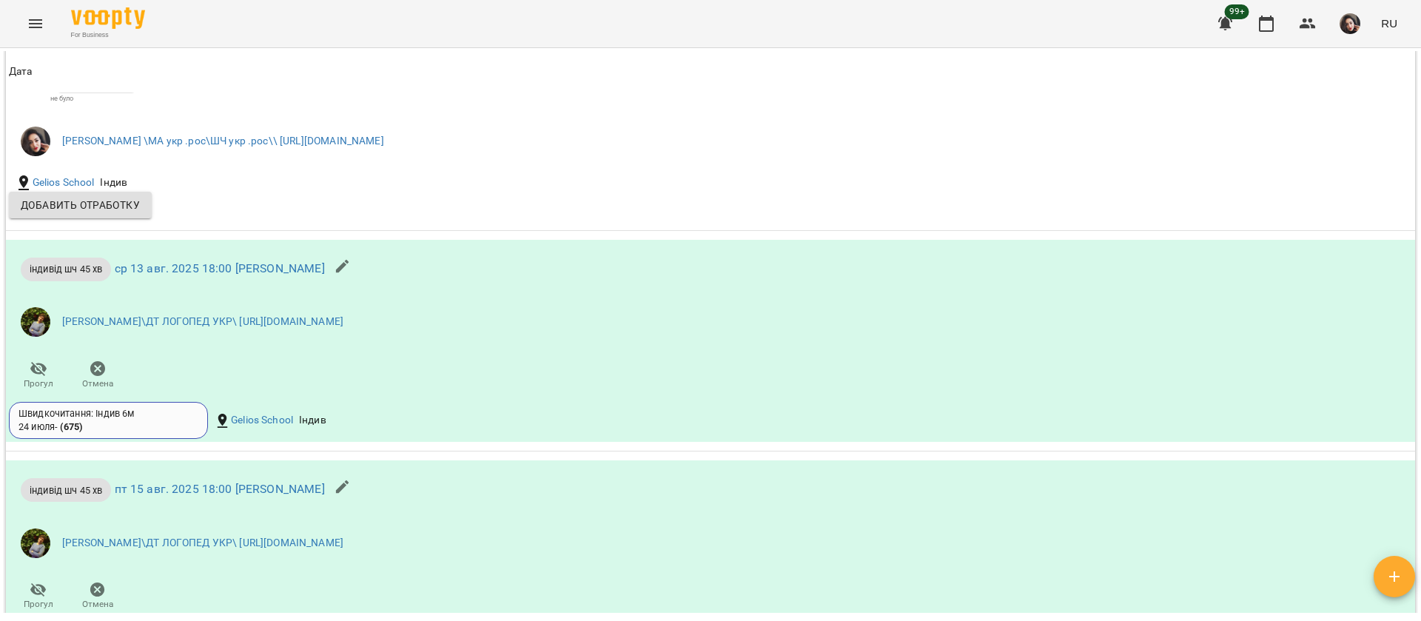
click at [41, 24] on icon "Menu" at bounding box center [36, 24] width 18 height 18
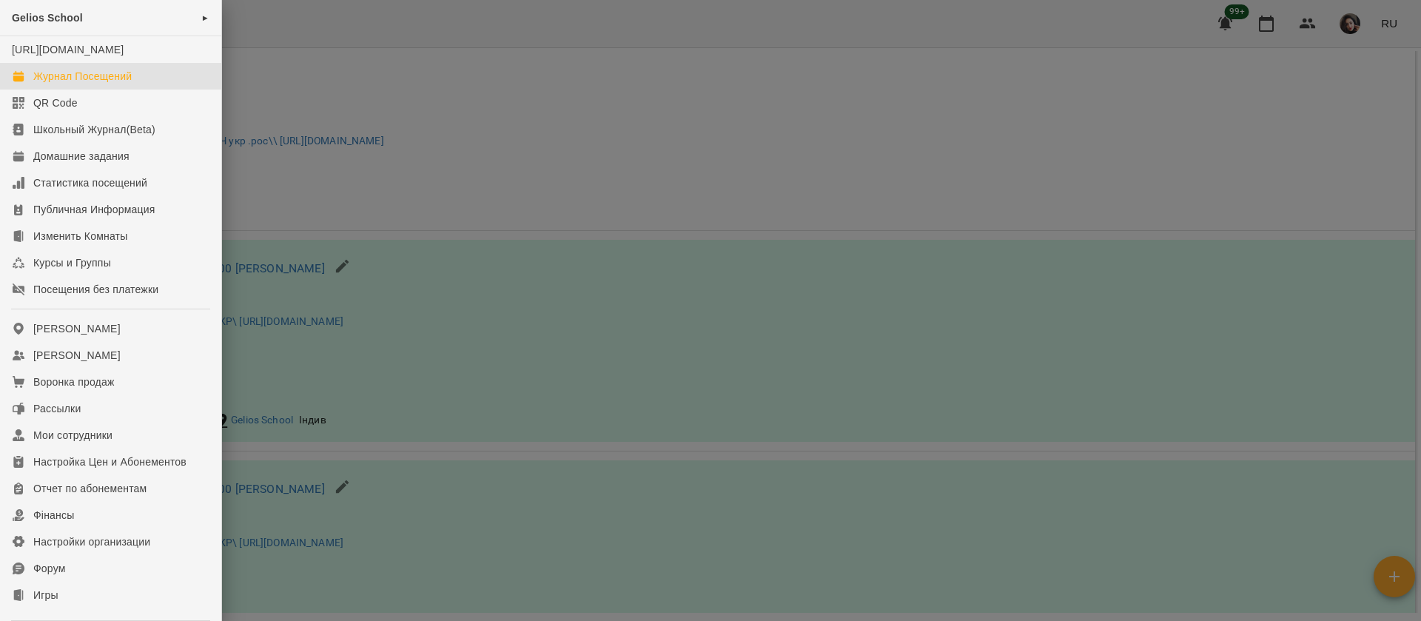
click at [50, 84] on div "Журнал Посещений" at bounding box center [82, 76] width 98 height 15
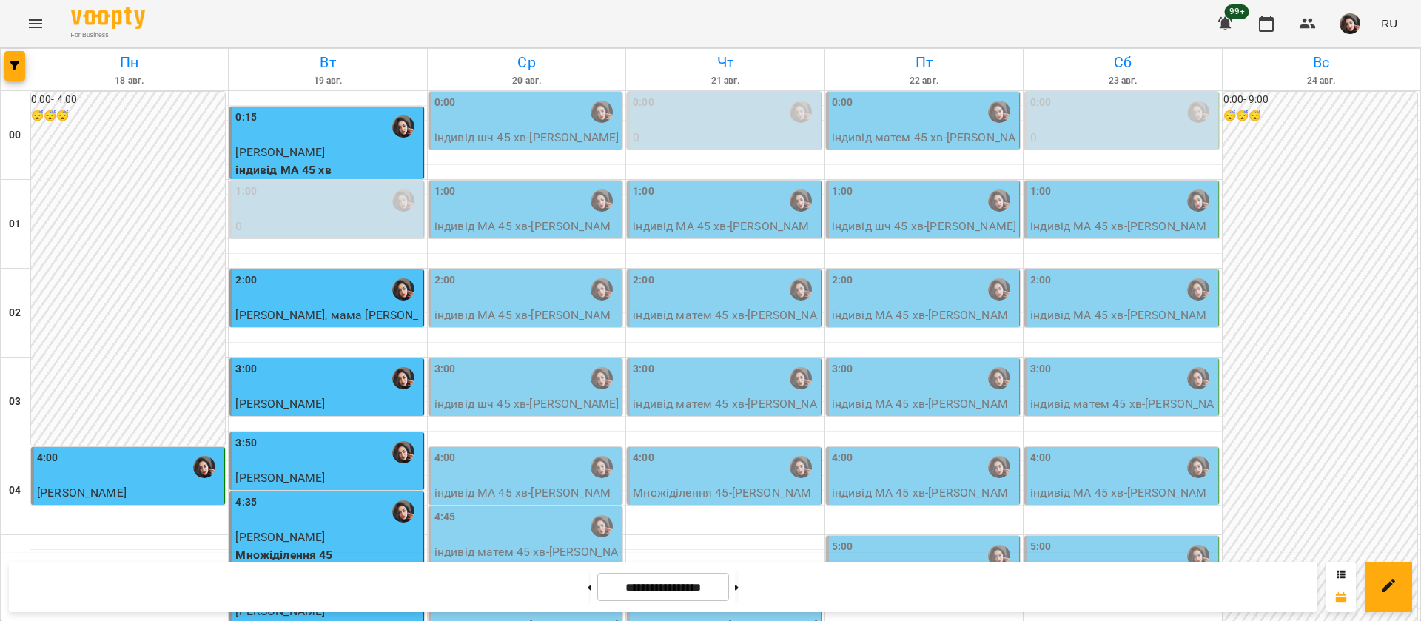
scroll to position [1443, 0]
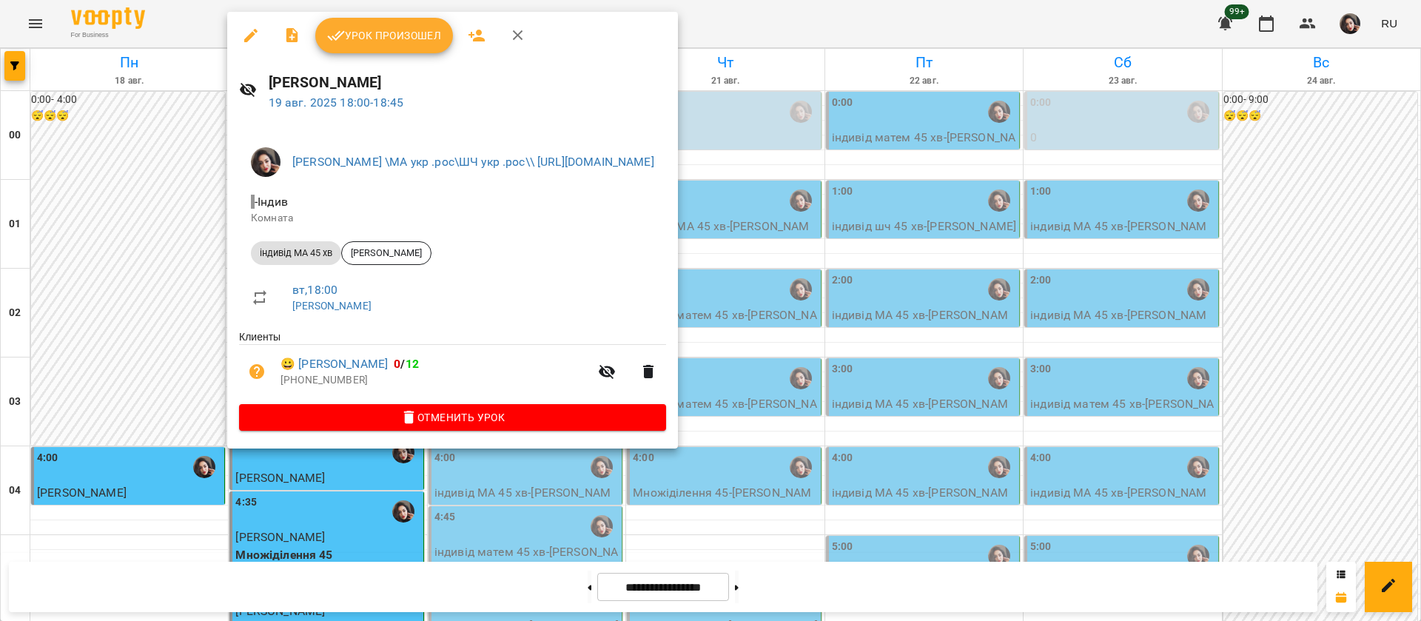
click at [404, 36] on span "Урок произошел" at bounding box center [384, 36] width 114 height 18
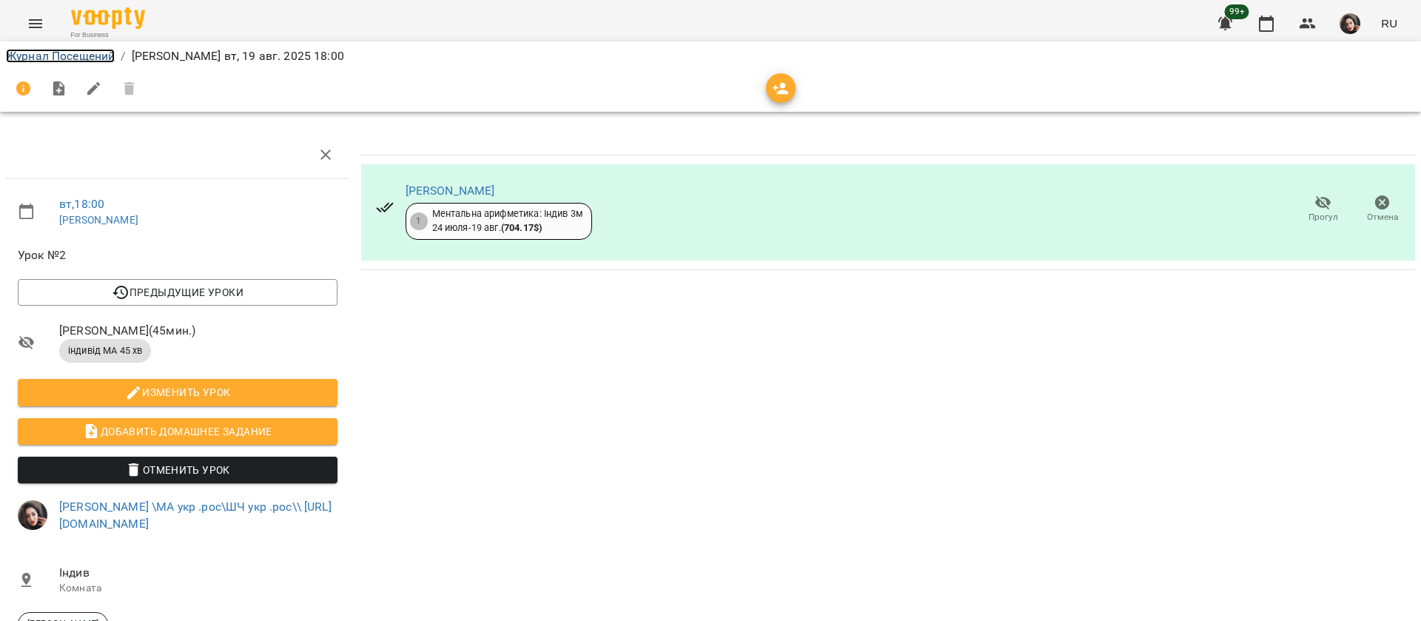
click at [100, 50] on link "Журнал Посещений" at bounding box center [60, 56] width 109 height 14
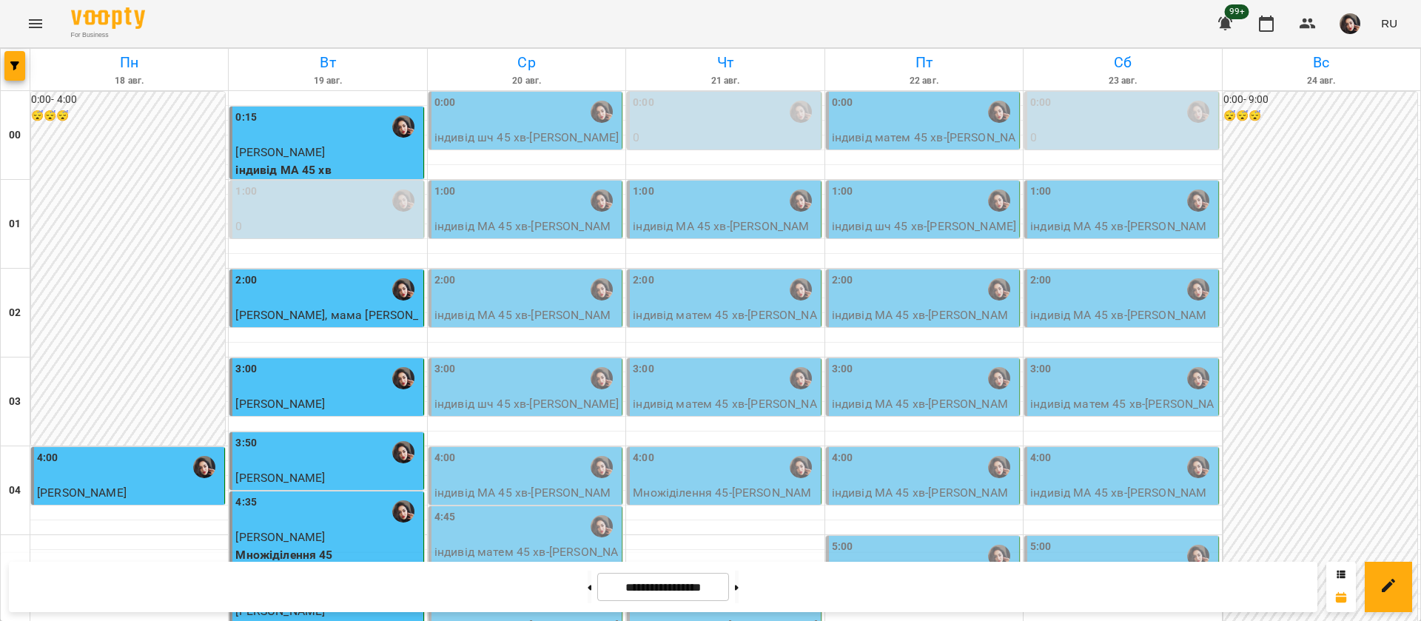
scroll to position [1443, 0]
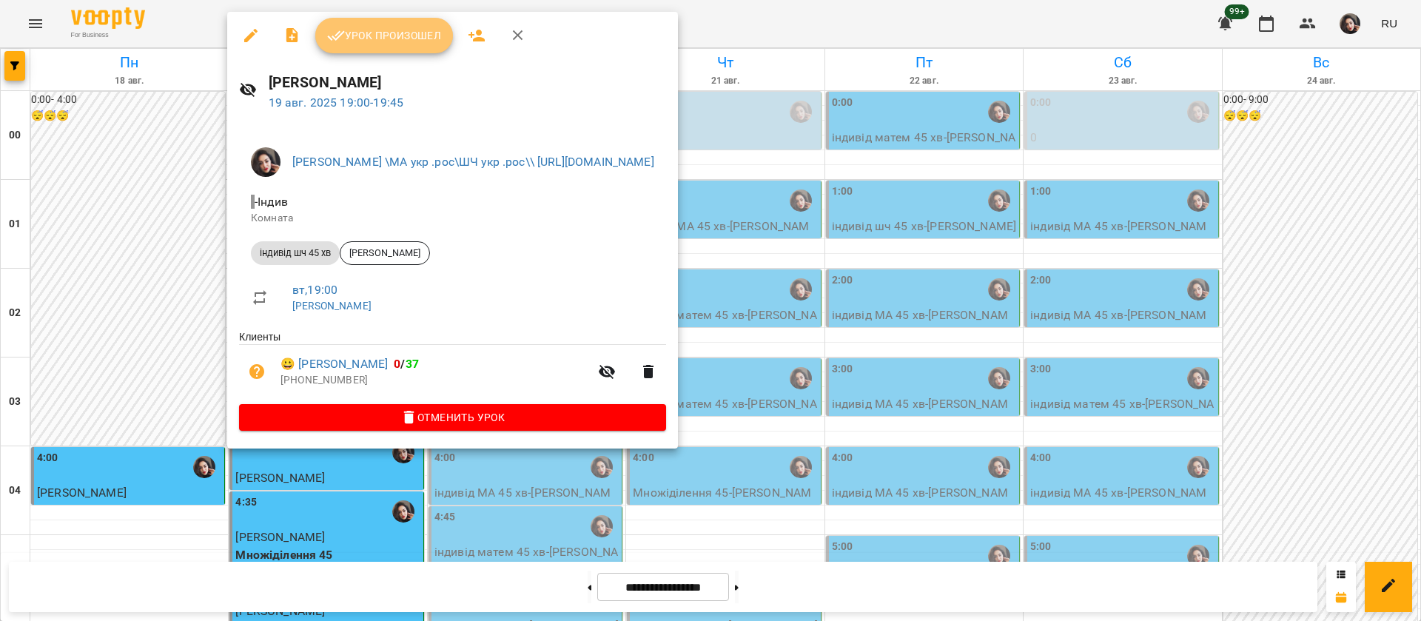
click at [354, 34] on span "Урок произошел" at bounding box center [384, 36] width 114 height 18
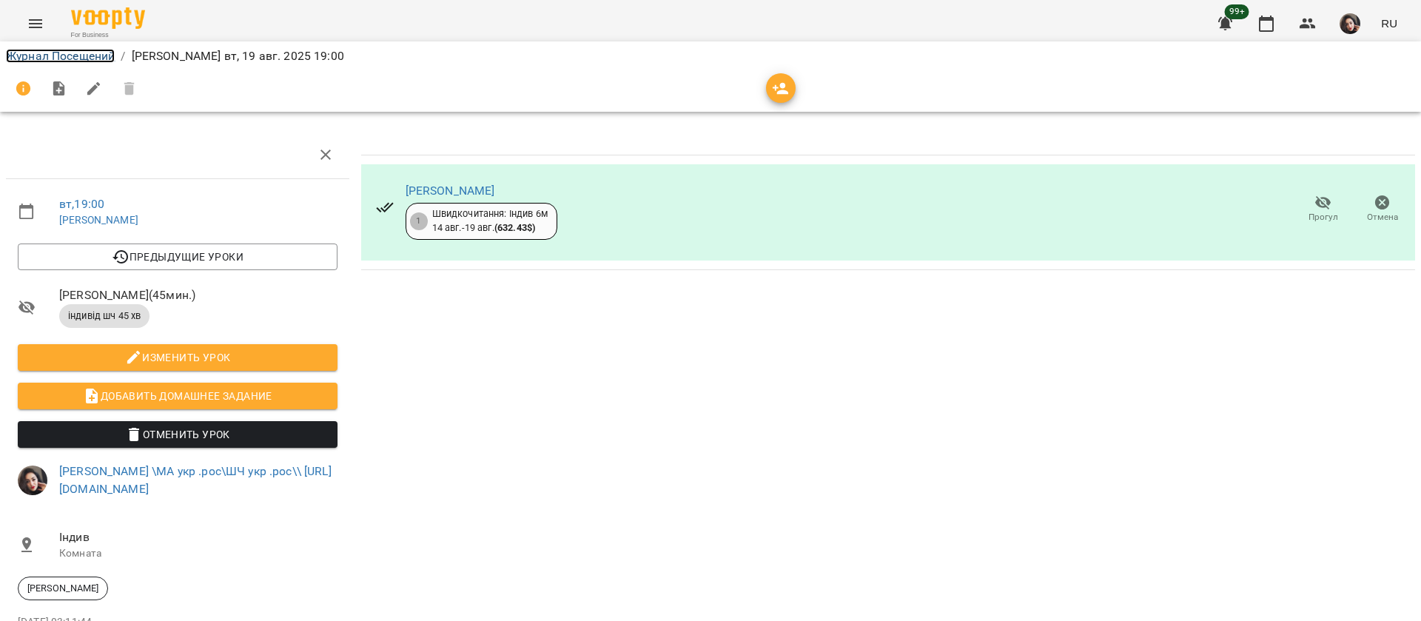
click at [47, 61] on link "Журнал Посещений" at bounding box center [60, 56] width 109 height 14
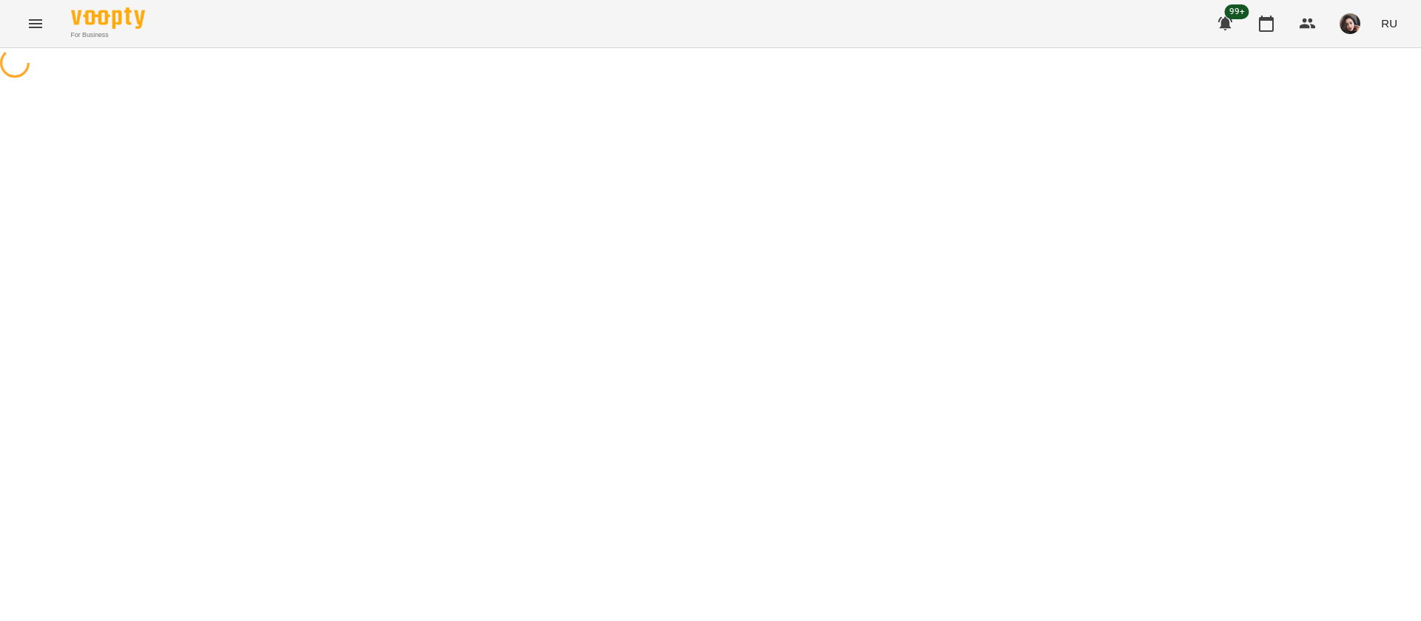
click at [1392, 30] on span "RU" at bounding box center [1389, 24] width 16 height 16
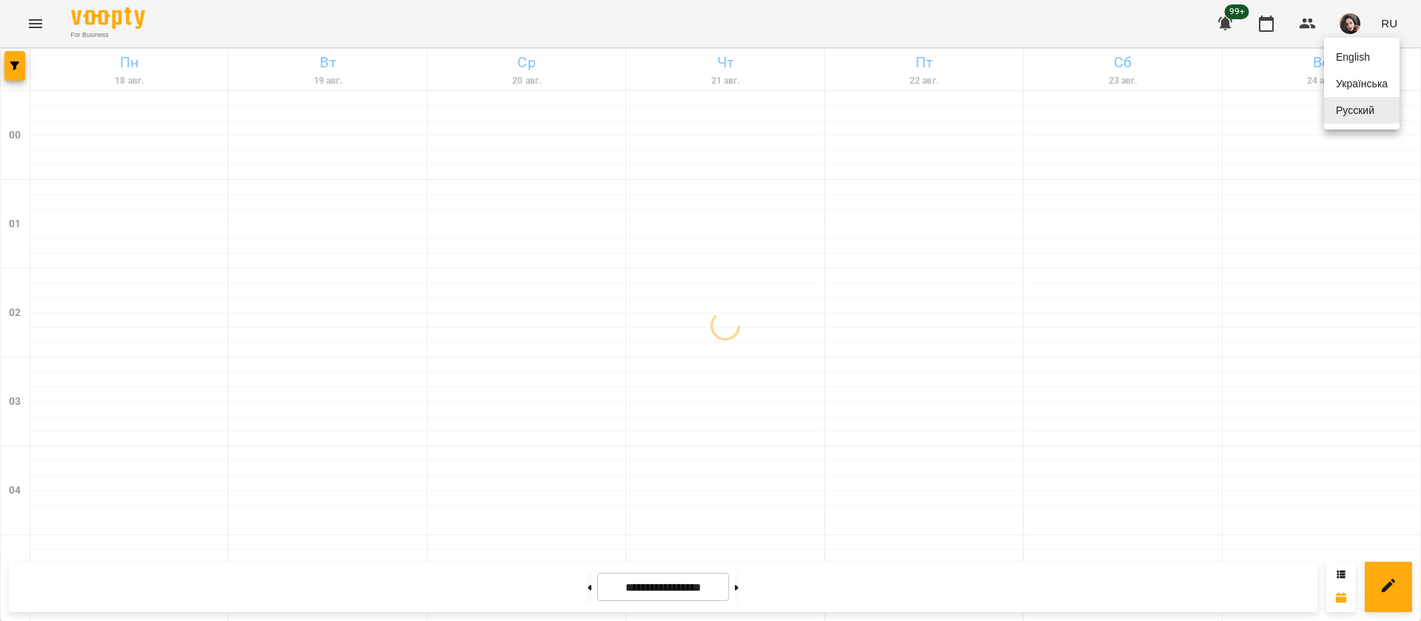
click at [1377, 78] on div "Українська" at bounding box center [1361, 83] width 75 height 27
